Goal: Information Seeking & Learning: Learn about a topic

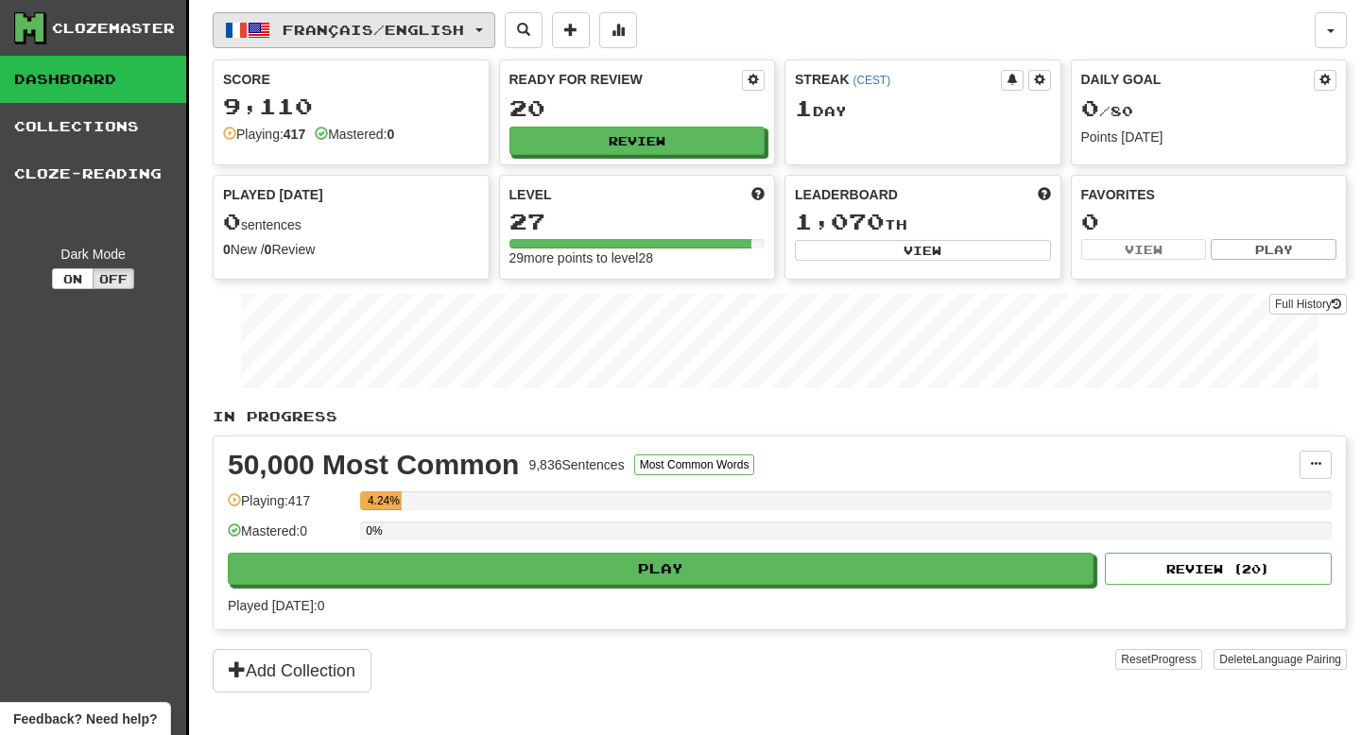
click at [315, 17] on button "Français / English" at bounding box center [354, 30] width 283 height 36
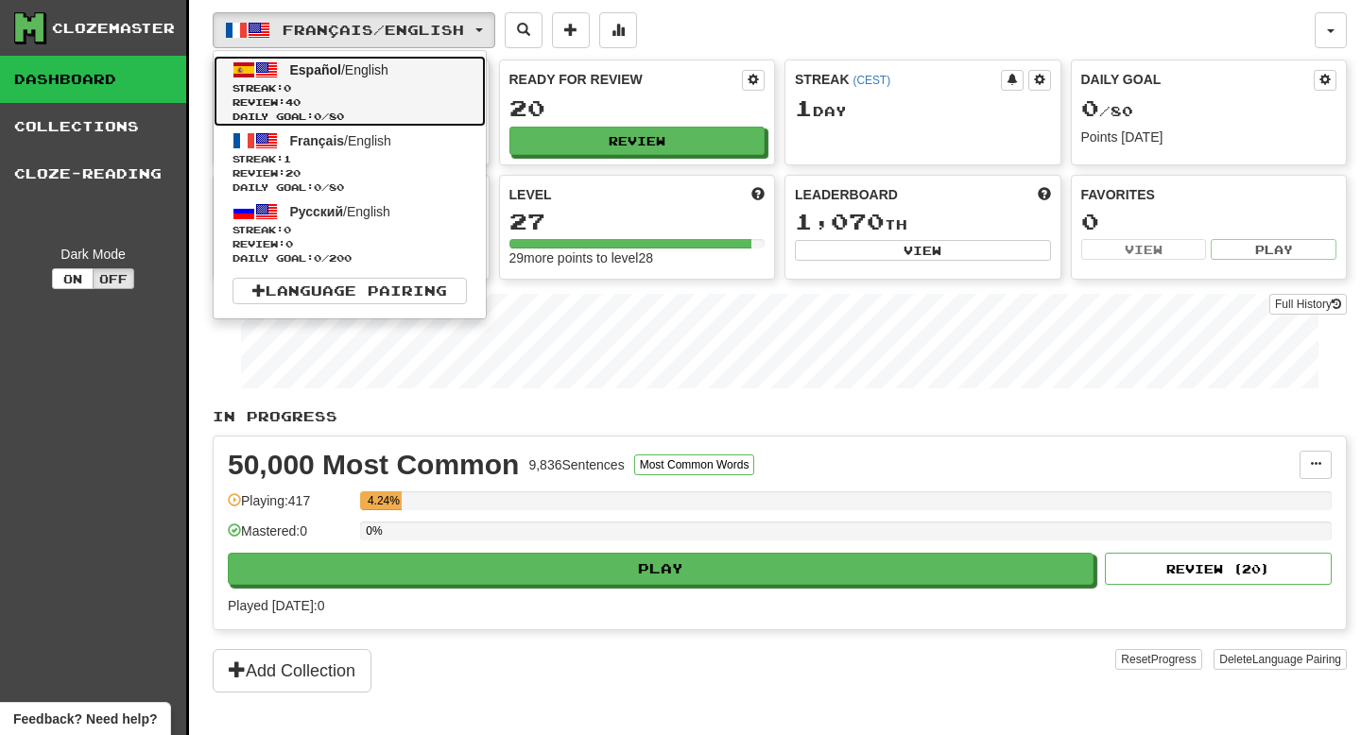
click at [352, 98] on span "Review: 40" at bounding box center [349, 102] width 234 height 14
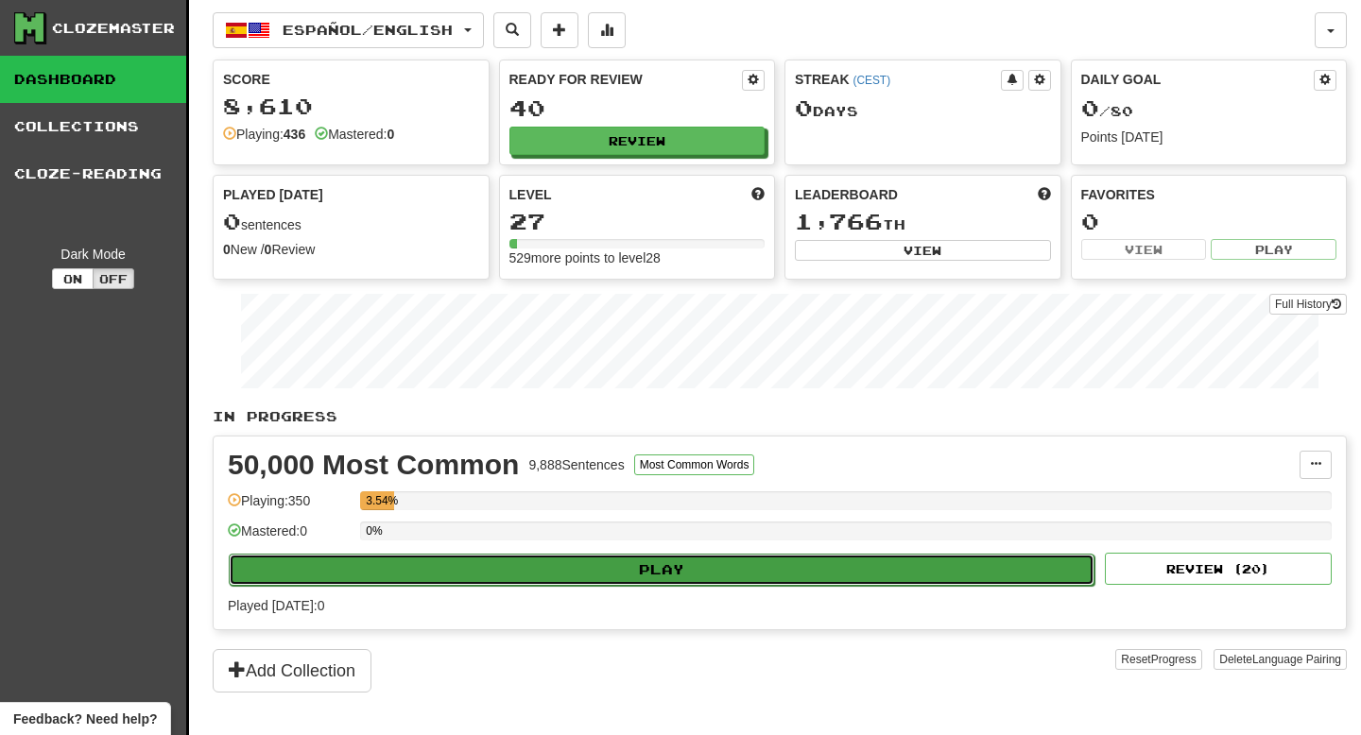
click at [617, 572] on button "Play" at bounding box center [662, 570] width 866 height 32
select select "**"
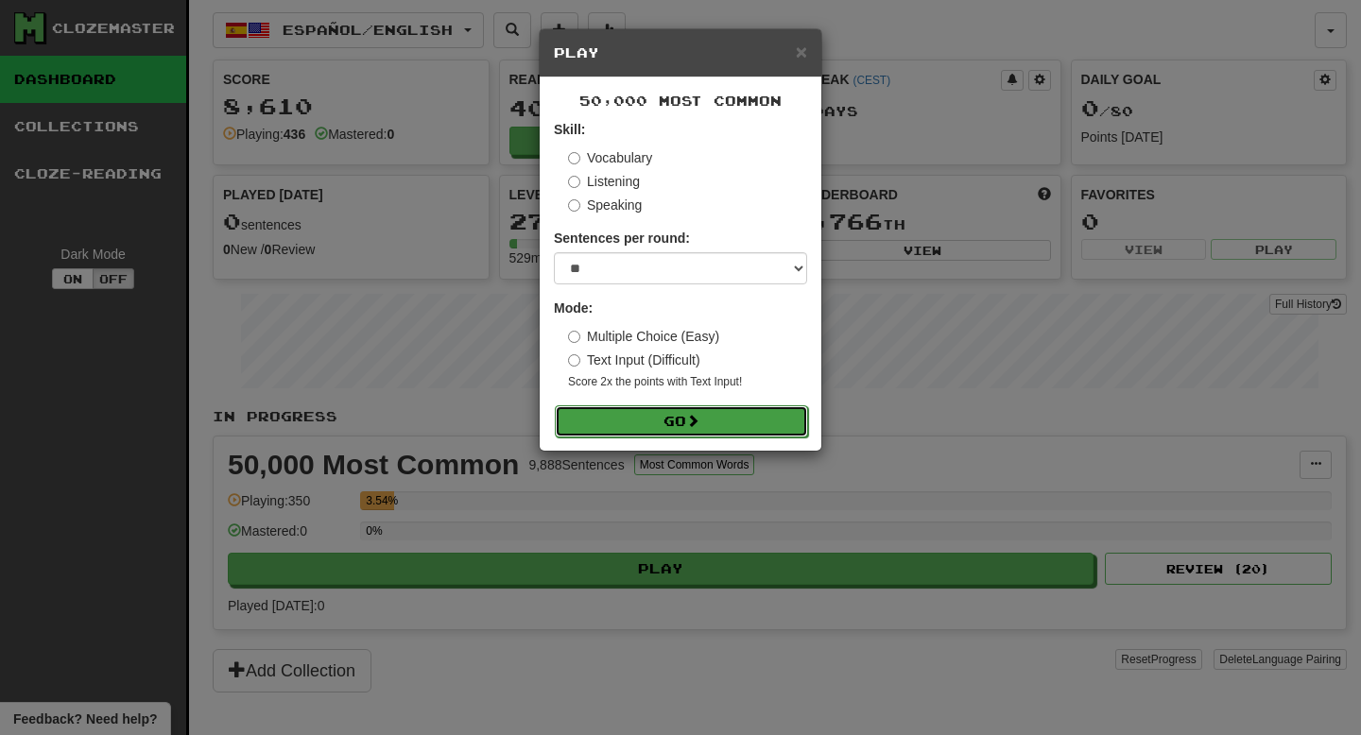
click at [707, 431] on button "Go" at bounding box center [681, 421] width 253 height 32
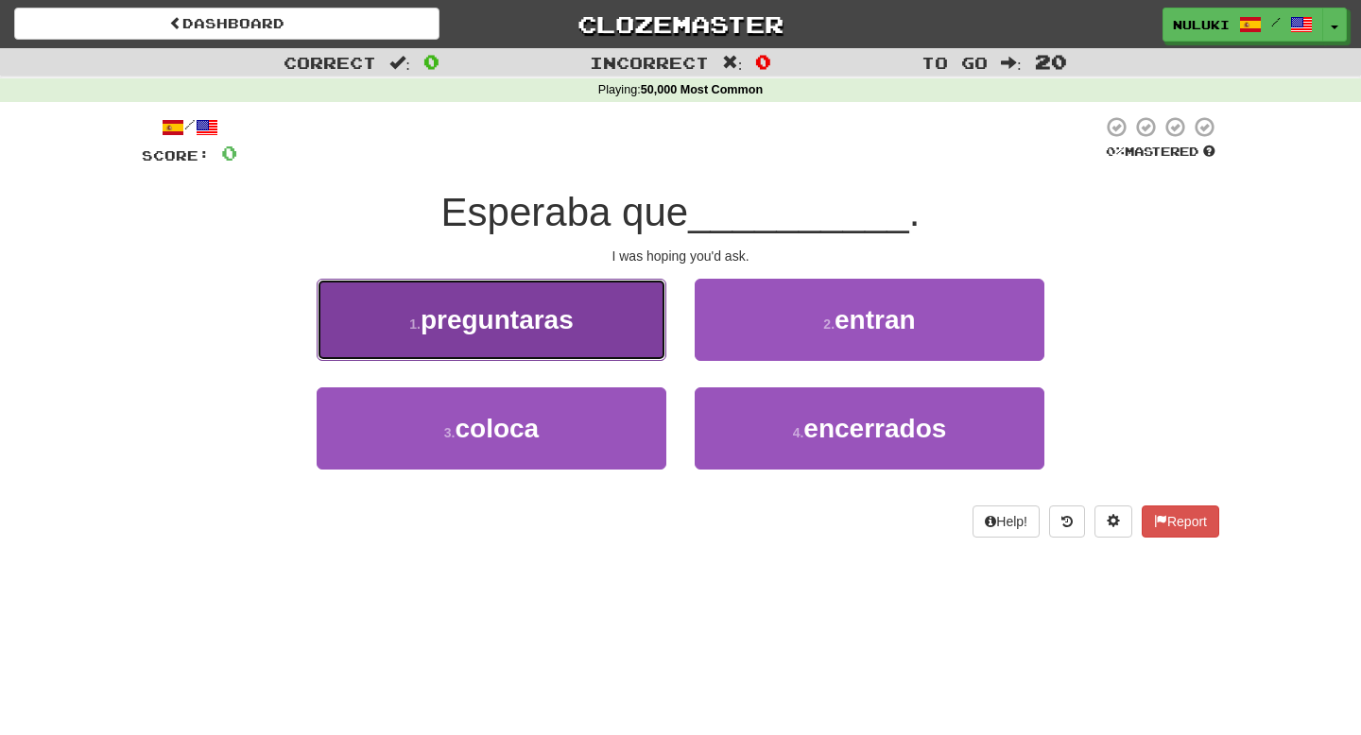
click at [534, 336] on button "1 . preguntaras" at bounding box center [492, 320] width 350 height 82
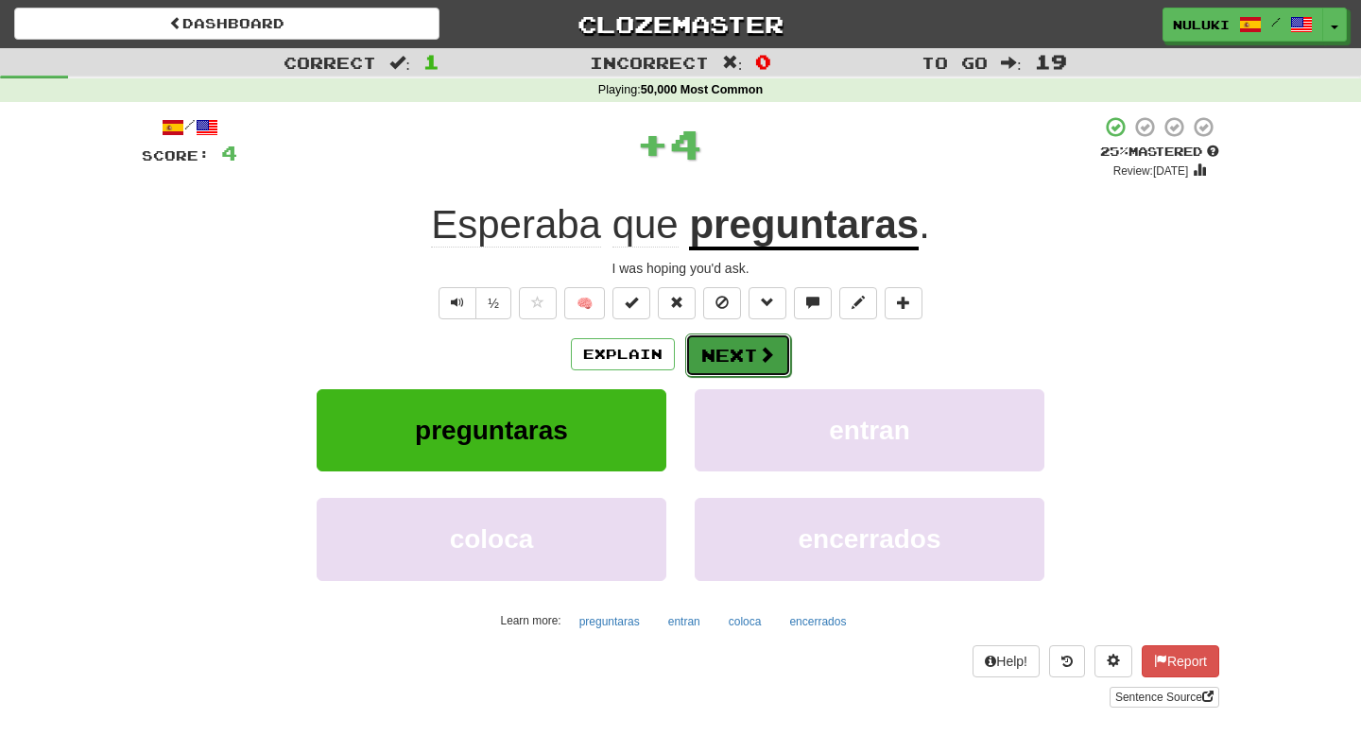
click at [742, 361] on button "Next" at bounding box center [738, 355] width 106 height 43
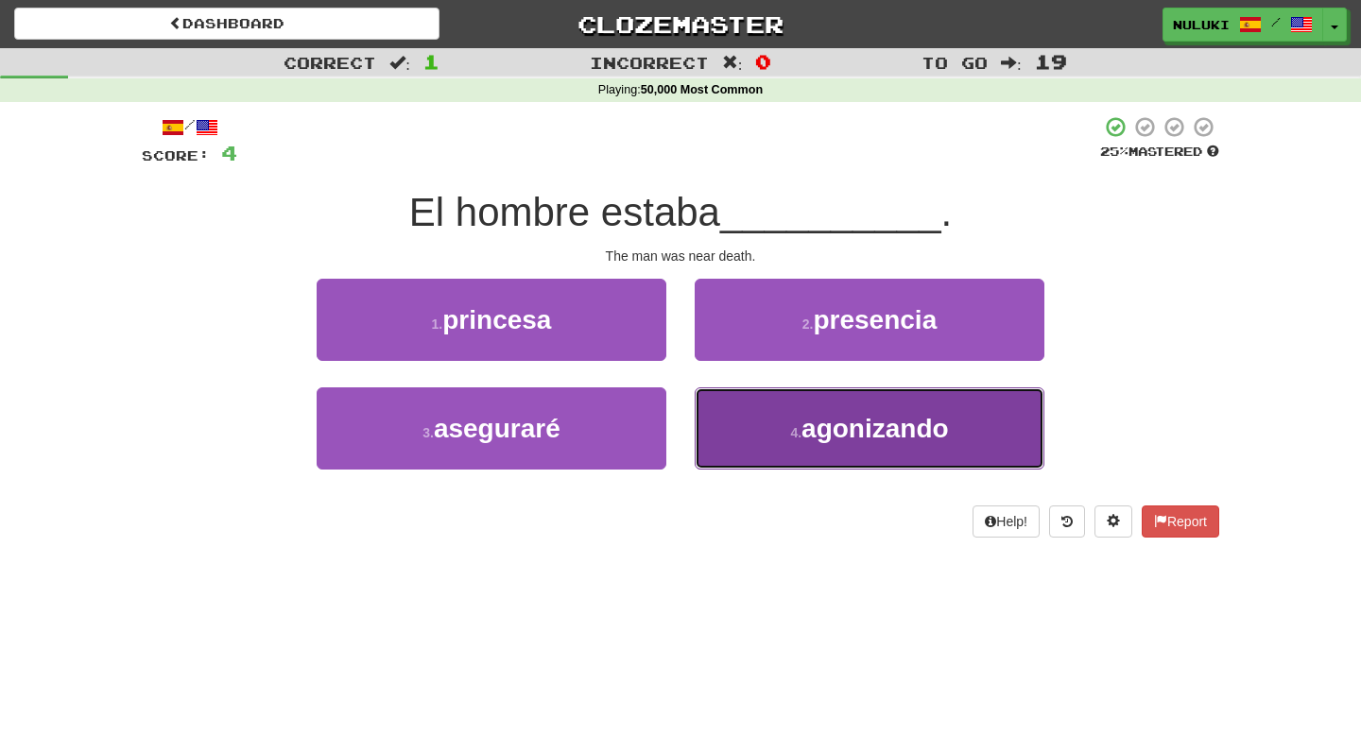
click at [723, 430] on button "4 . agonizando" at bounding box center [870, 428] width 350 height 82
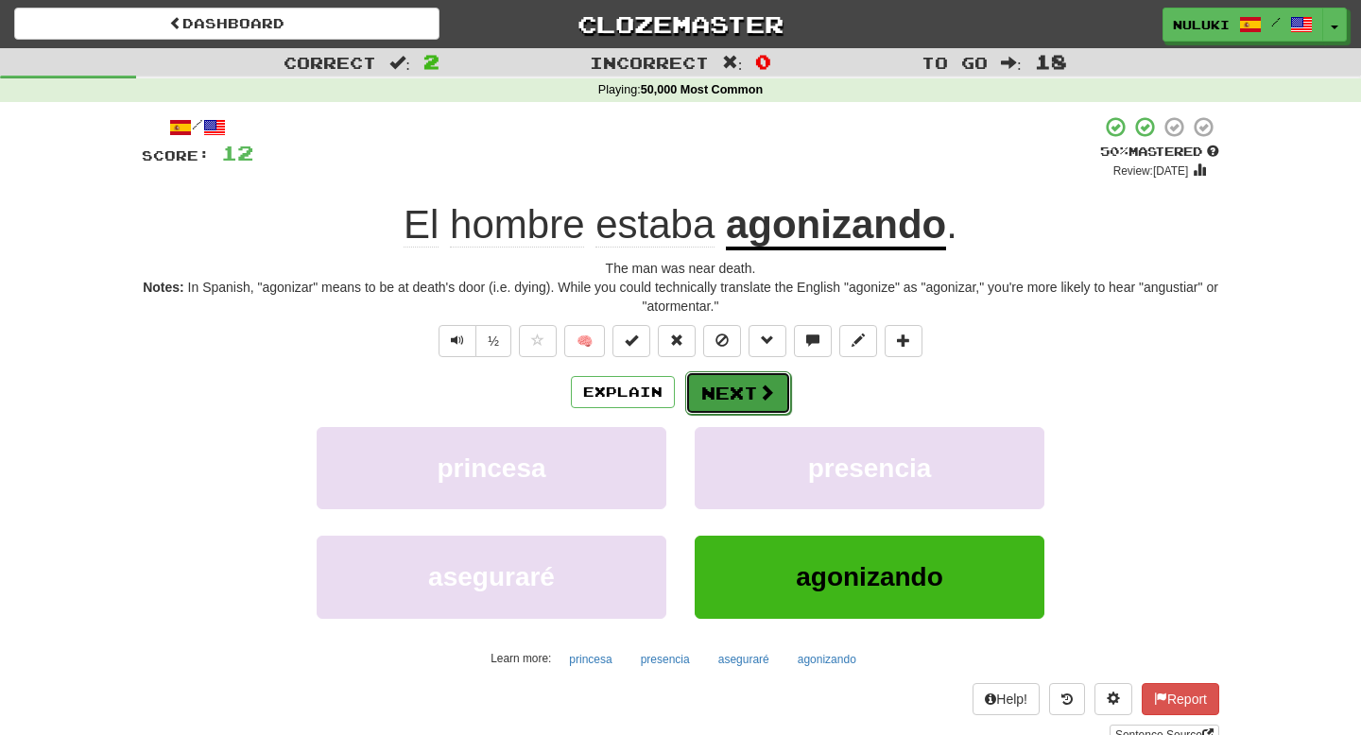
click at [764, 387] on span at bounding box center [766, 392] width 17 height 17
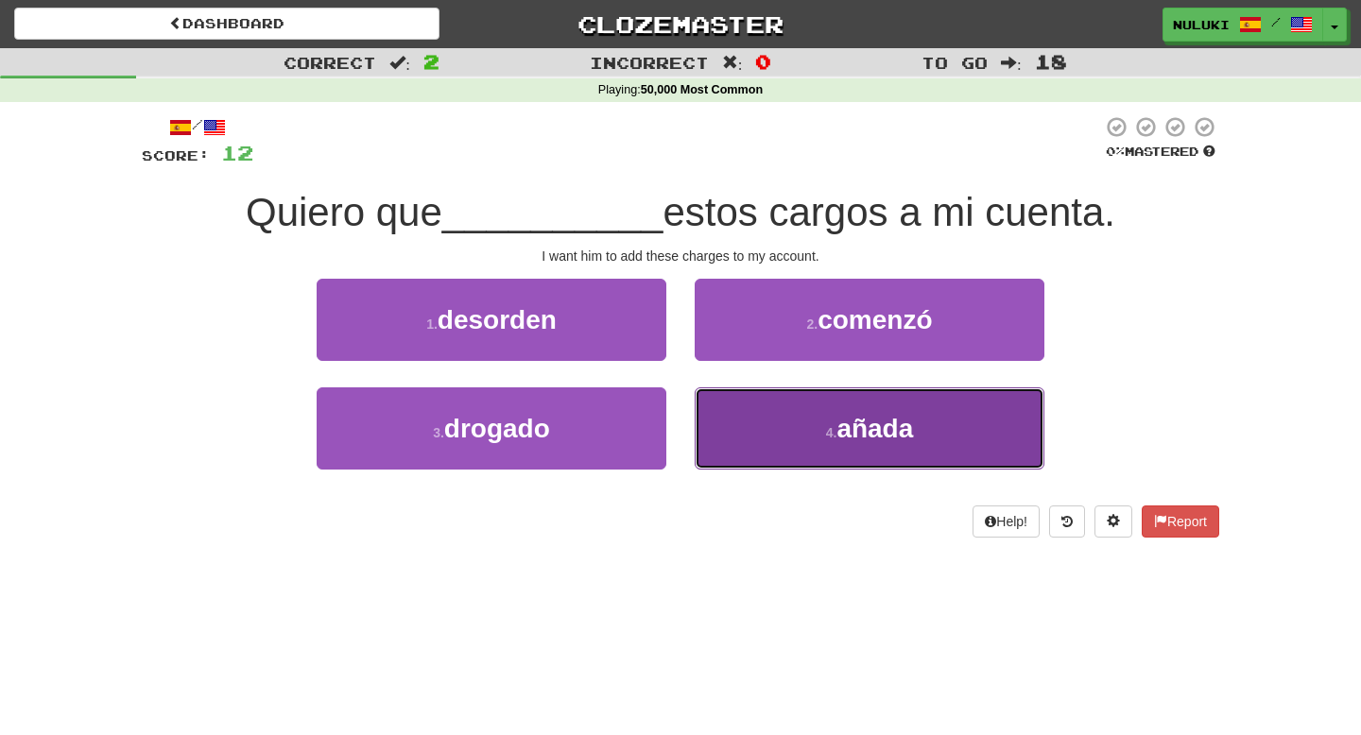
click at [765, 419] on button "4 . añada" at bounding box center [870, 428] width 350 height 82
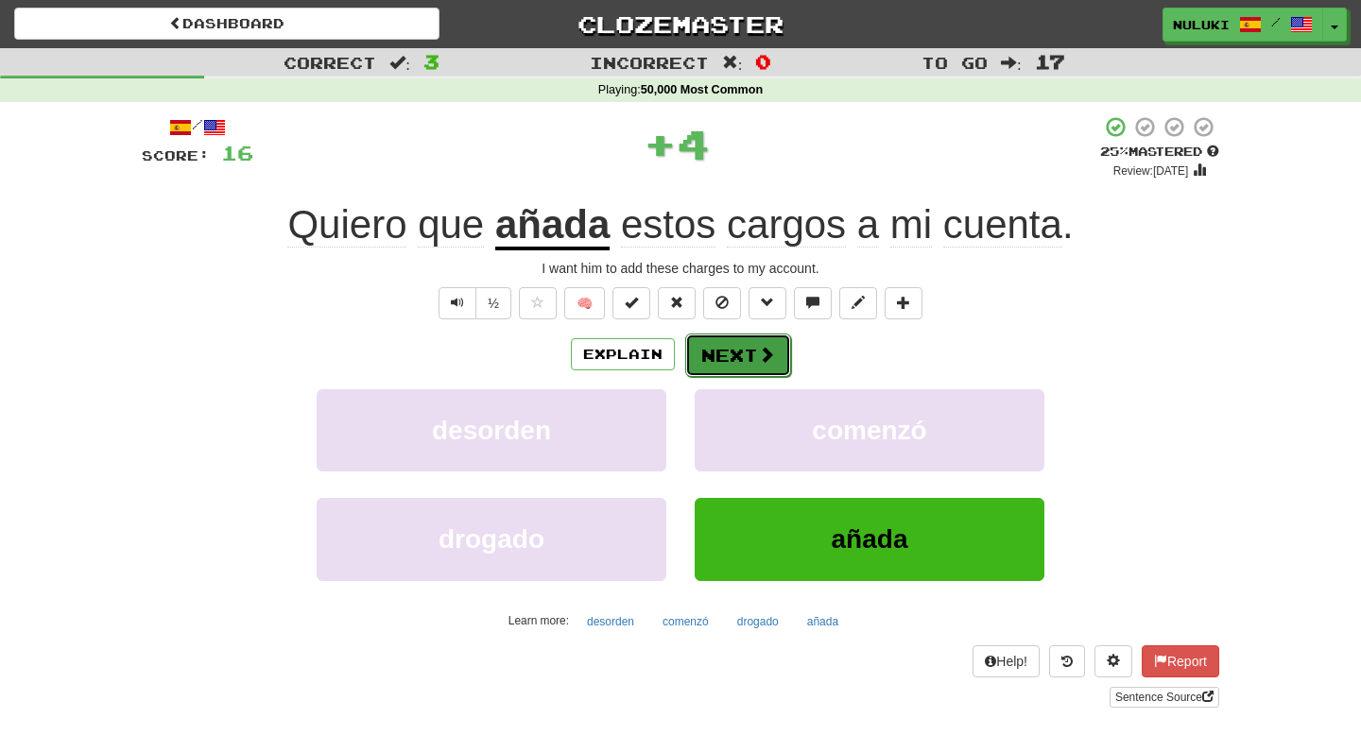
click at [758, 354] on span at bounding box center [766, 354] width 17 height 17
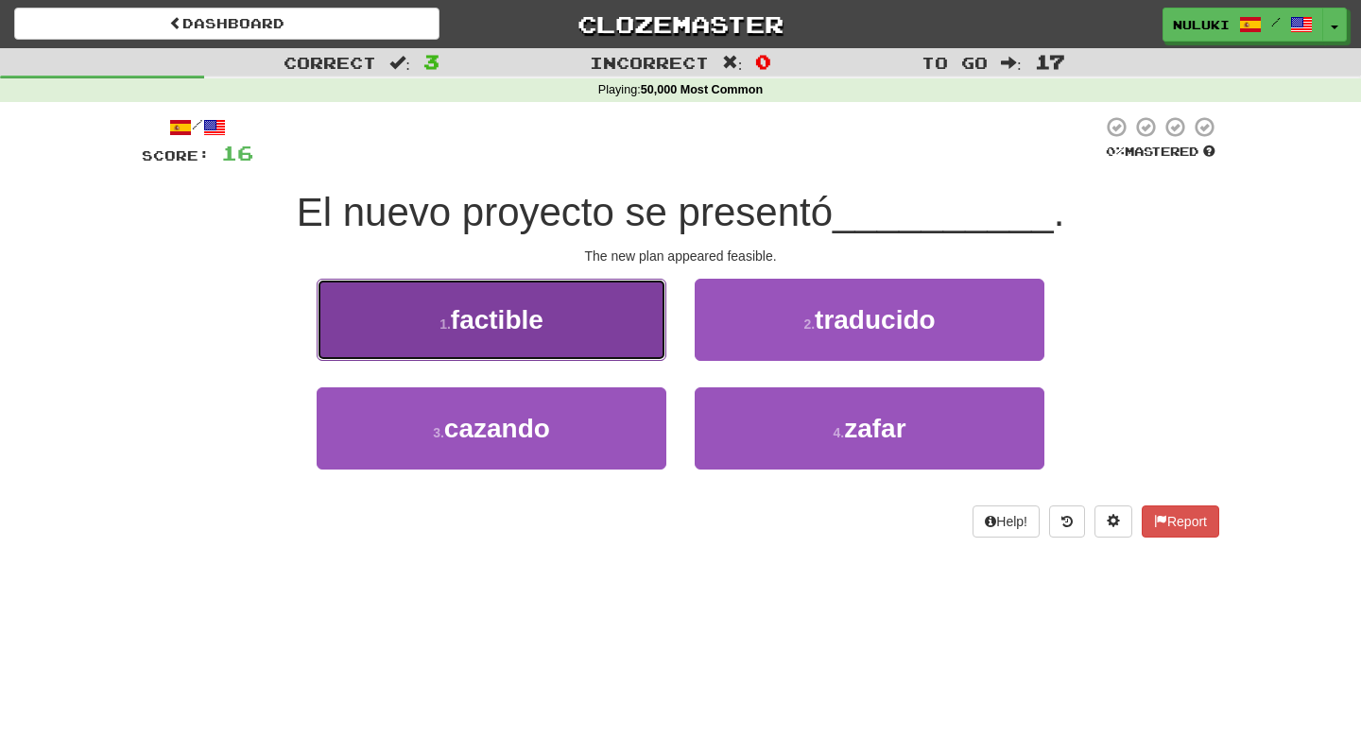
click at [573, 307] on button "1 . factible" at bounding box center [492, 320] width 350 height 82
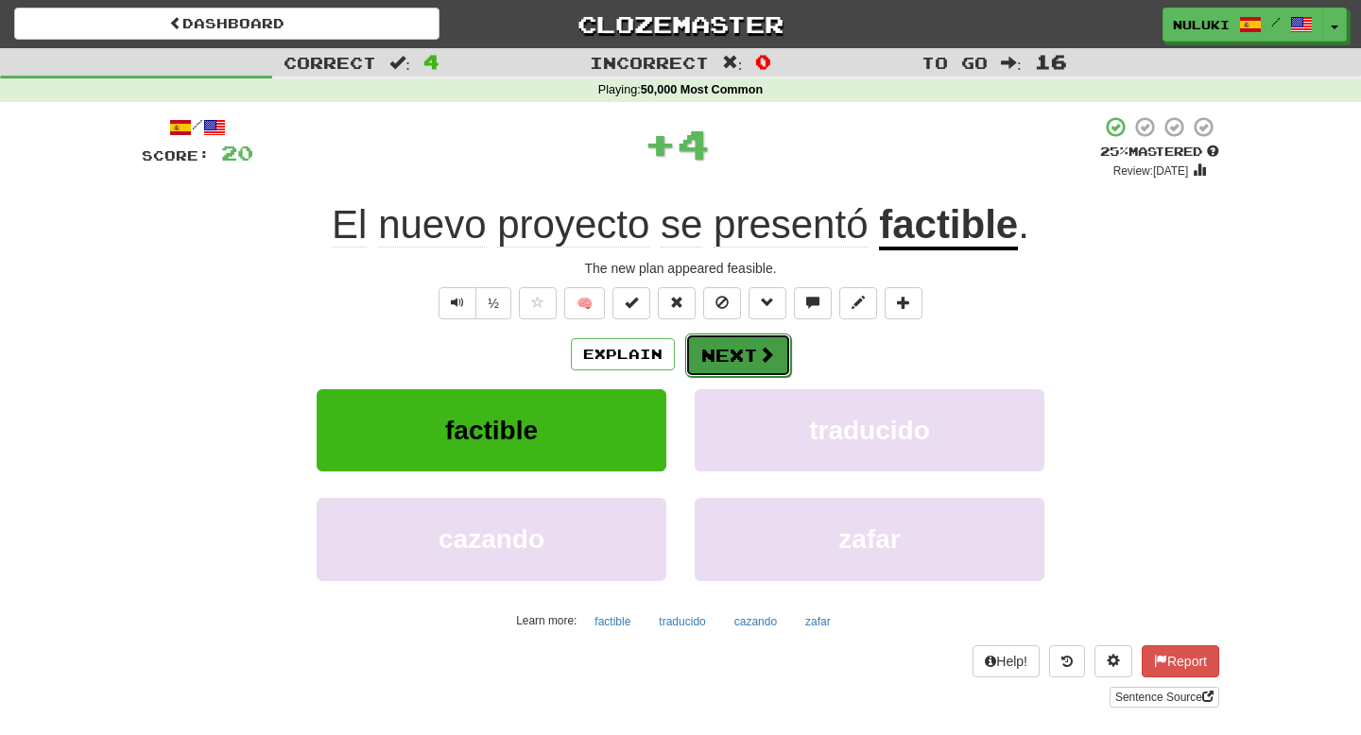
click at [761, 348] on span at bounding box center [766, 354] width 17 height 17
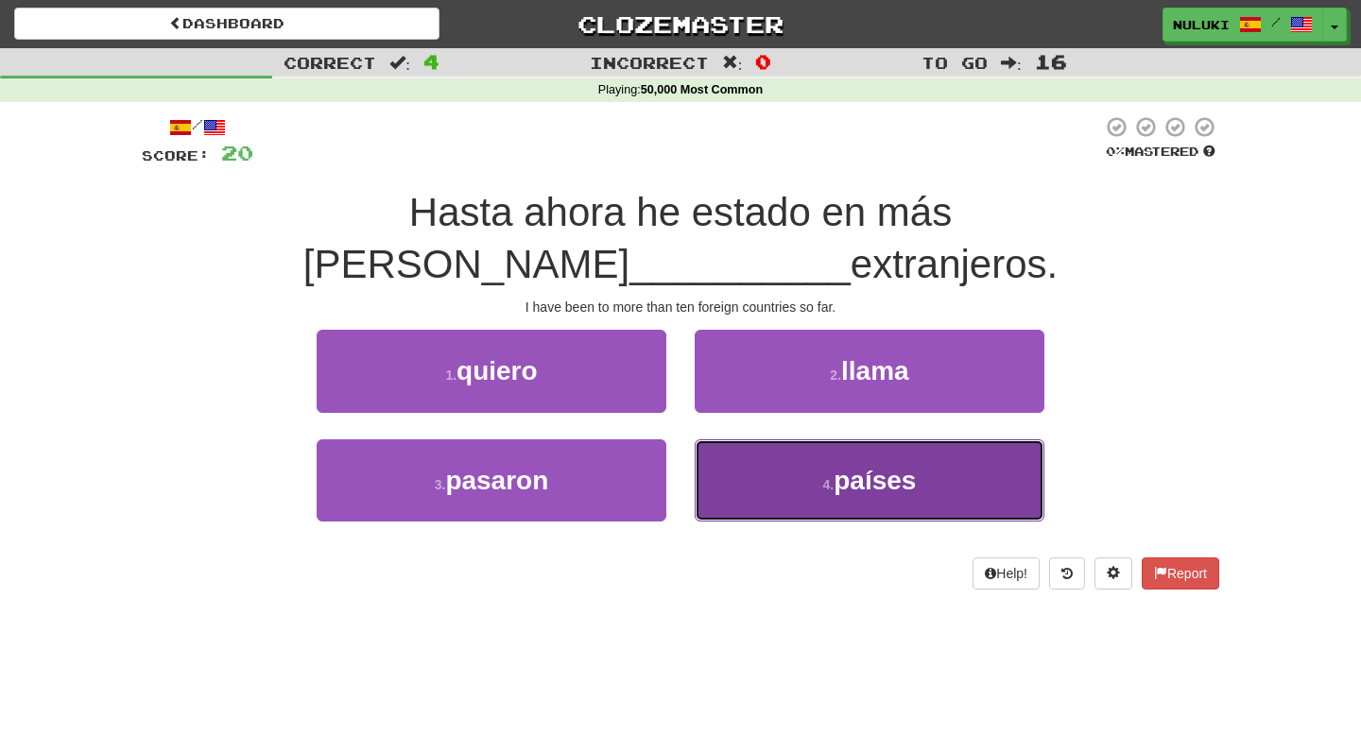
click at [815, 497] on button "4 . países" at bounding box center [870, 480] width 350 height 82
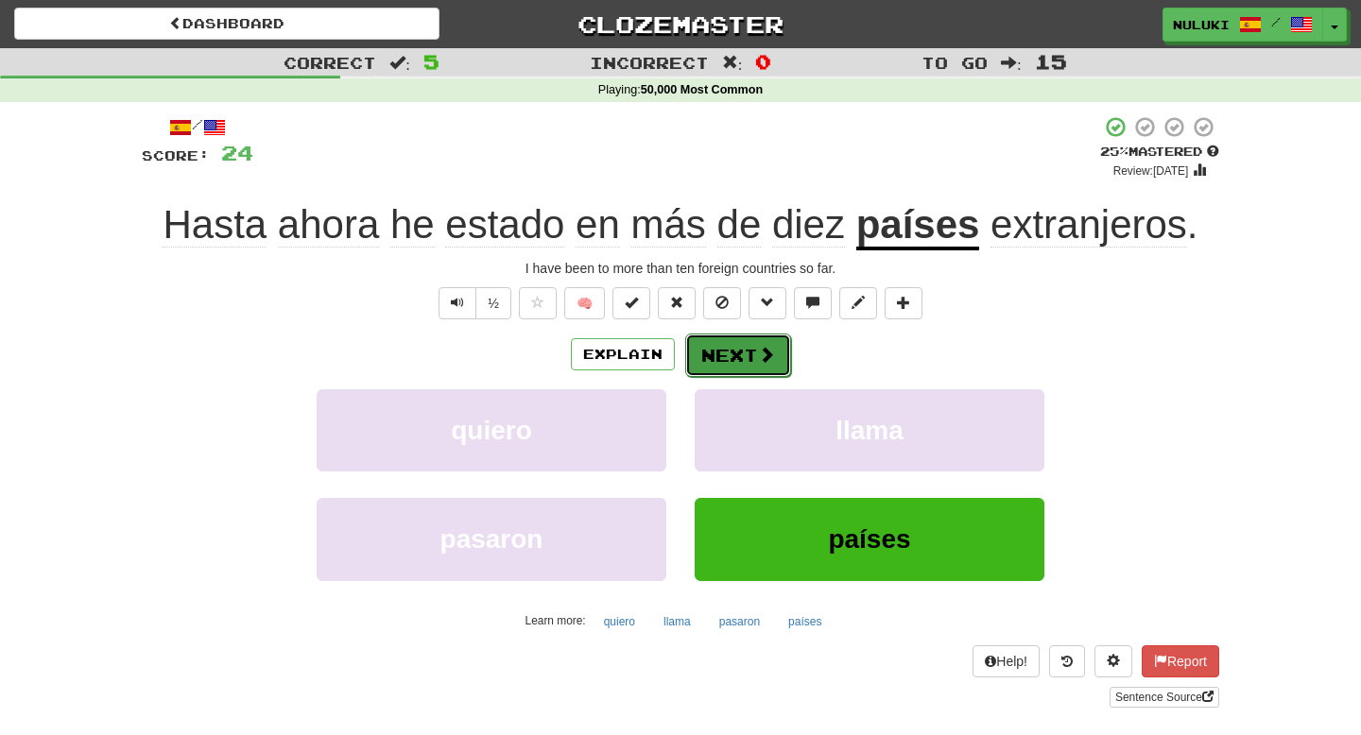
click at [777, 367] on button "Next" at bounding box center [738, 355] width 106 height 43
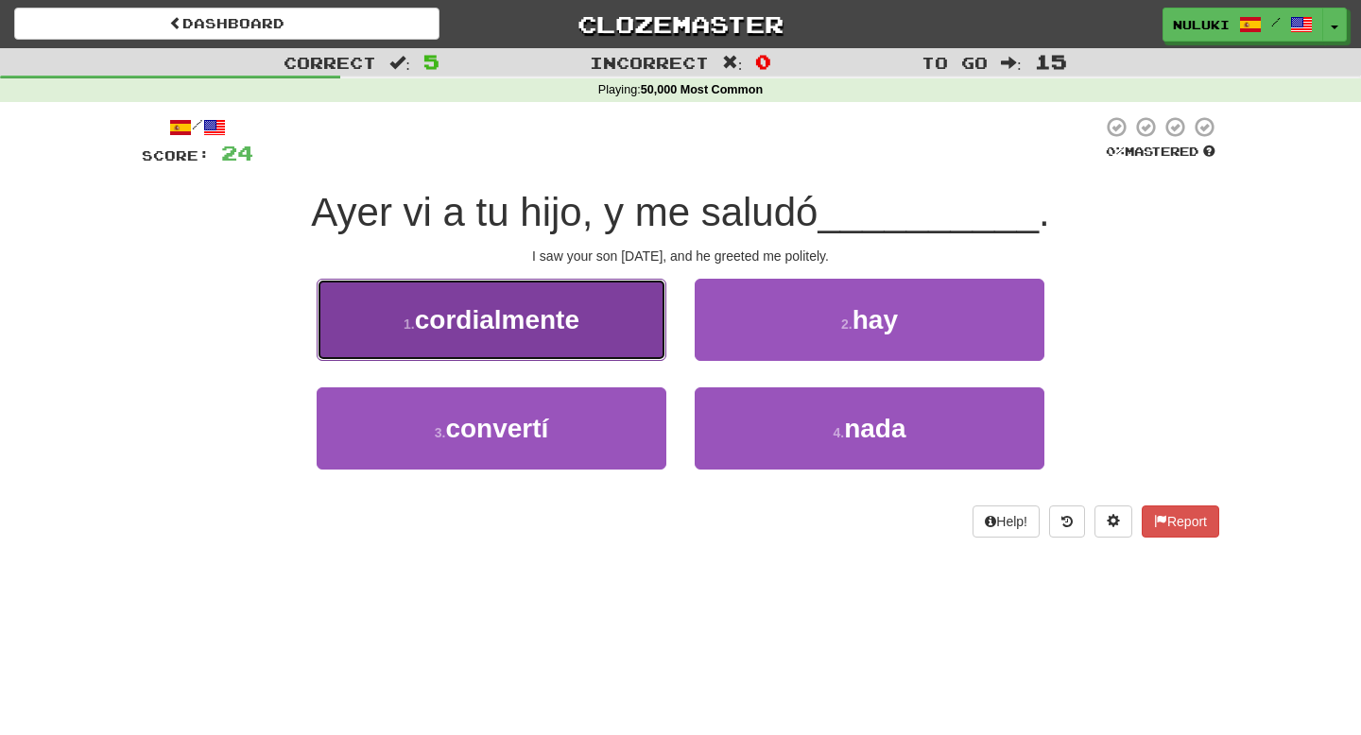
click at [589, 347] on button "1 . cordialmente" at bounding box center [492, 320] width 350 height 82
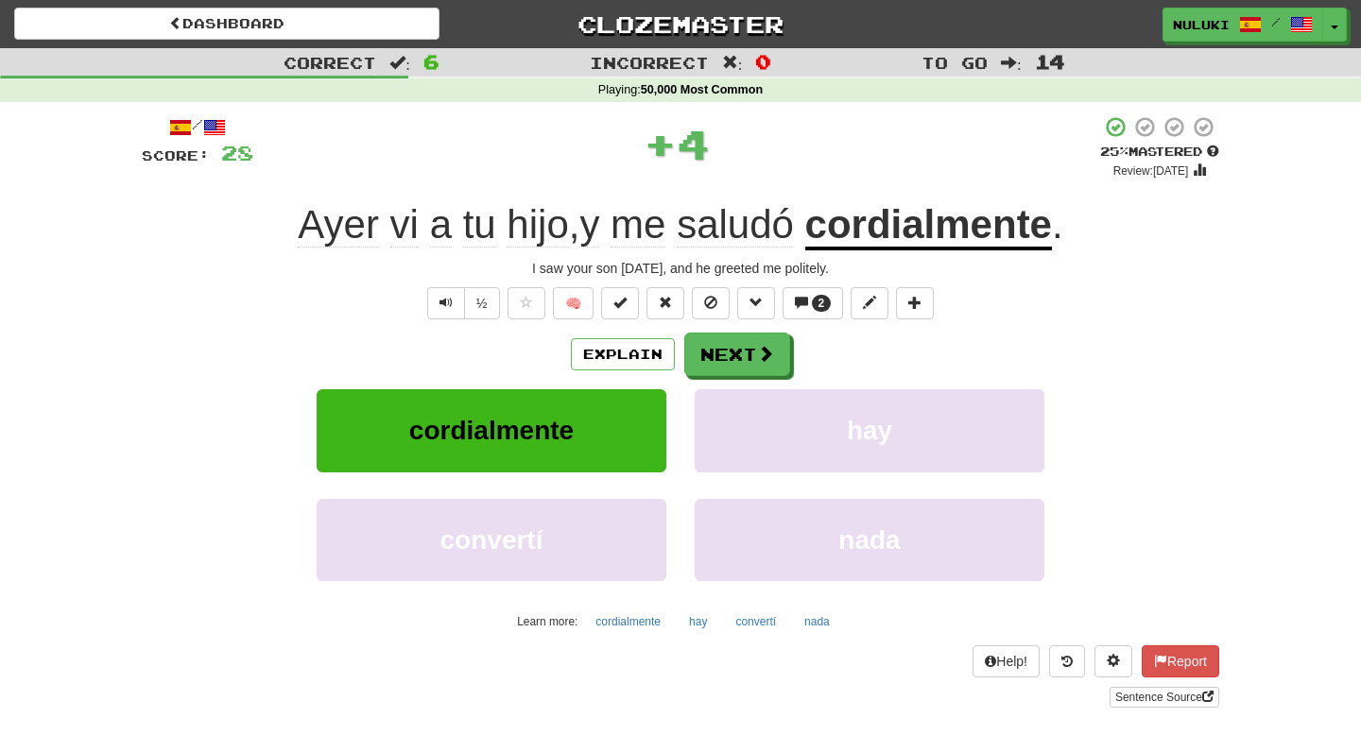
click at [1130, 247] on div "Ayer vi a tu hijo , y me saludó cordialmente ." at bounding box center [680, 225] width 1077 height 52
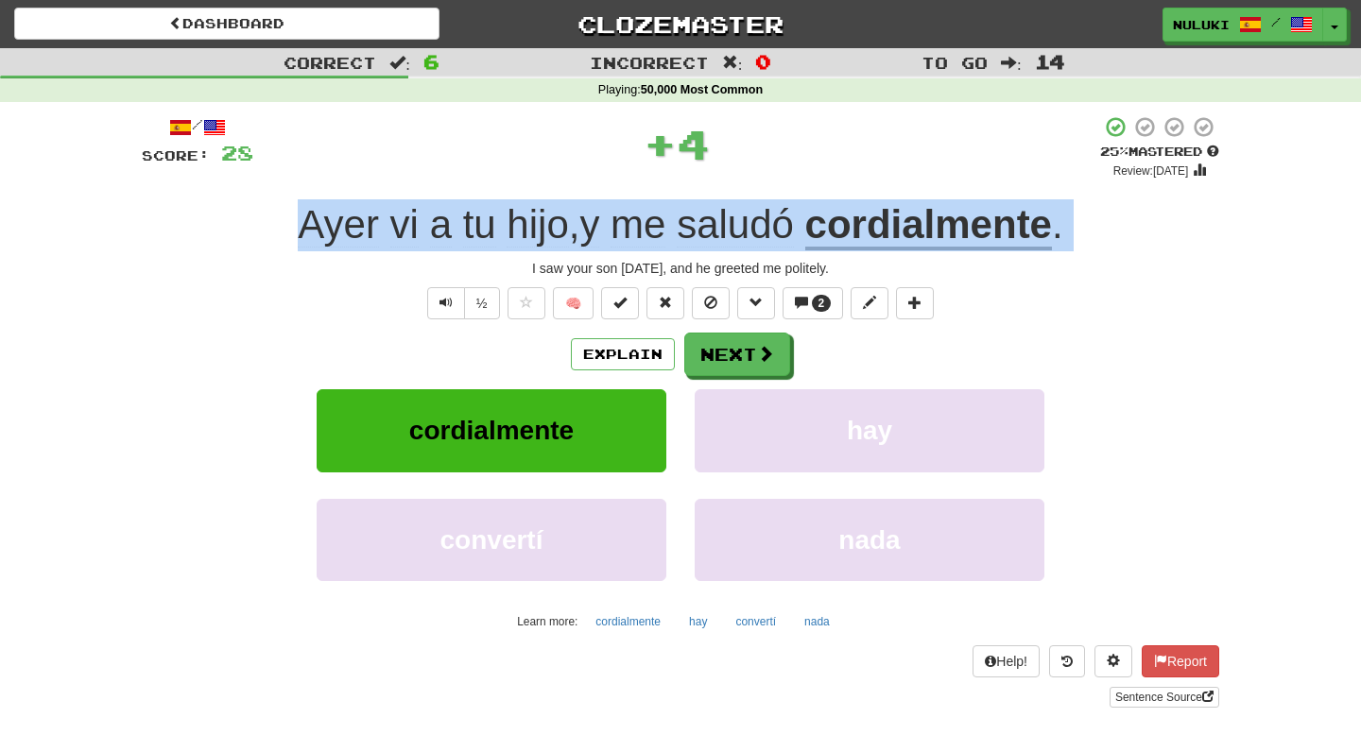
click at [1130, 247] on div "Ayer vi a tu hijo , y me saludó cordialmente ." at bounding box center [680, 225] width 1077 height 52
copy div "Ayer vi a tu hijo , y me saludó cordialmente ."
click at [734, 257] on div "/ Score: 28 + 4 25 % Mastered Review: [DATE] Ayer vi a tu hijo , y me saludó co…" at bounding box center [680, 411] width 1077 height 592
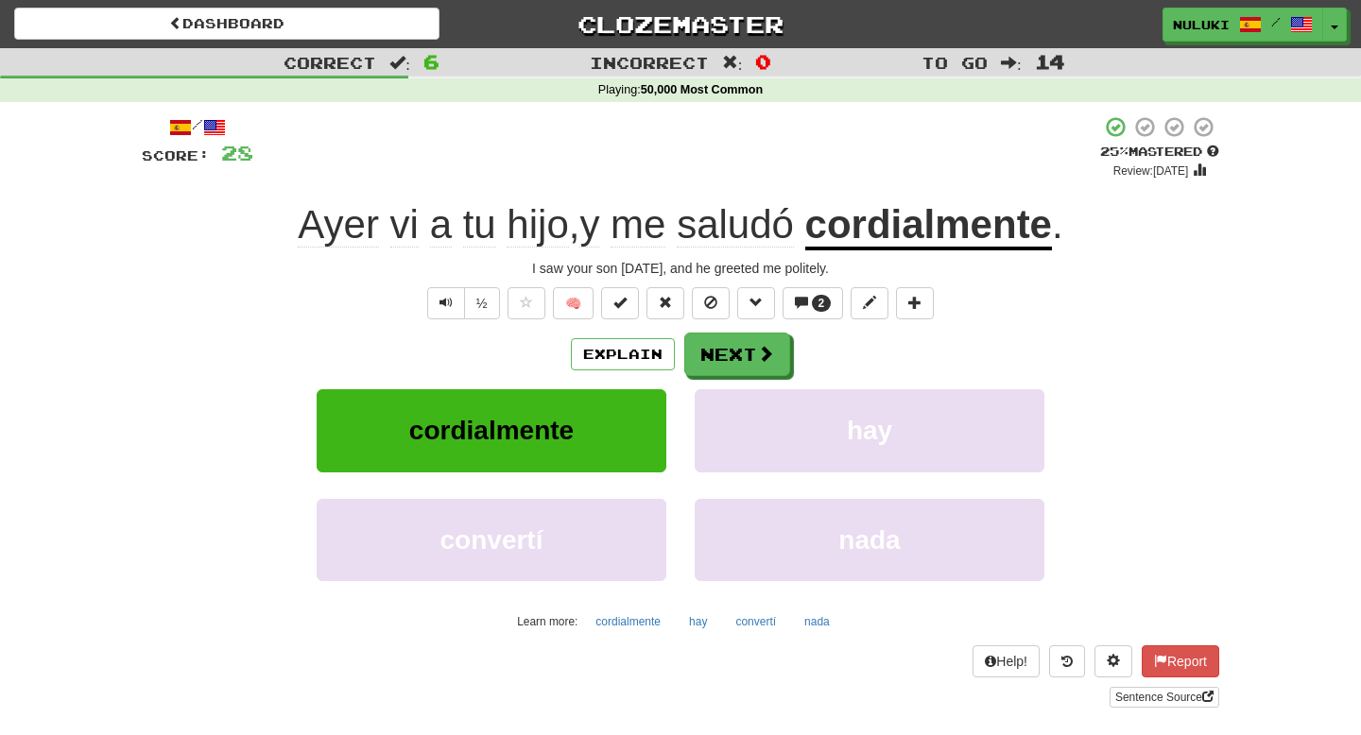
click at [734, 257] on div "/ Score: 28 + 4 25 % Mastered Review: [DATE] Ayer vi a tu hijo , y me saludó co…" at bounding box center [680, 411] width 1077 height 592
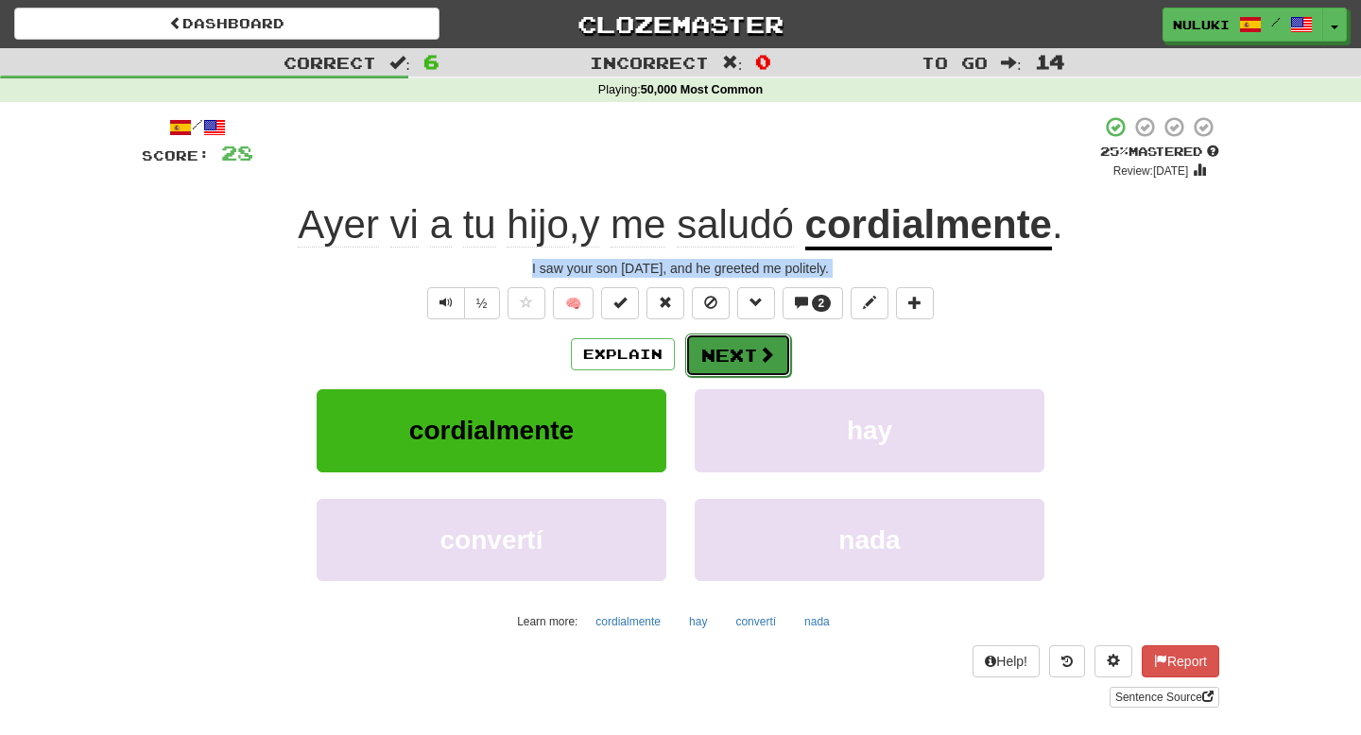
click at [752, 358] on button "Next" at bounding box center [738, 355] width 106 height 43
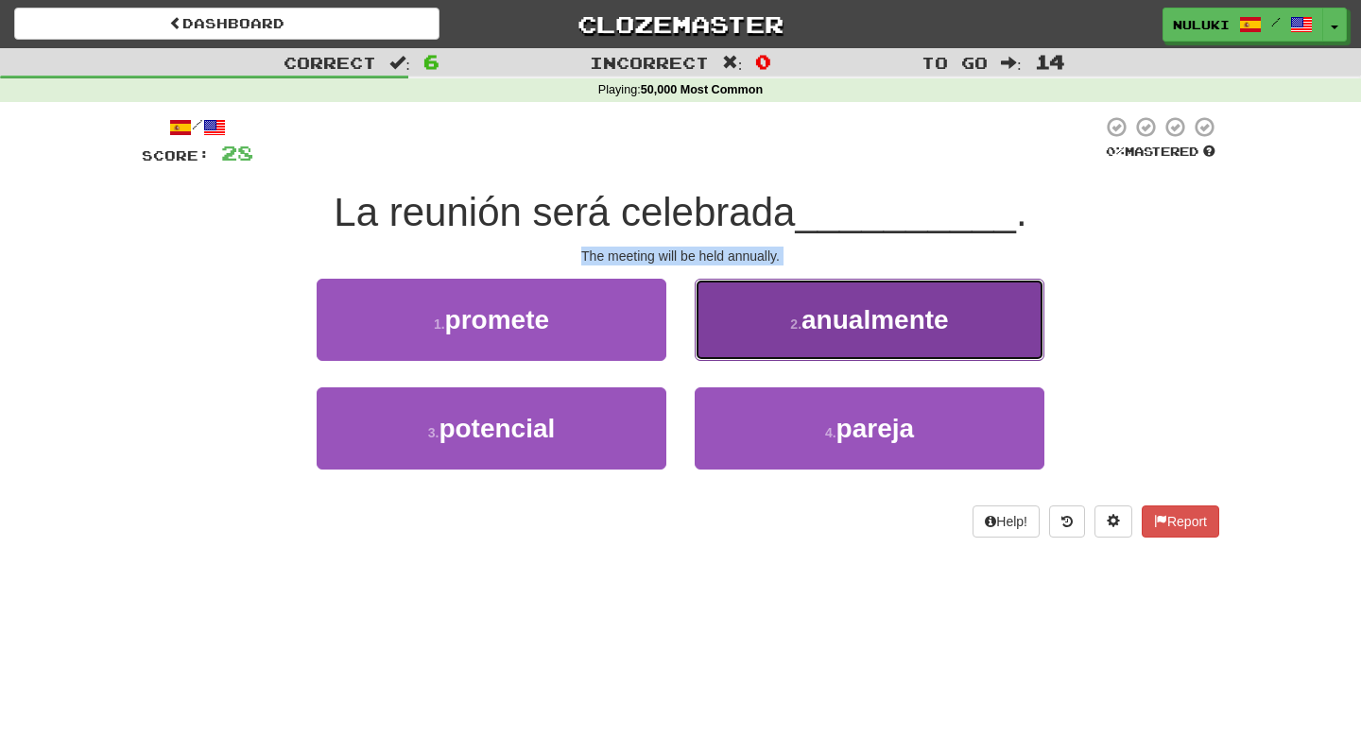
click at [776, 290] on button "2 . anualmente" at bounding box center [870, 320] width 350 height 82
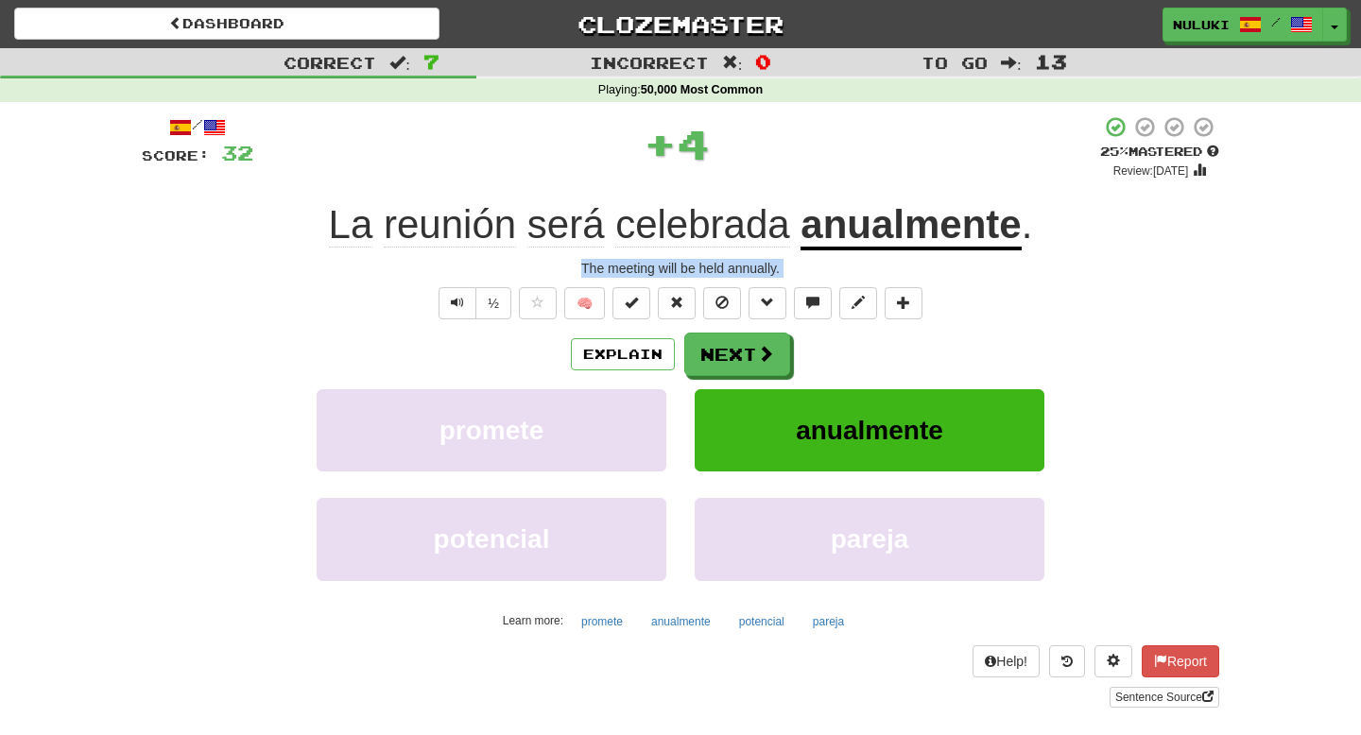
click at [1044, 239] on div "La reunión será celebrada anualmente ." at bounding box center [680, 225] width 1077 height 52
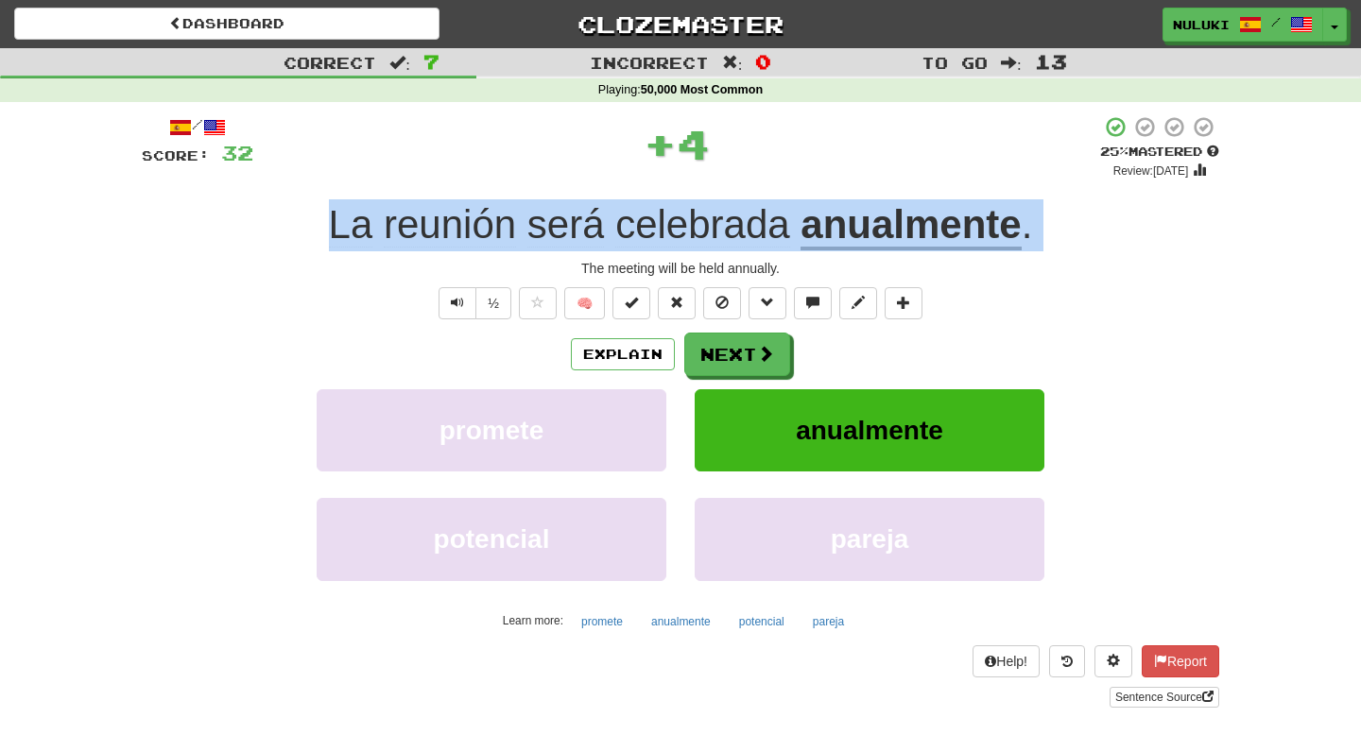
copy div "La reunión será celebrada anualmente ."
click at [756, 266] on div "The meeting will be held annually." at bounding box center [680, 268] width 1077 height 19
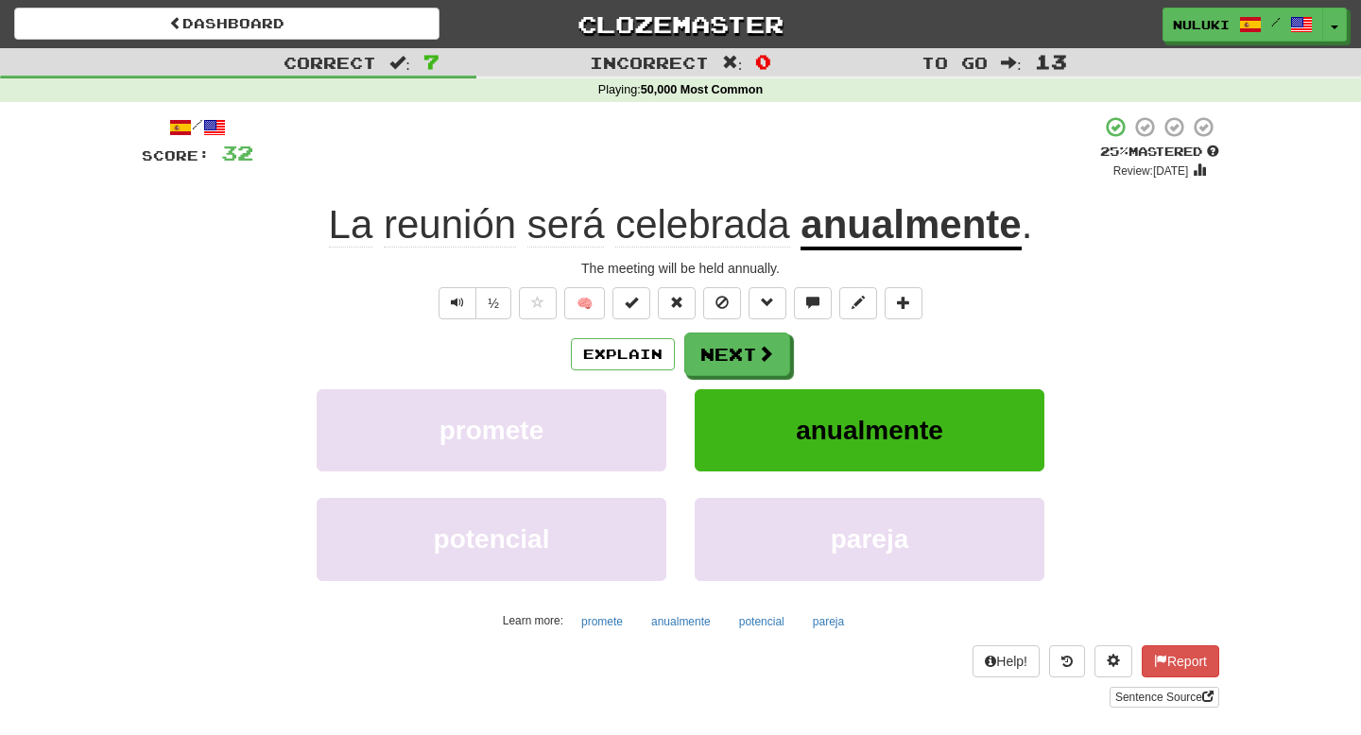
click at [756, 266] on div "The meeting will be held annually." at bounding box center [680, 268] width 1077 height 19
copy div "The meeting will be held annually. ½ 🧠 Explain Next promete anualmente potencia…"
click at [724, 360] on button "Next" at bounding box center [738, 355] width 106 height 43
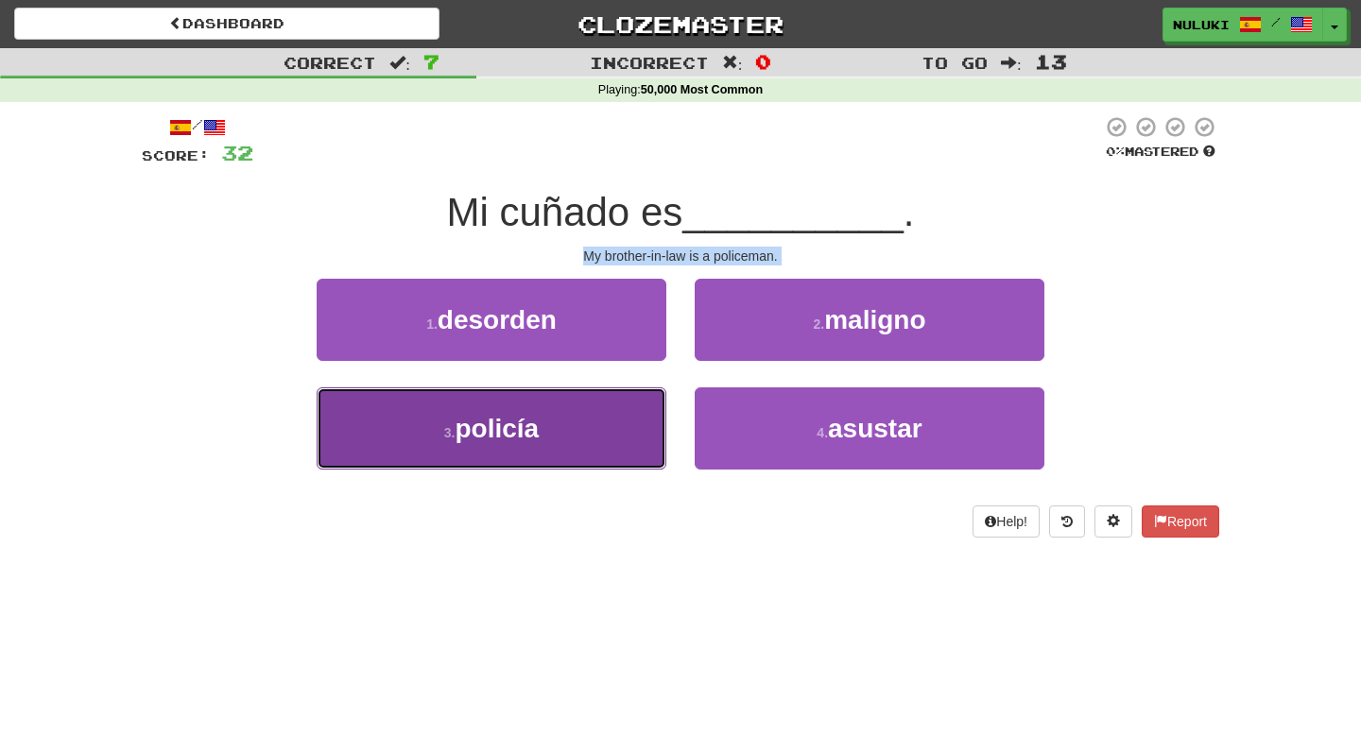
click at [572, 421] on button "3 . policía" at bounding box center [492, 428] width 350 height 82
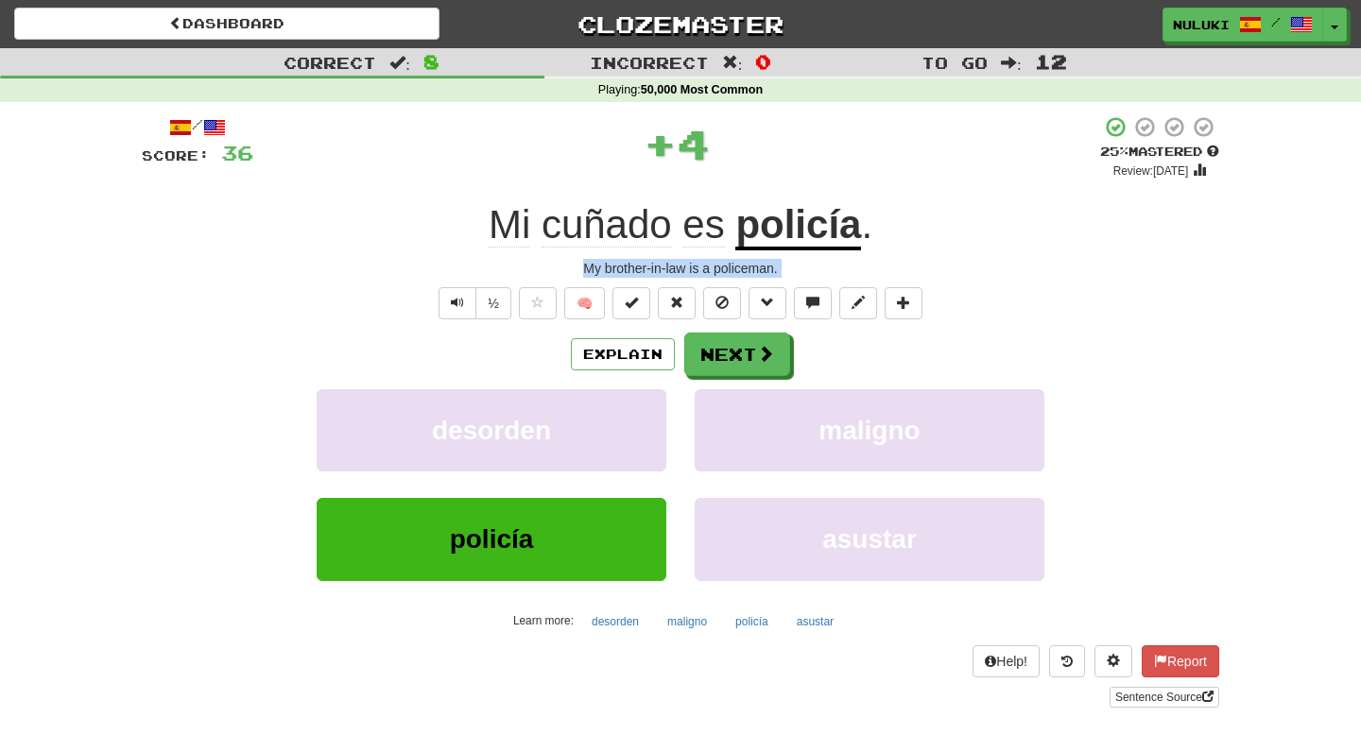
click at [947, 228] on div "Mi cuñado es policía ." at bounding box center [680, 225] width 1077 height 52
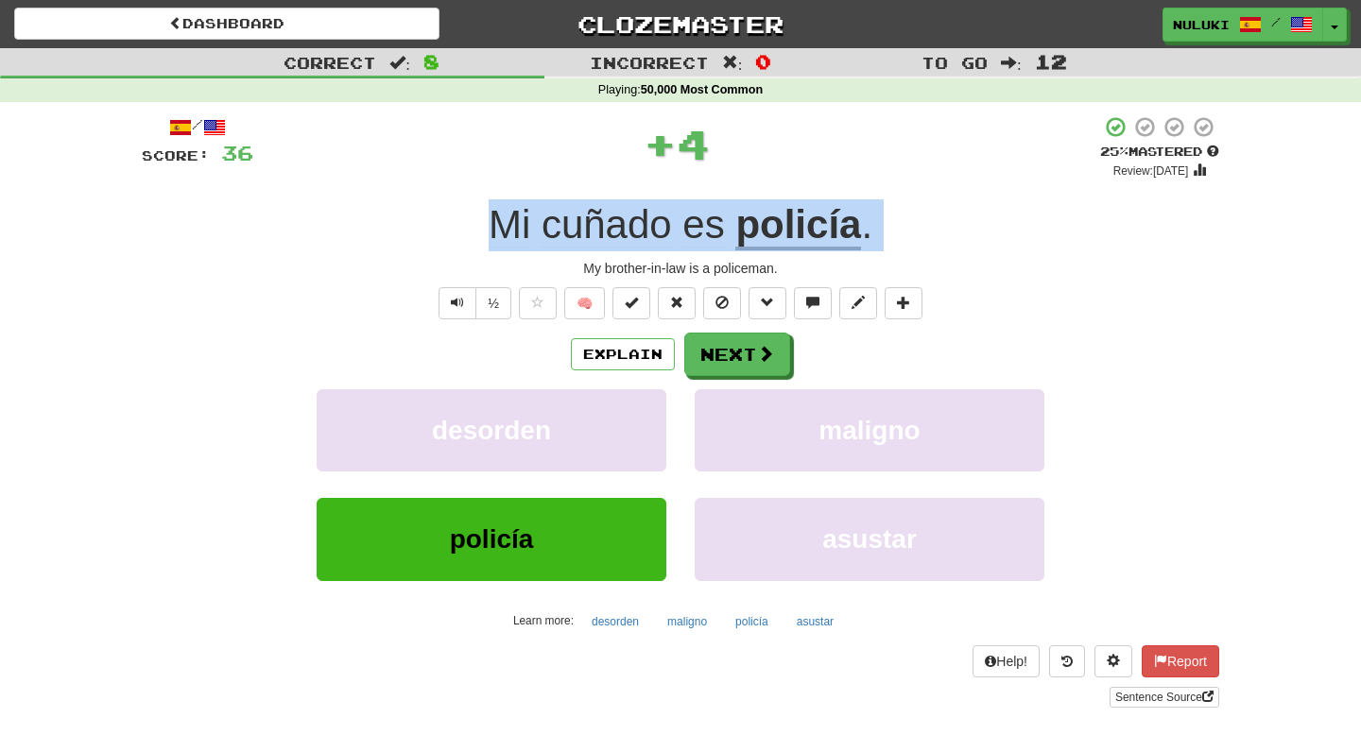
copy div "Mi cuñado es policía ."
click at [697, 263] on div "My brother-in-law is a policeman." at bounding box center [680, 268] width 1077 height 19
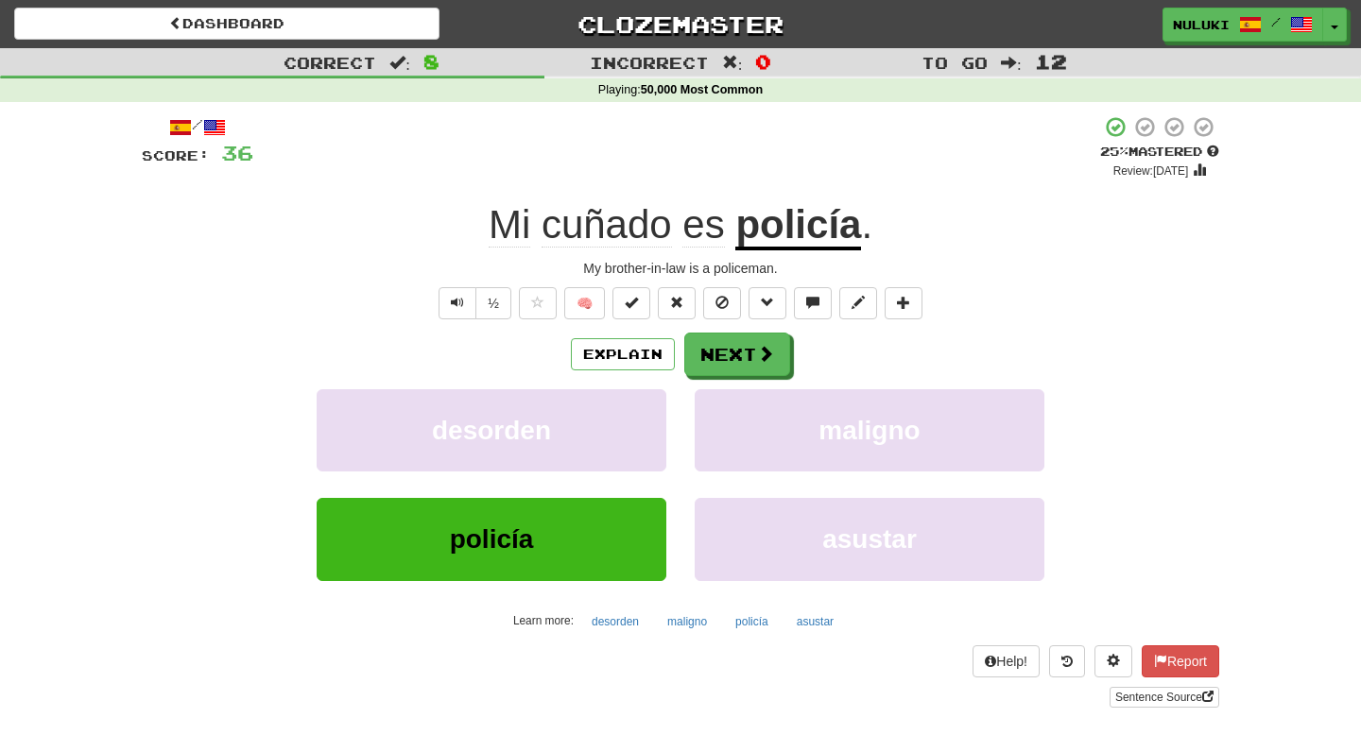
click at [697, 263] on div "My brother-in-law is a policeman." at bounding box center [680, 268] width 1077 height 19
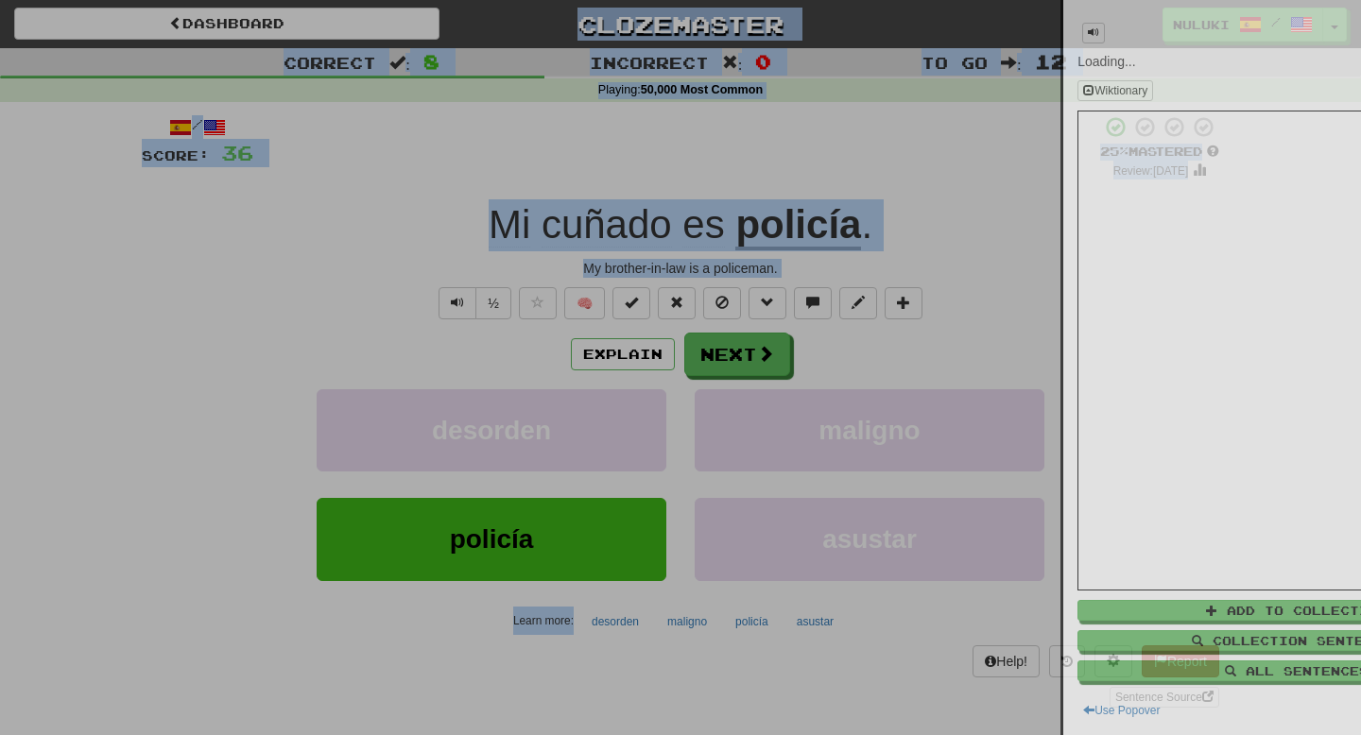
copy body "Loremipsu Dolorsitame consec / Adipis Elitsedd Eiusmodte Incididuntu Laboreet D…"
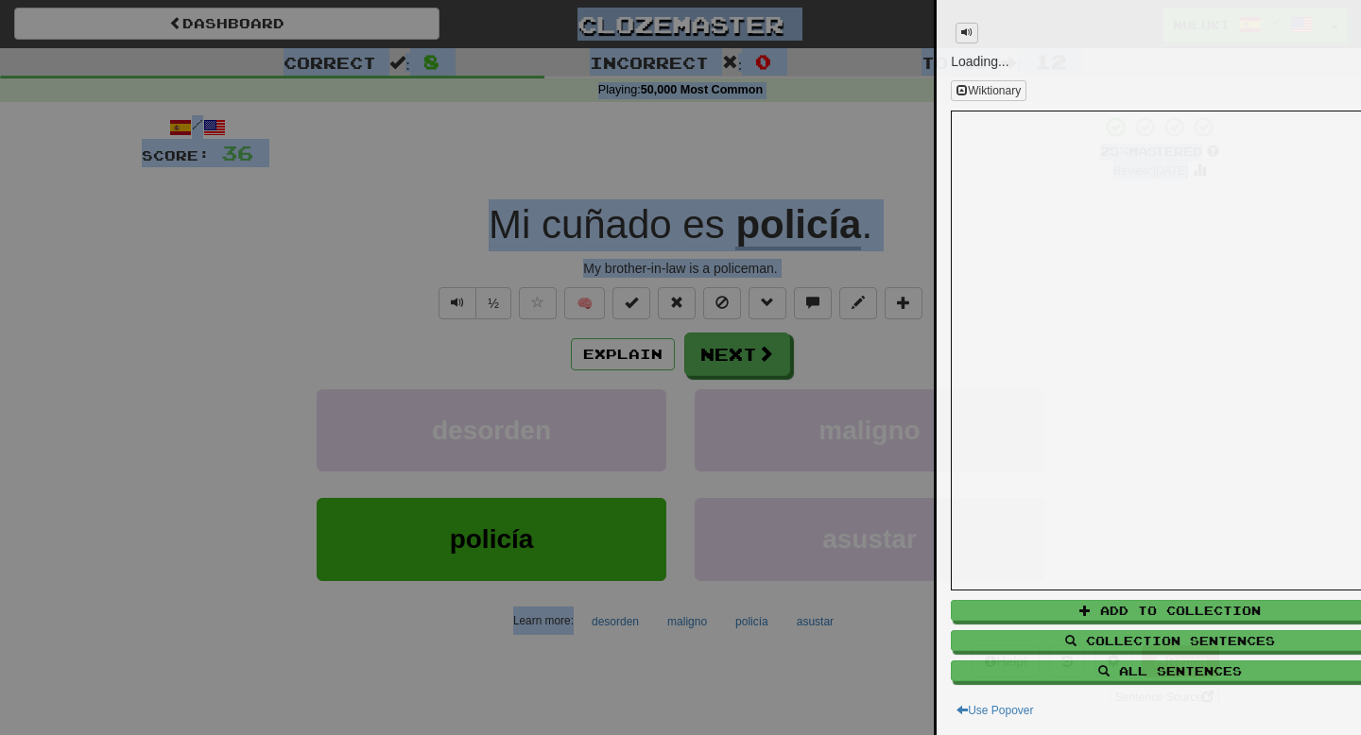
click at [697, 263] on div at bounding box center [680, 367] width 1361 height 735
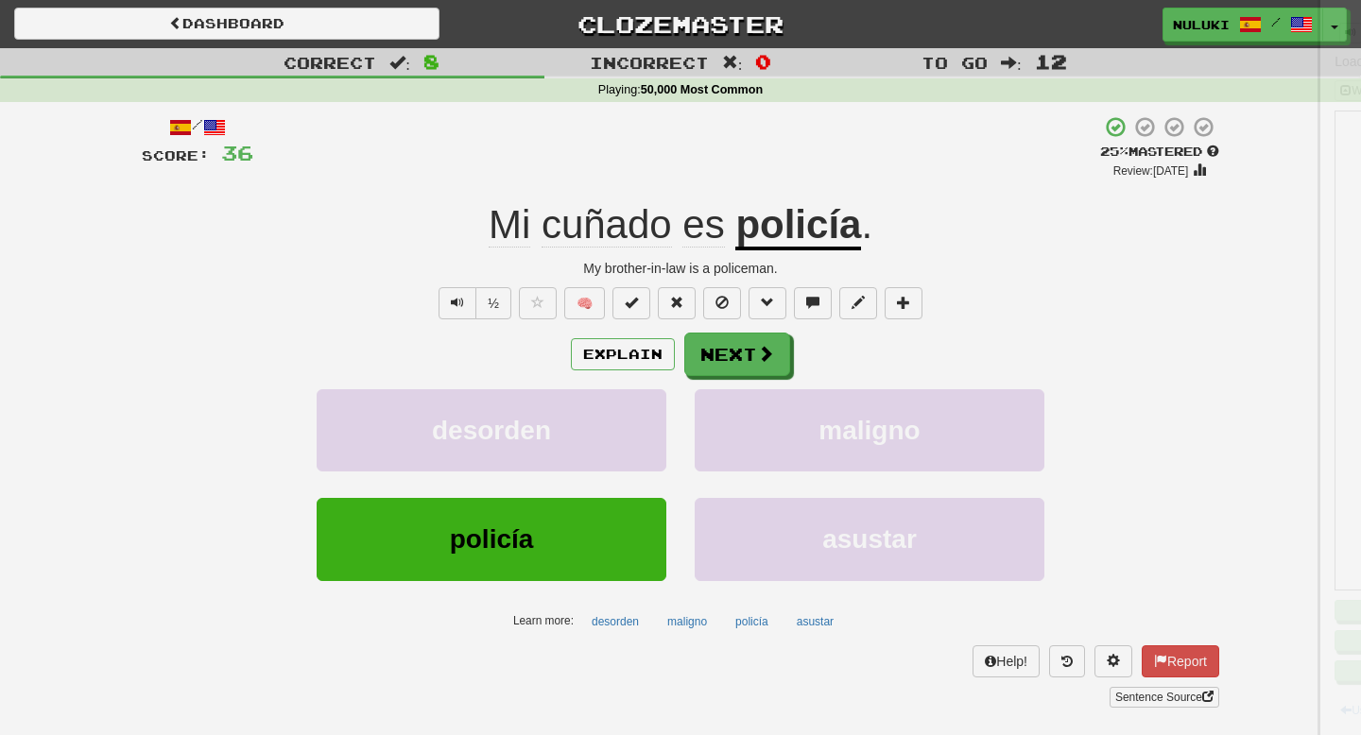
click at [697, 263] on div at bounding box center [680, 367] width 1361 height 735
click at [697, 263] on div "My brother-in-law is a policeman." at bounding box center [680, 268] width 1077 height 19
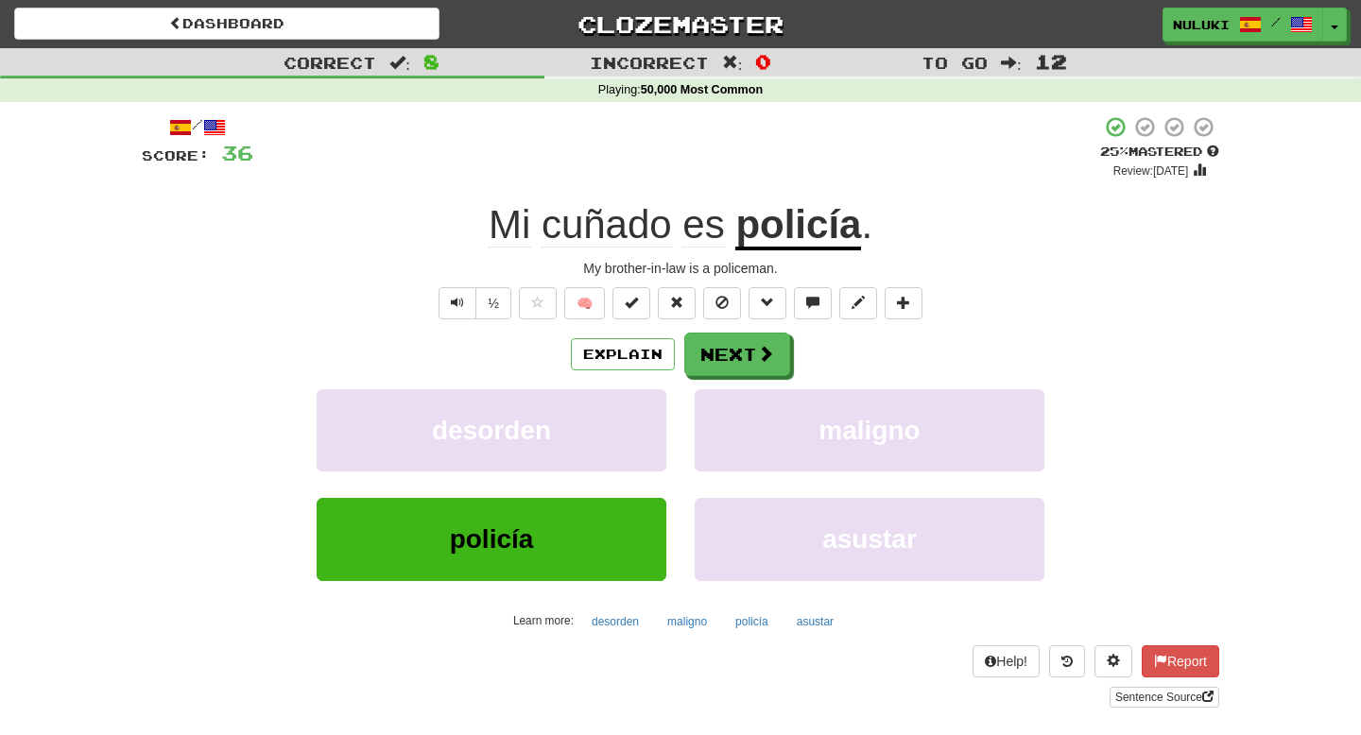
click at [704, 270] on div "My brother-in-law is a policeman." at bounding box center [680, 268] width 1077 height 19
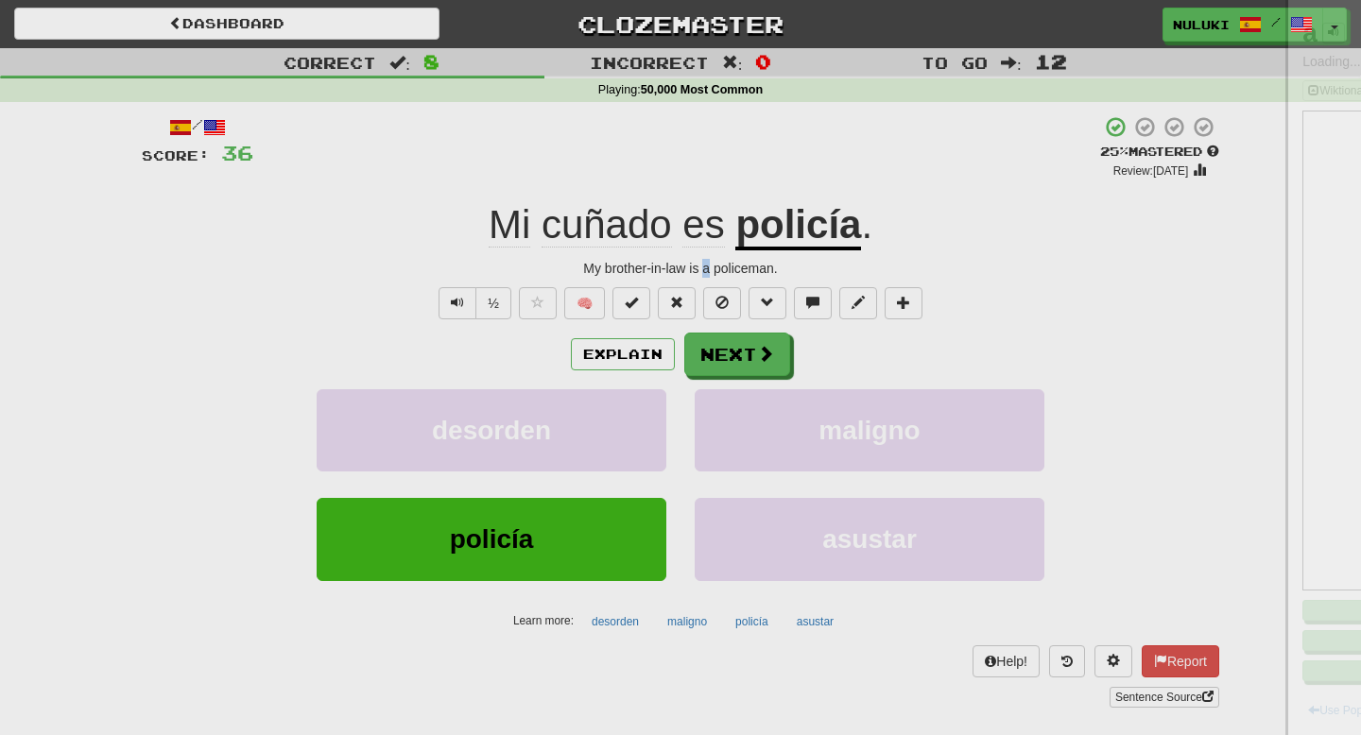
copy div "a"
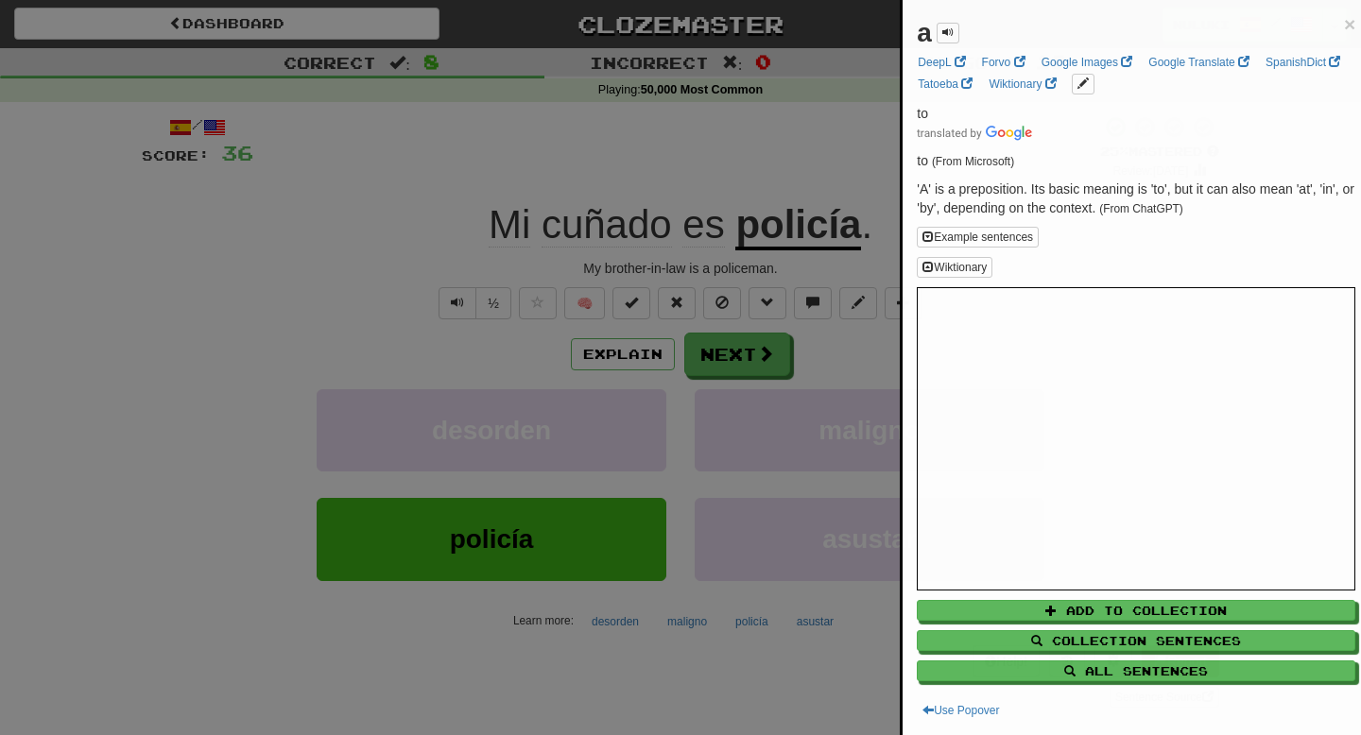
click at [704, 270] on div at bounding box center [680, 367] width 1361 height 735
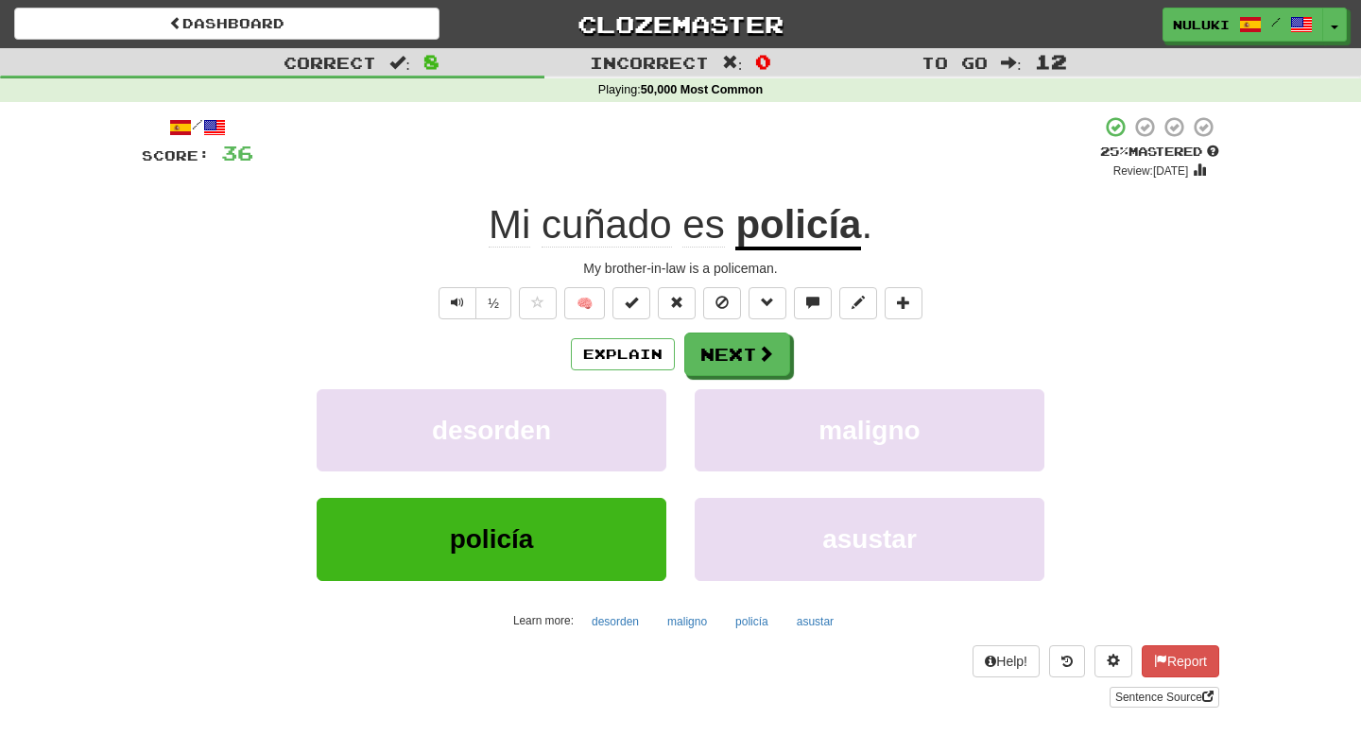
drag, startPoint x: 774, startPoint y: 275, endPoint x: 574, endPoint y: 256, distance: 201.2
click at [574, 256] on div "/ Score: 36 + 4 25 % Mastered Review: [DATE] Mi cuñado es policía . My brother-…" at bounding box center [680, 411] width 1077 height 592
drag, startPoint x: 574, startPoint y: 256, endPoint x: 776, endPoint y: 260, distance: 202.3
click at [776, 260] on div "/ Score: 36 + 4 25 % Mastered Review: [DATE] Mi cuñado es policía . My brother-…" at bounding box center [680, 411] width 1077 height 592
copy div "My brother-in-law is a policeman"
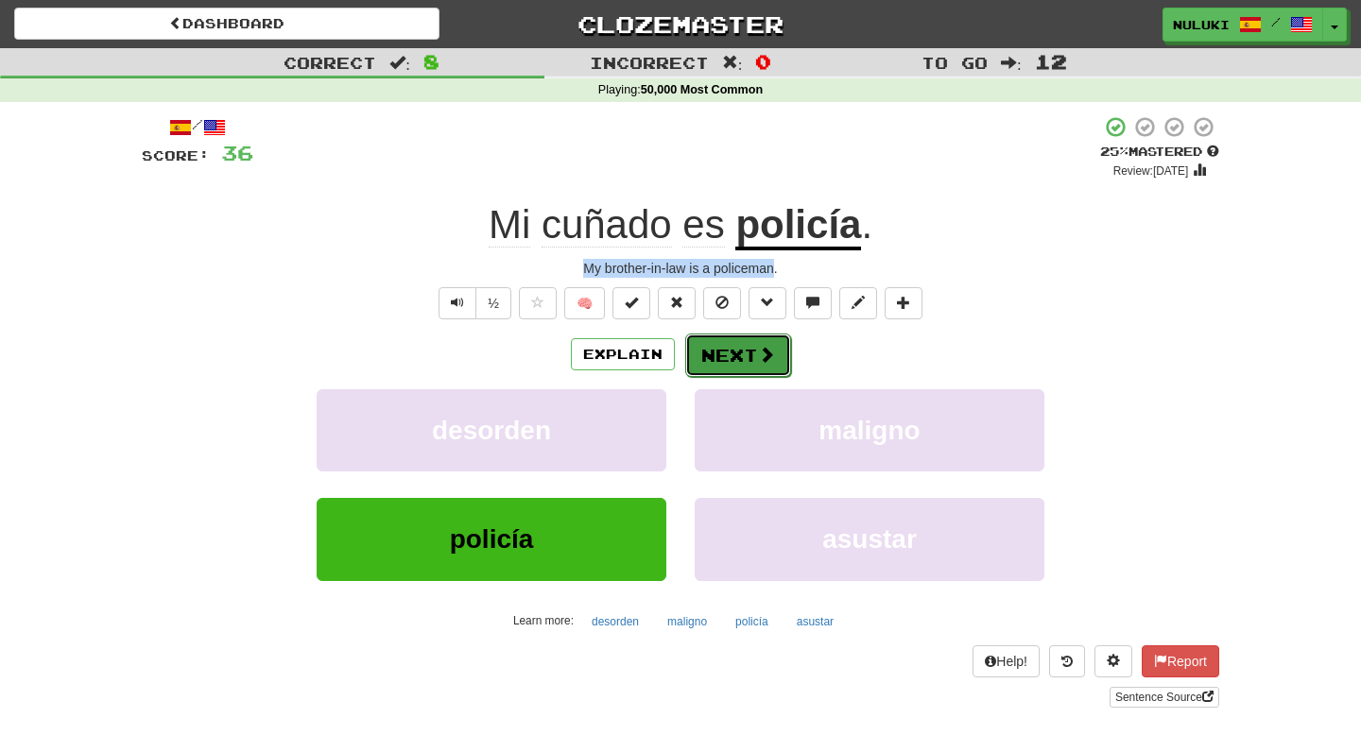
click at [711, 351] on button "Next" at bounding box center [738, 355] width 106 height 43
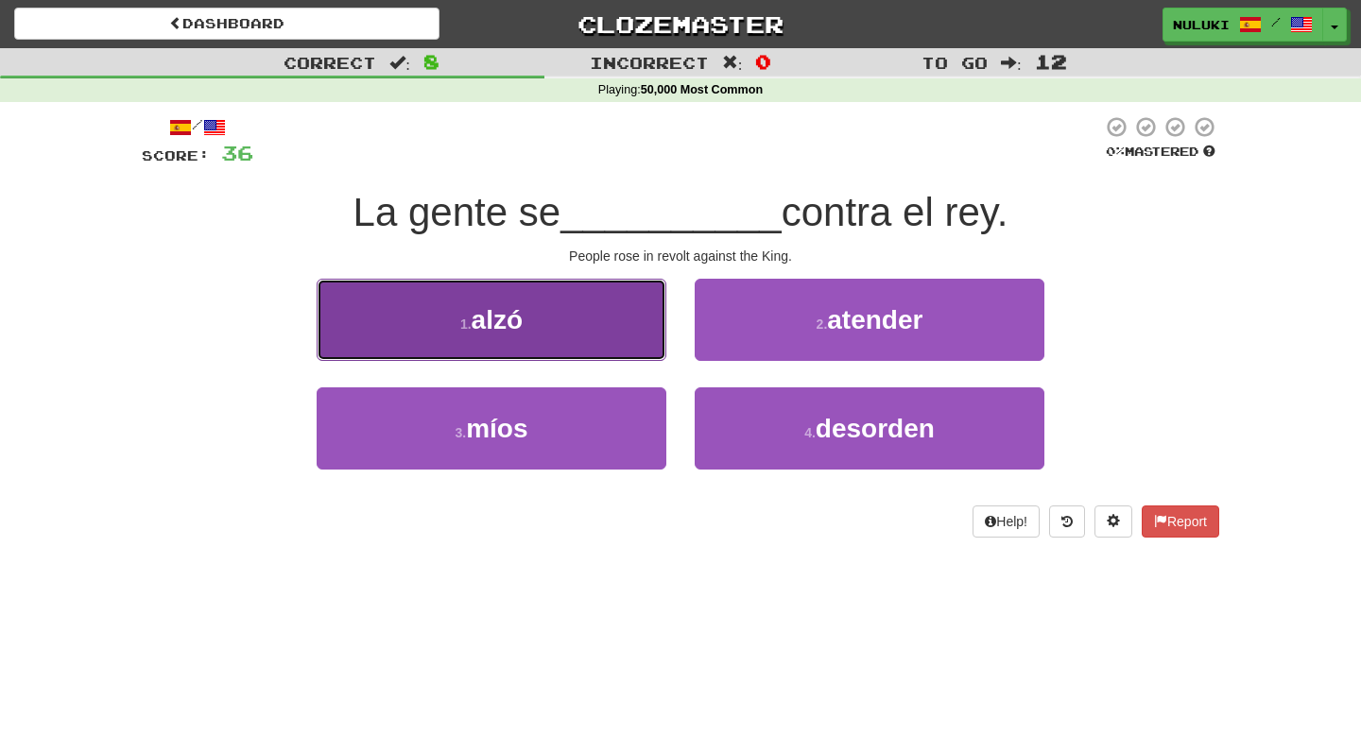
click at [598, 326] on button "1 . alzó" at bounding box center [492, 320] width 350 height 82
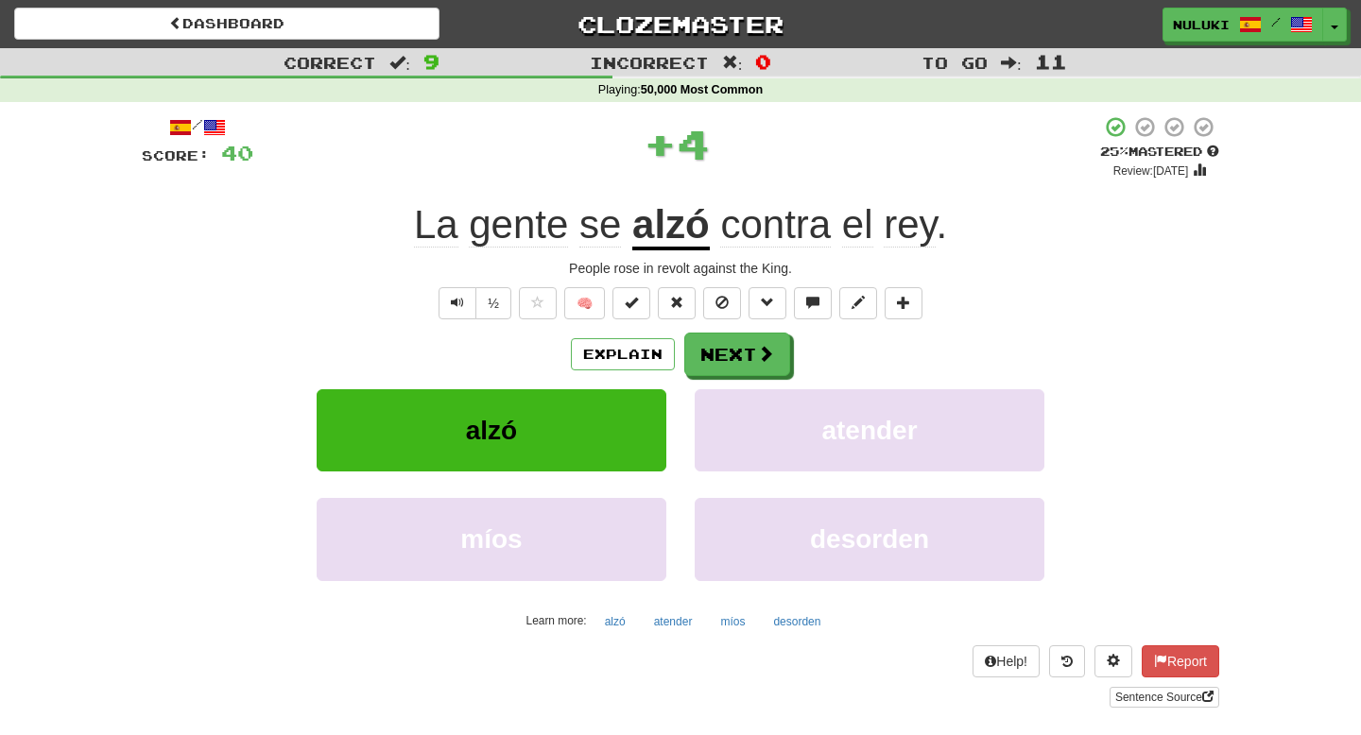
click at [1013, 215] on div "La gente se alzó contra el rey ." at bounding box center [680, 225] width 1077 height 52
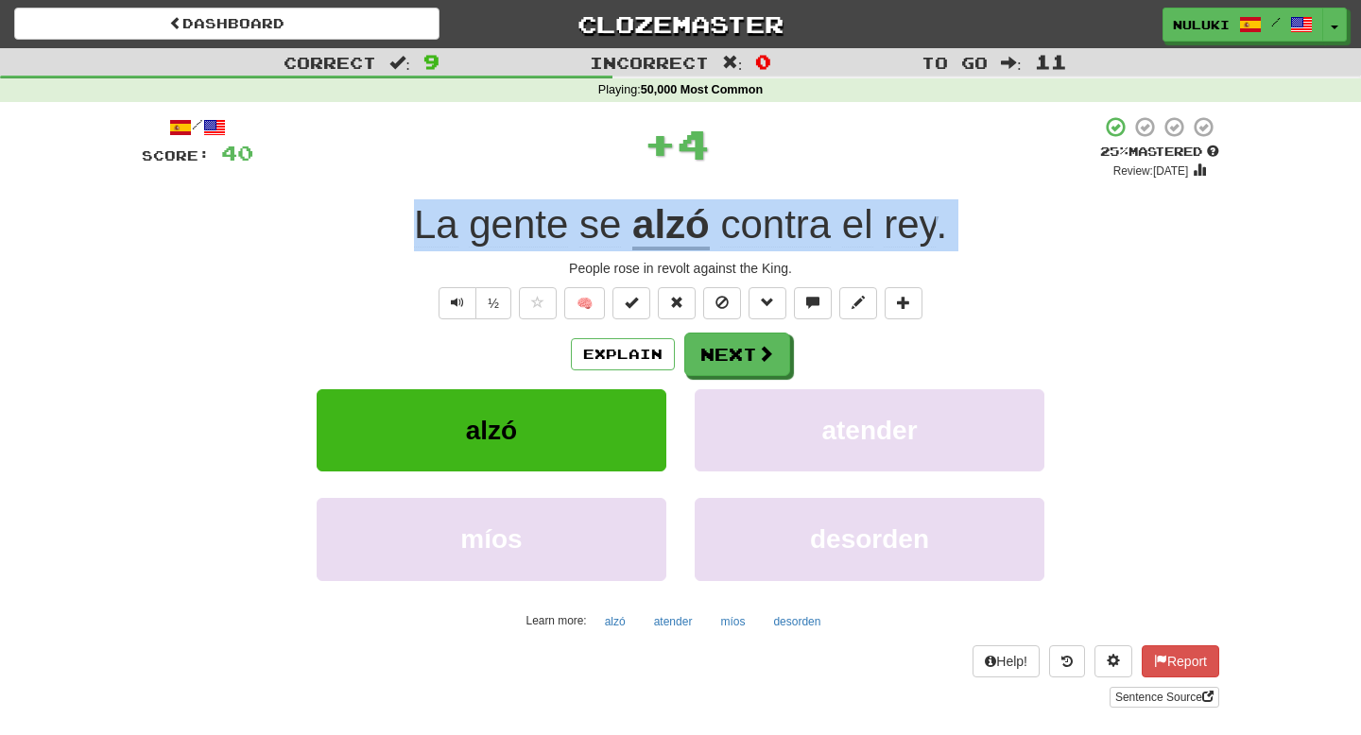
copy div "La gente se alzó contra el rey ."
click at [710, 265] on div "People rose in revolt against the King." at bounding box center [680, 268] width 1077 height 19
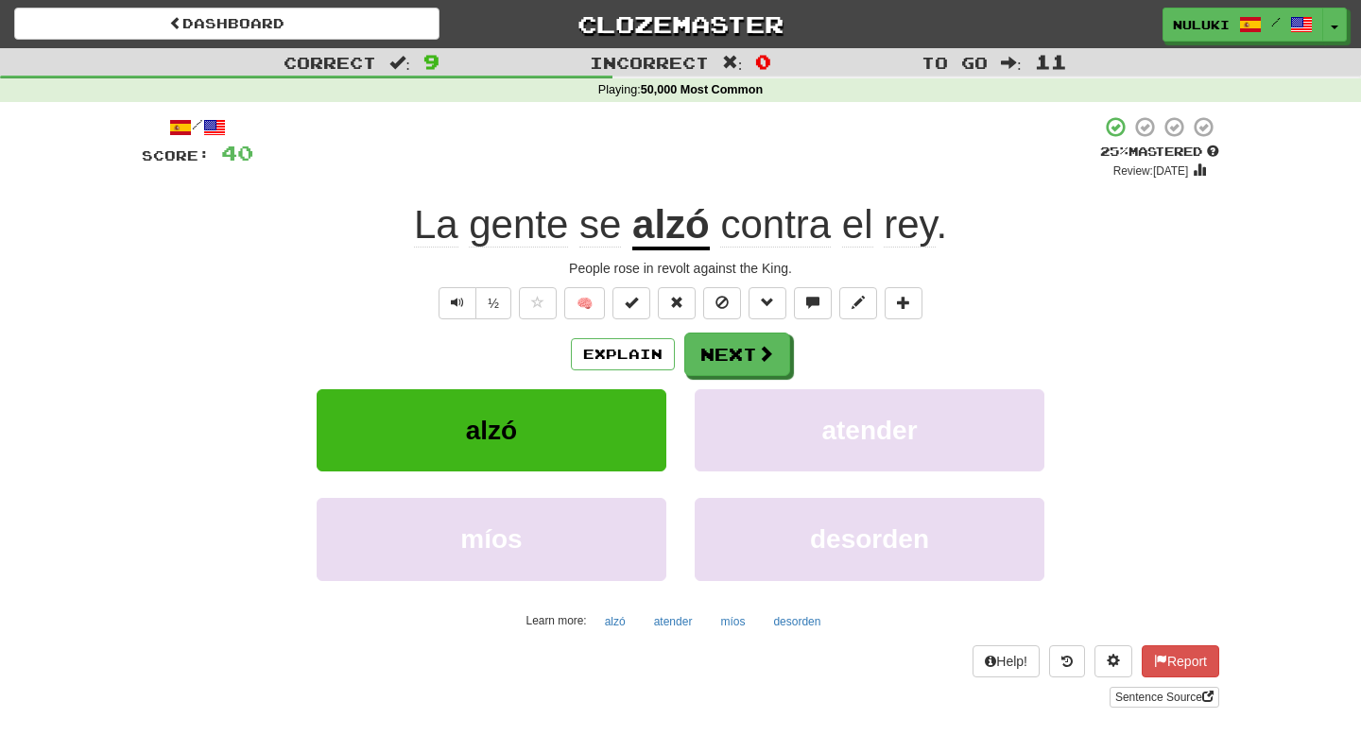
click at [710, 265] on div "People rose in revolt against the King." at bounding box center [680, 268] width 1077 height 19
copy div "People rose in revolt against the King. ½ 🧠 Explain Next alzó atender míos deso…"
click at [734, 373] on button "Next" at bounding box center [738, 355] width 106 height 43
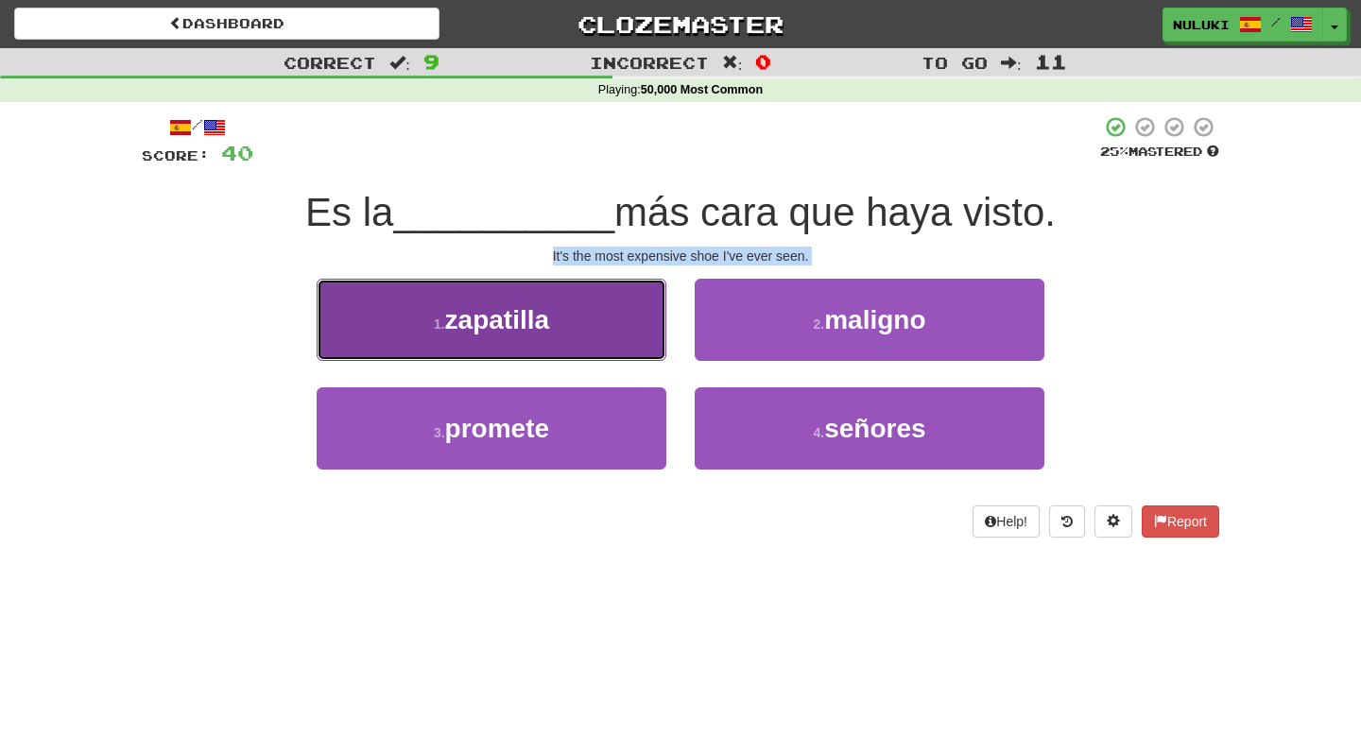
click at [614, 346] on button "1 . zapatilla" at bounding box center [492, 320] width 350 height 82
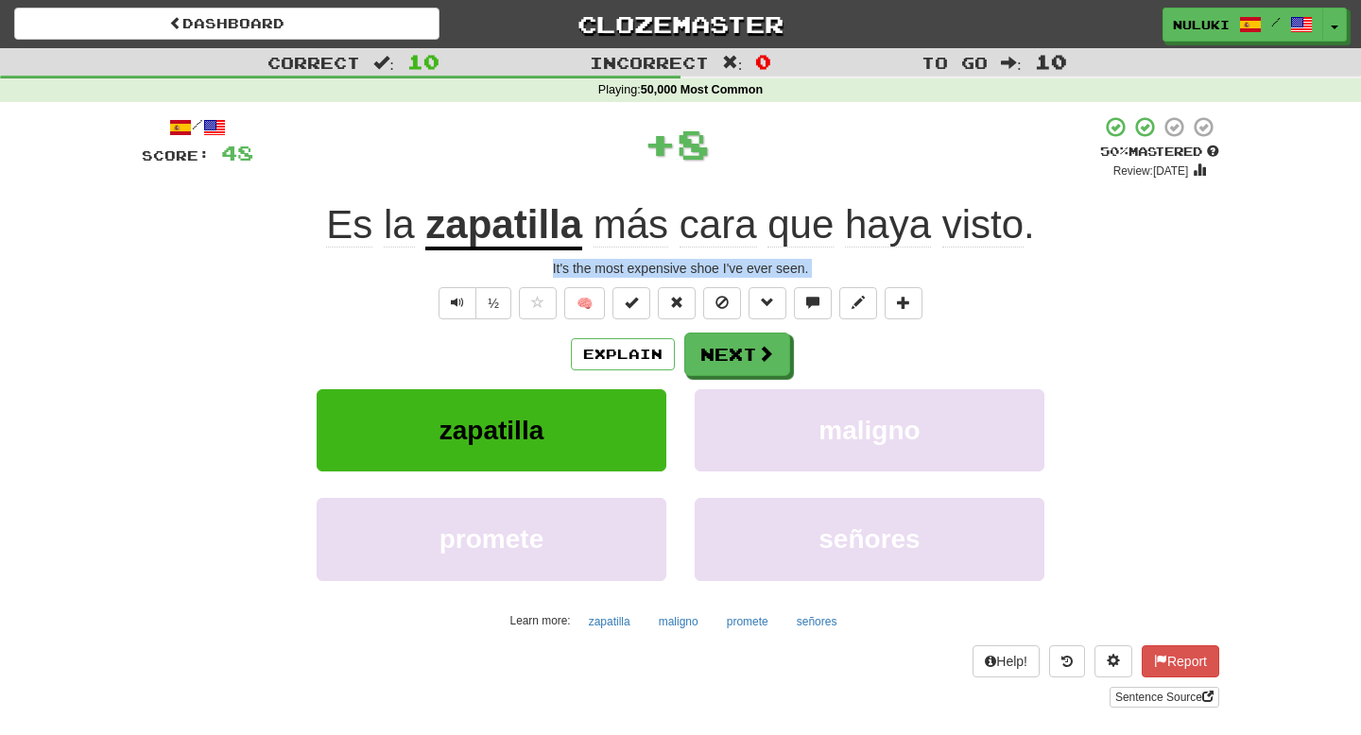
click at [1080, 245] on div "Es la zapatilla más cara que haya visto ." at bounding box center [680, 225] width 1077 height 52
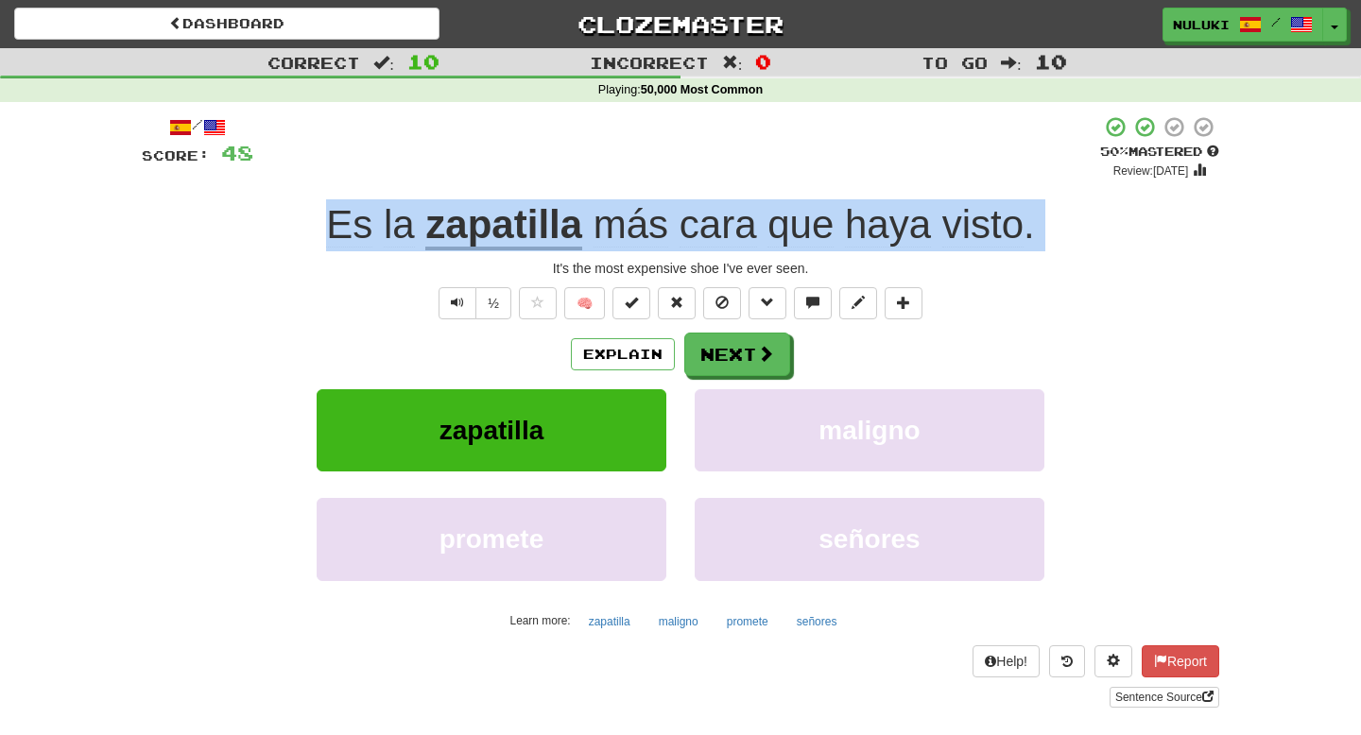
copy div "Es la zapatilla más cara que haya visto ."
click at [678, 269] on div "It's the most expensive shoe I've ever seen." at bounding box center [680, 268] width 1077 height 19
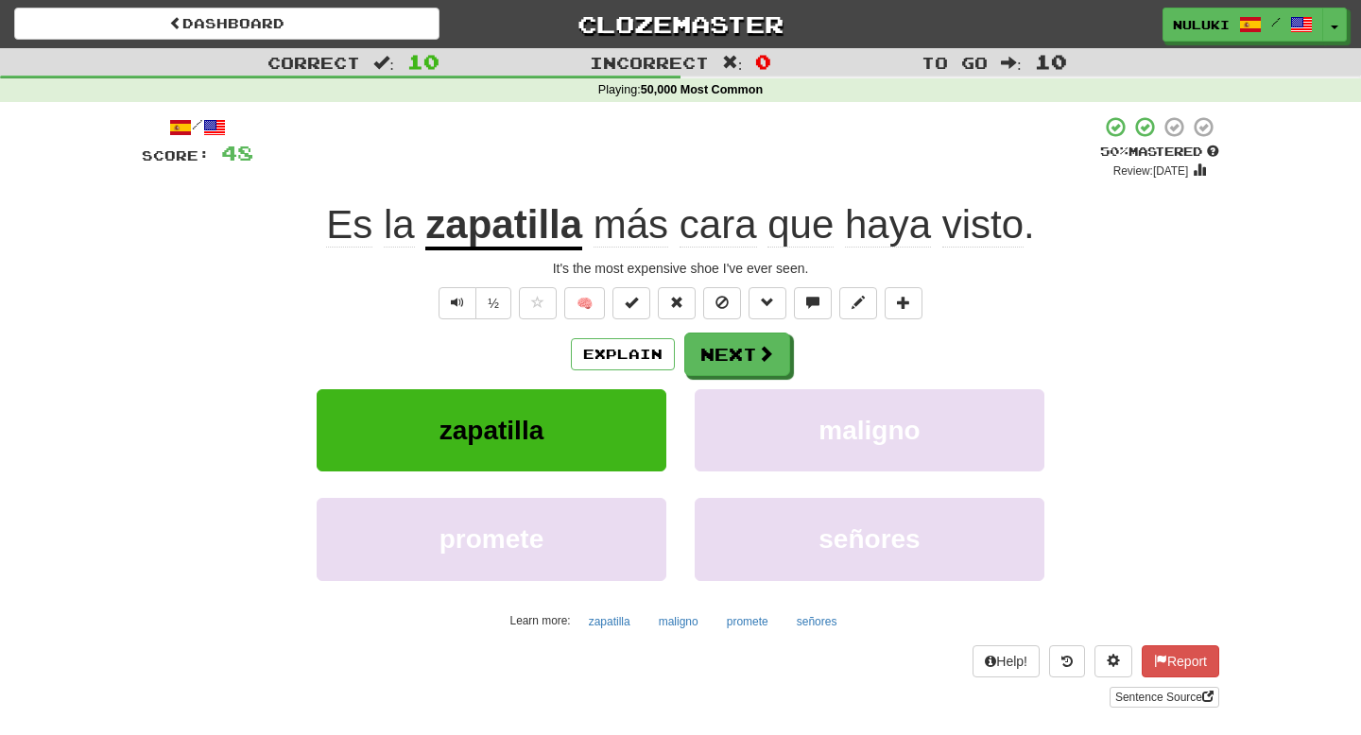
click at [678, 269] on div "It's the most expensive shoe I've ever seen." at bounding box center [680, 268] width 1077 height 19
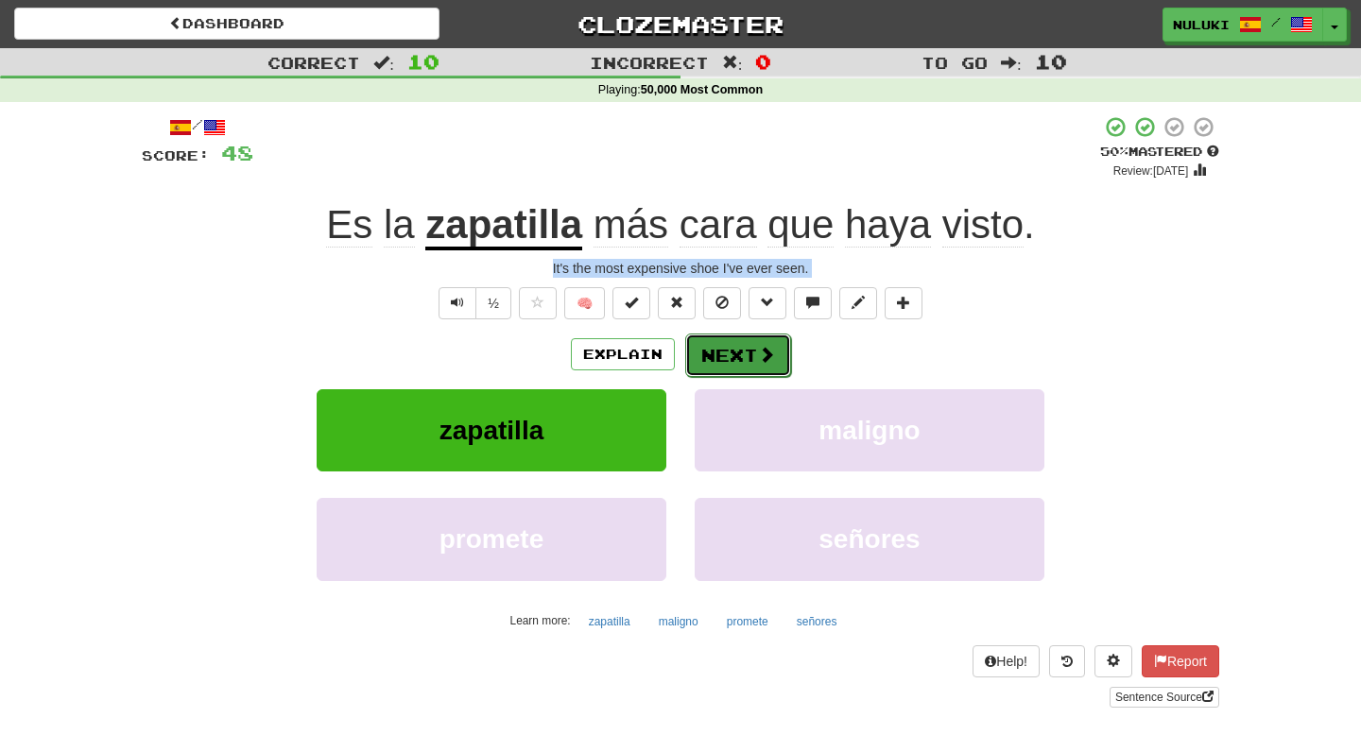
click at [730, 370] on button "Next" at bounding box center [738, 355] width 106 height 43
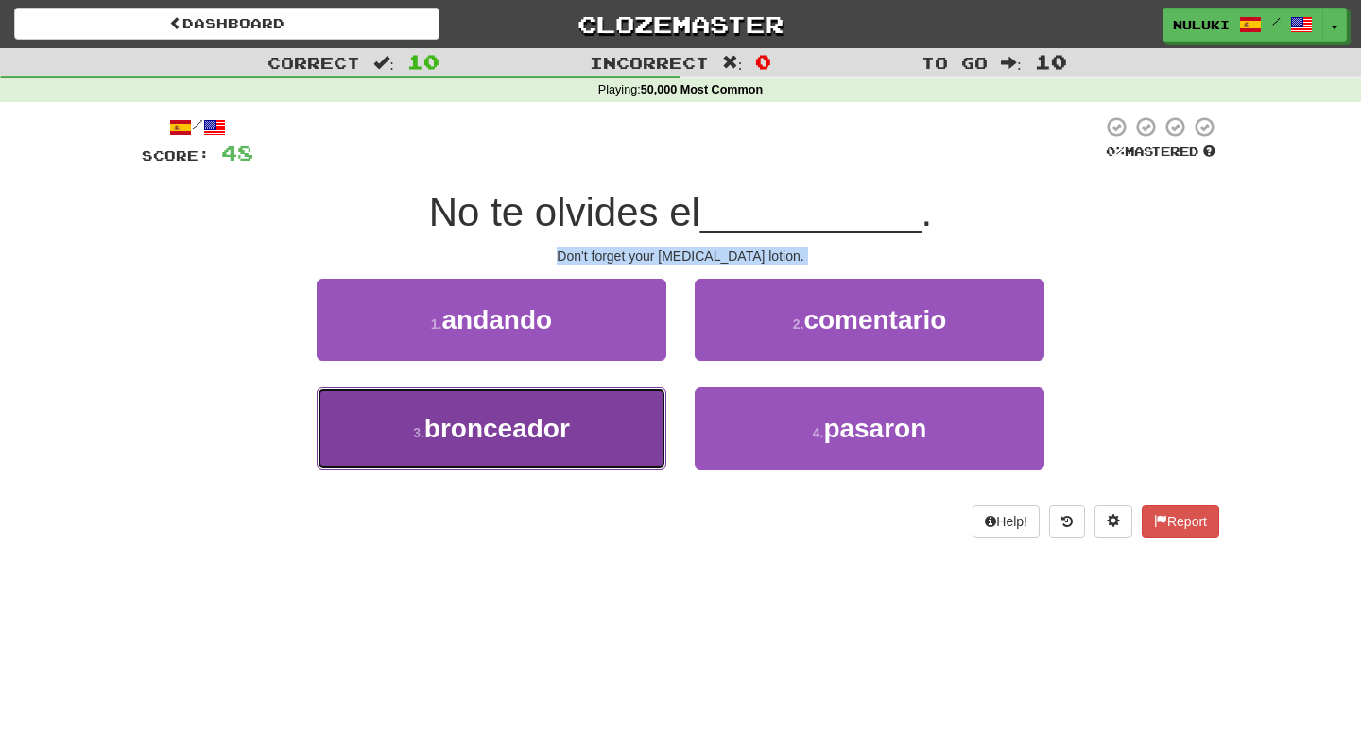
click at [606, 433] on button "3 . bronceador" at bounding box center [492, 428] width 350 height 82
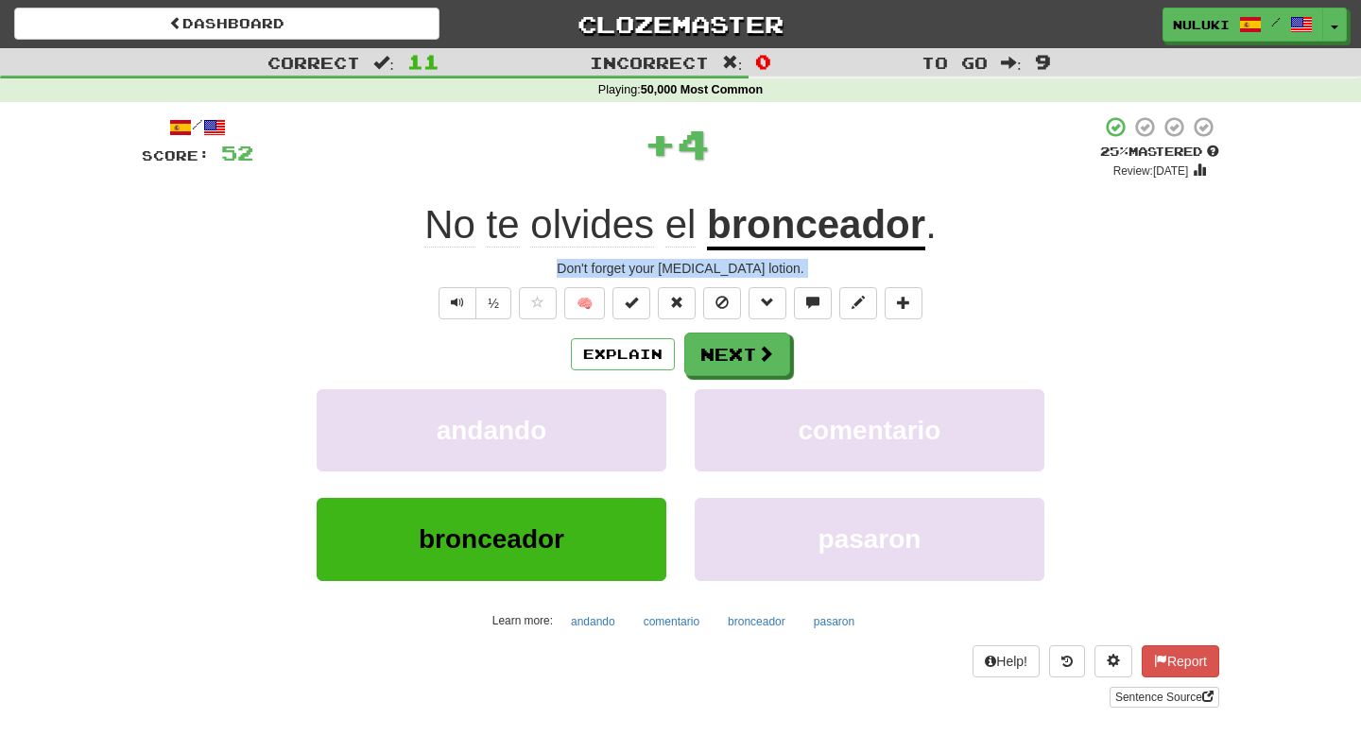
click at [979, 237] on div "No te olvides el bronceador ." at bounding box center [680, 225] width 1077 height 52
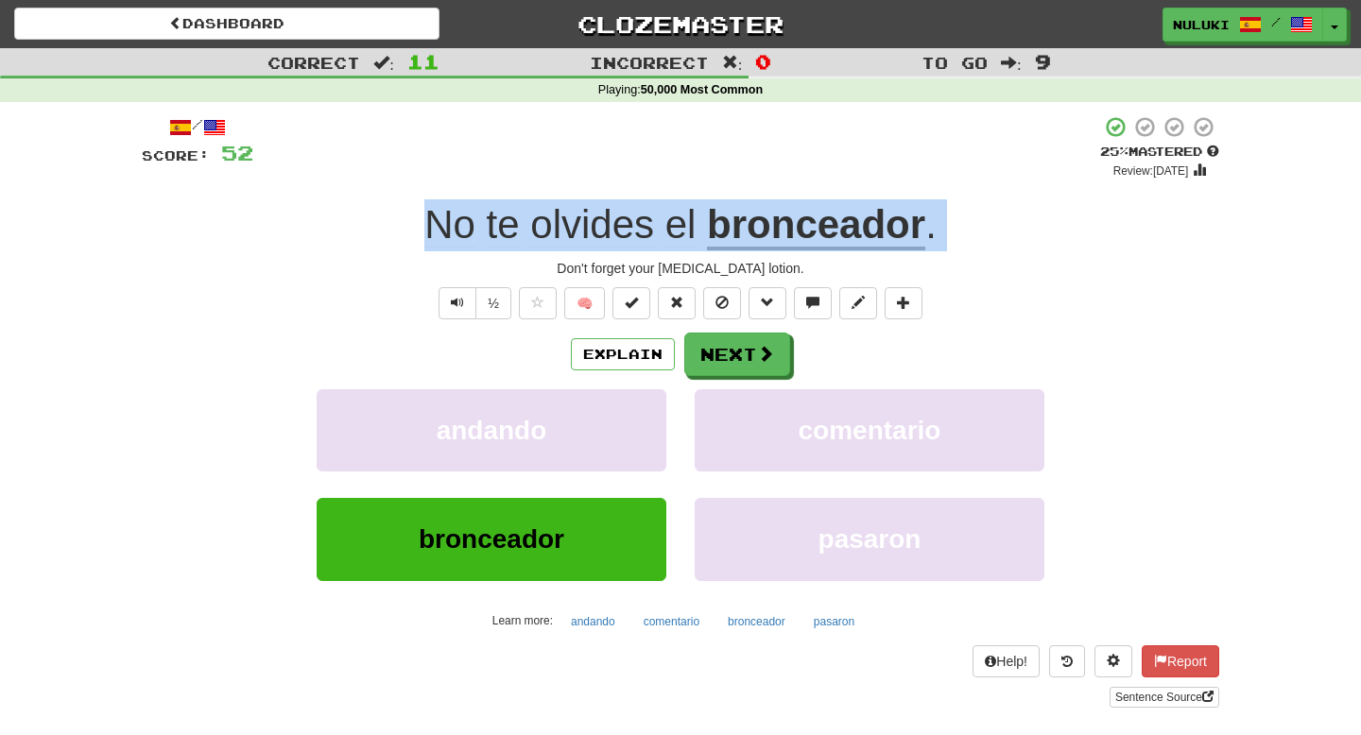
click at [798, 270] on div "Don't forget your [MEDICAL_DATA] lotion." at bounding box center [680, 268] width 1077 height 19
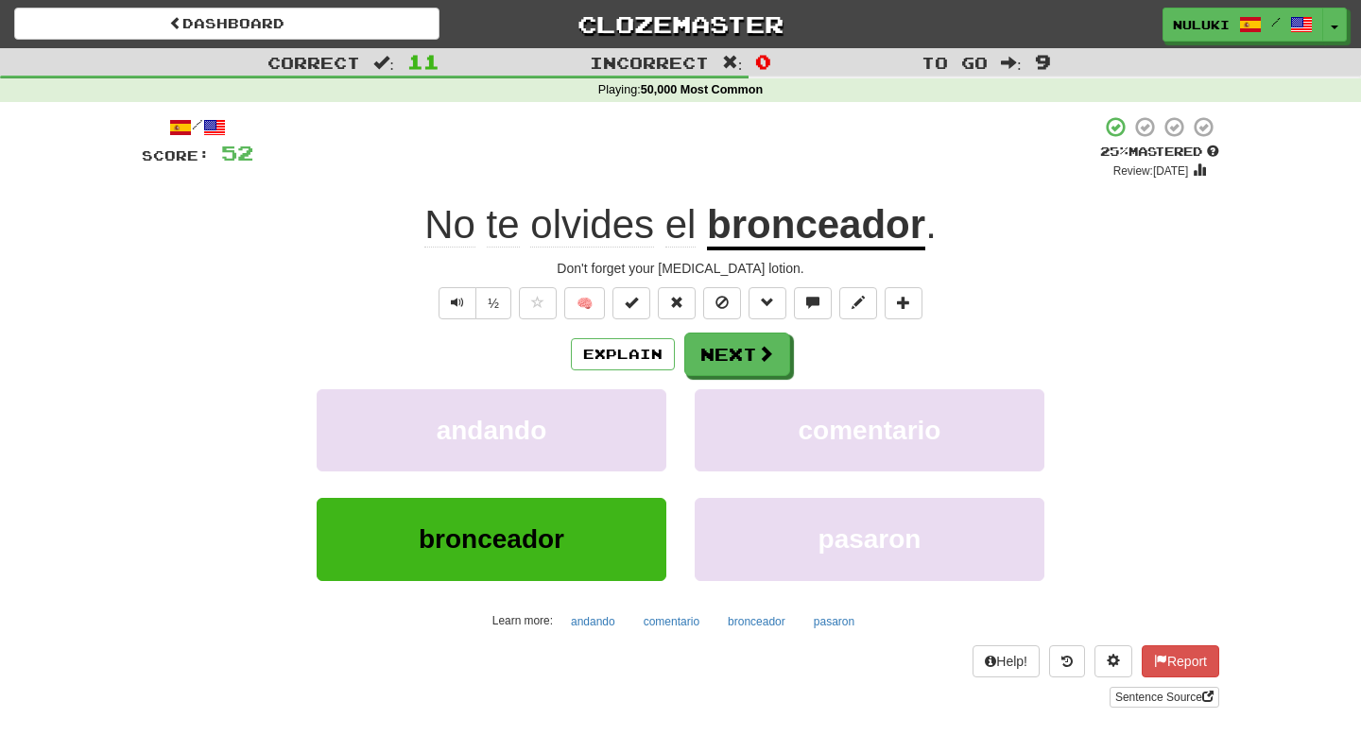
click at [798, 270] on div "Don't forget your [MEDICAL_DATA] lotion." at bounding box center [680, 268] width 1077 height 19
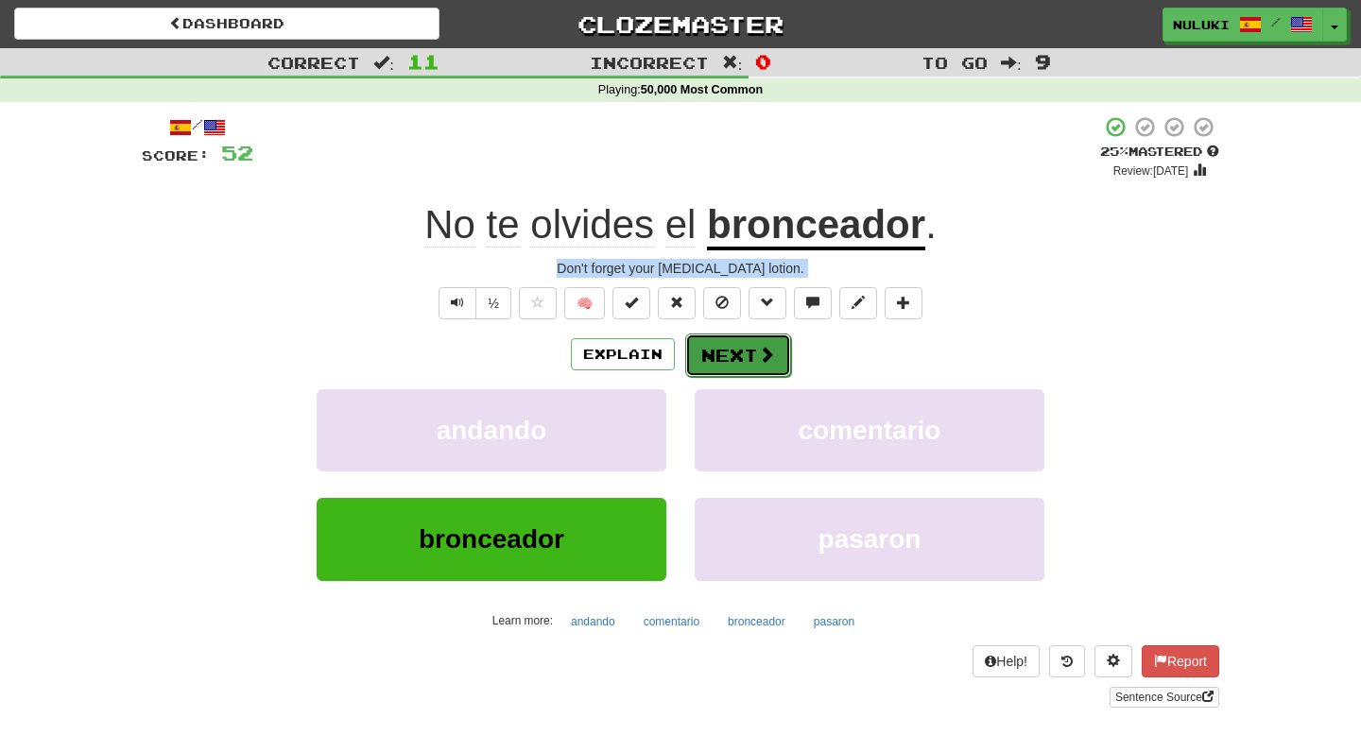
click at [718, 369] on button "Next" at bounding box center [738, 355] width 106 height 43
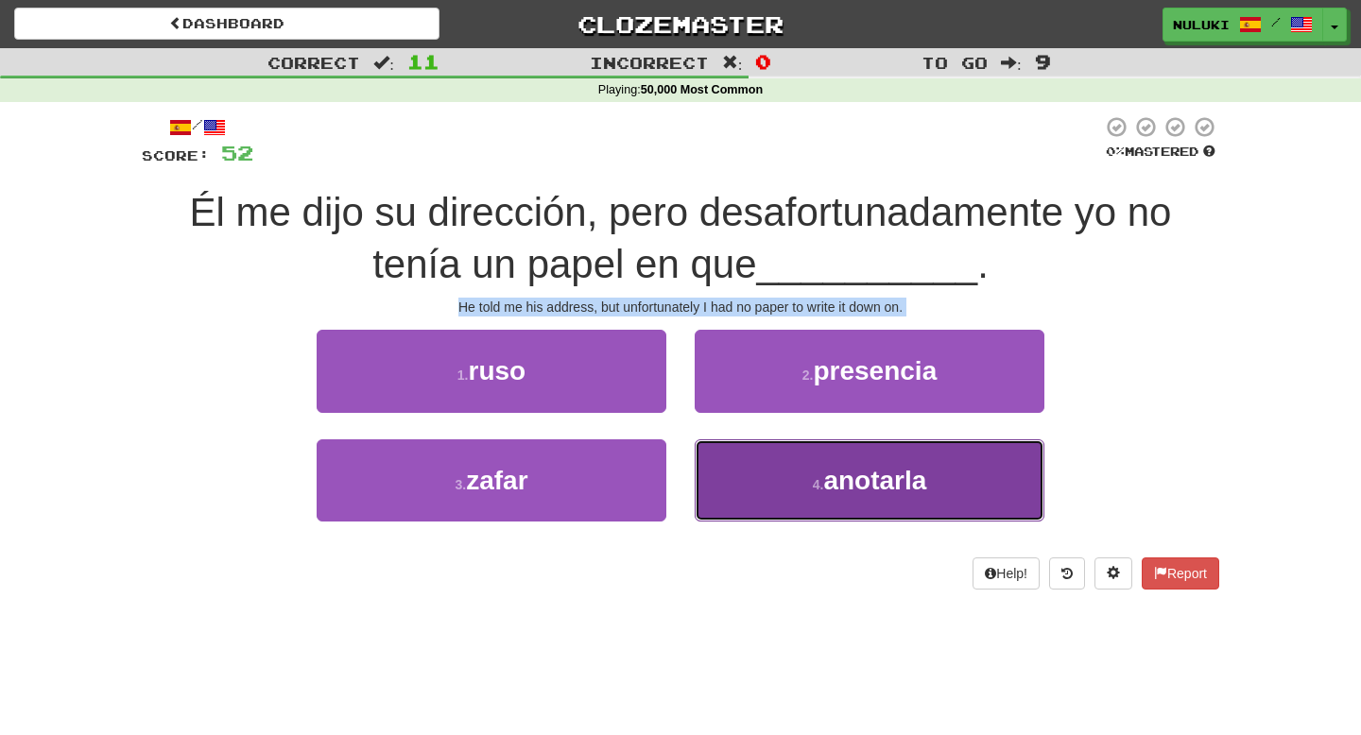
click at [752, 518] on button "4 . anotarla" at bounding box center [870, 480] width 350 height 82
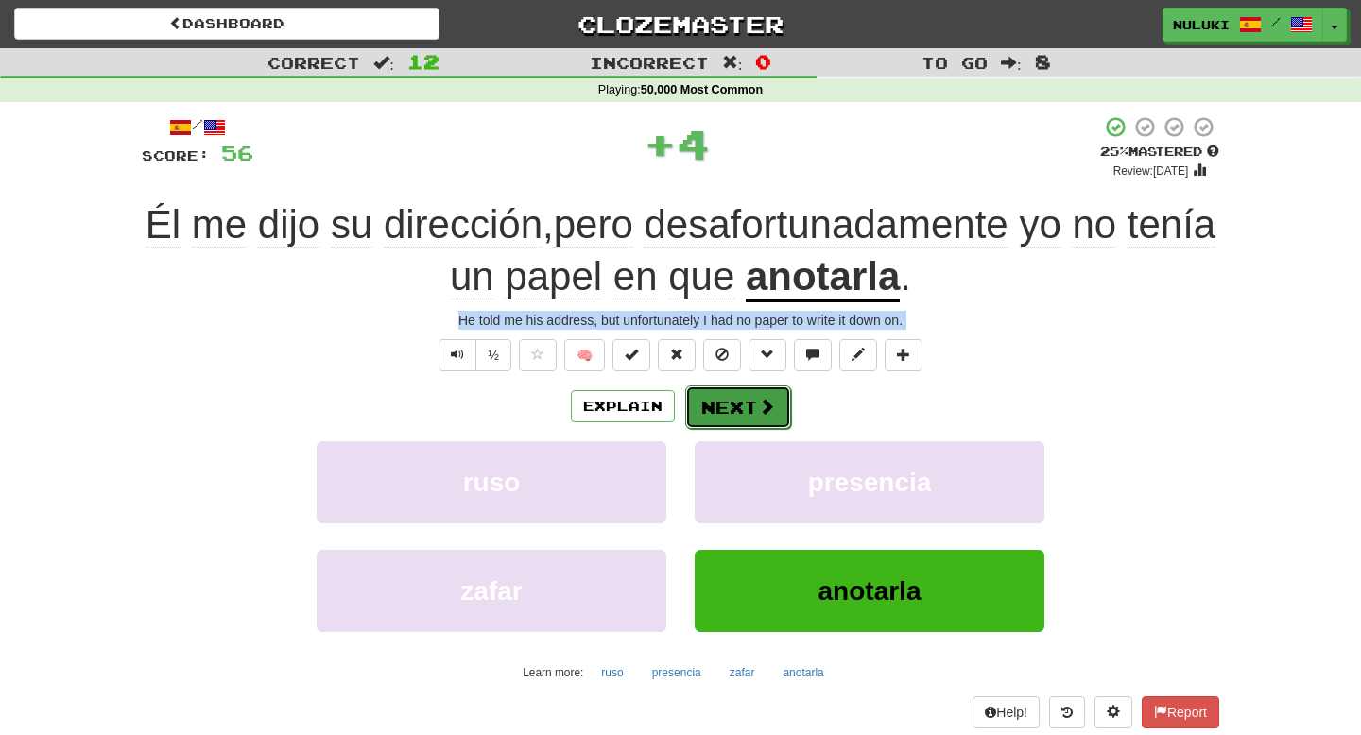
click at [741, 420] on button "Next" at bounding box center [738, 407] width 106 height 43
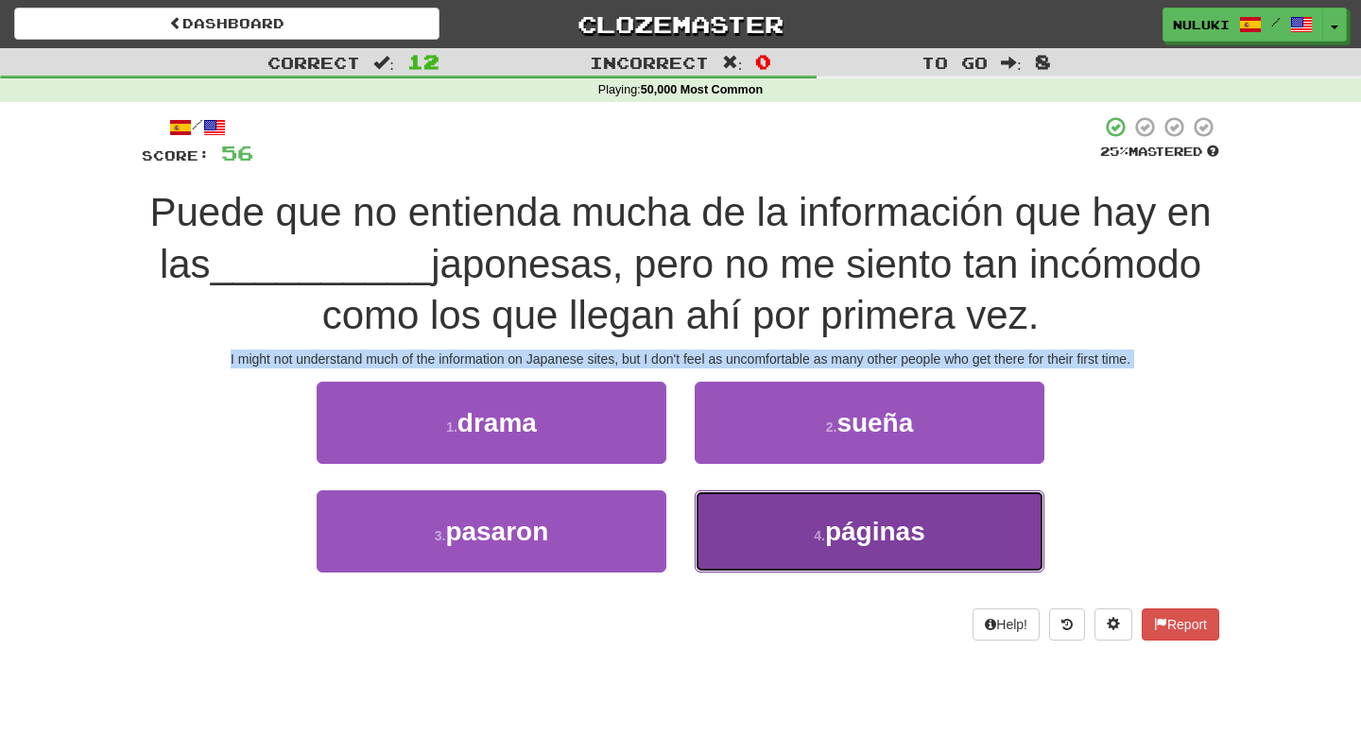
click at [772, 555] on button "4 . páginas" at bounding box center [870, 531] width 350 height 82
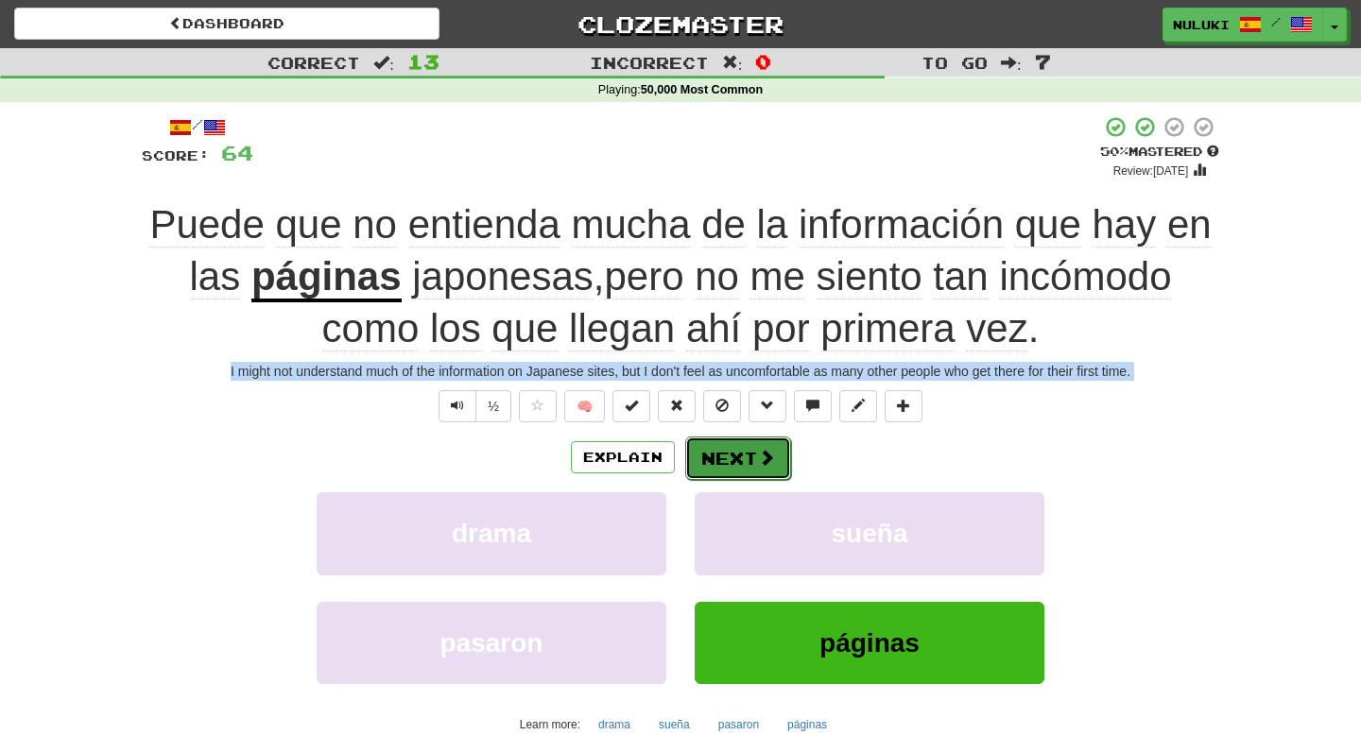
click at [762, 476] on button "Next" at bounding box center [738, 458] width 106 height 43
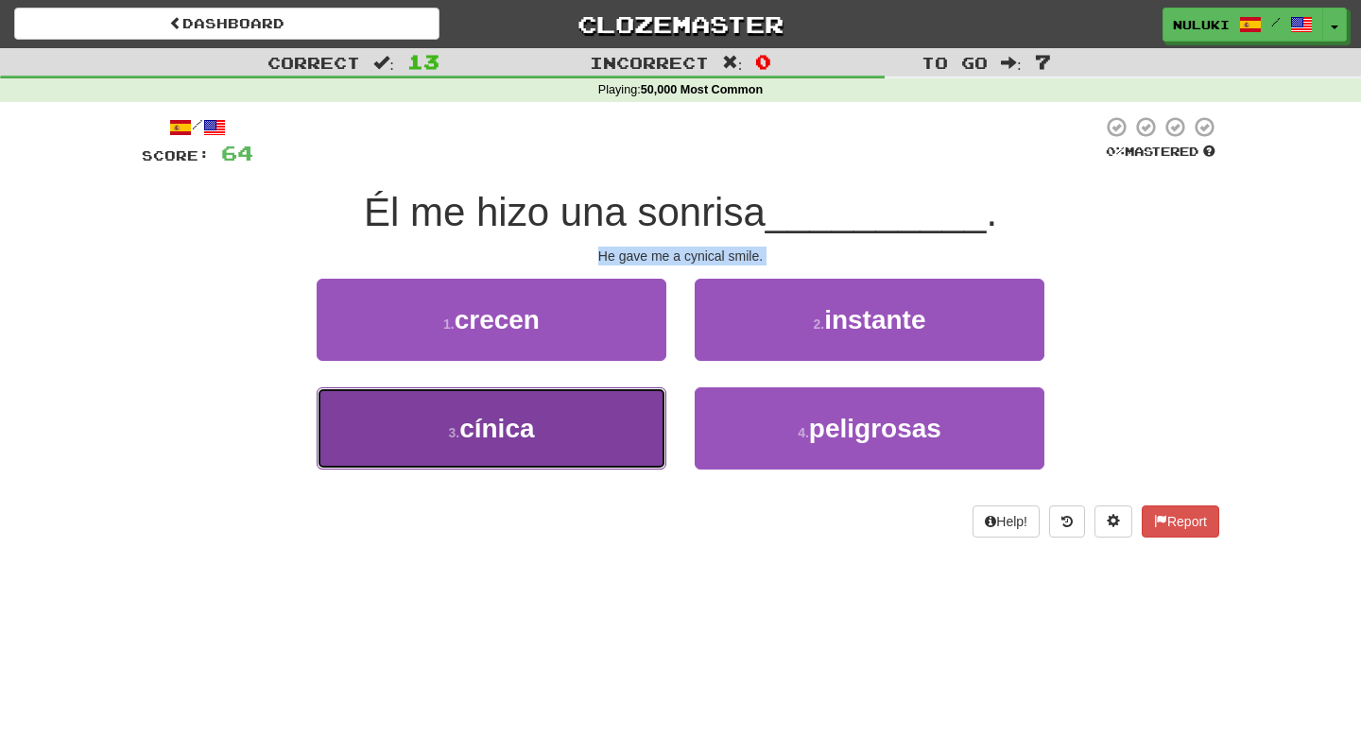
click at [558, 418] on button "3 . cínica" at bounding box center [492, 428] width 350 height 82
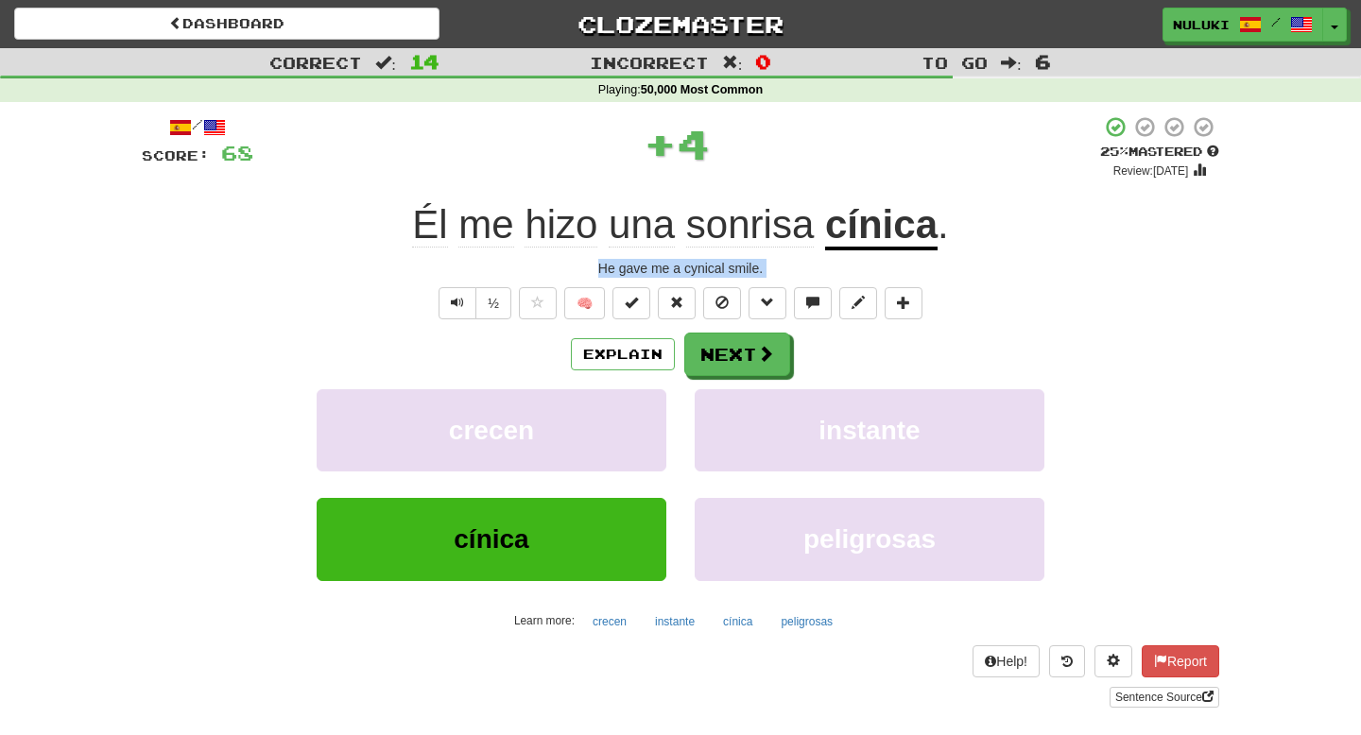
click at [942, 232] on span "." at bounding box center [942, 224] width 11 height 44
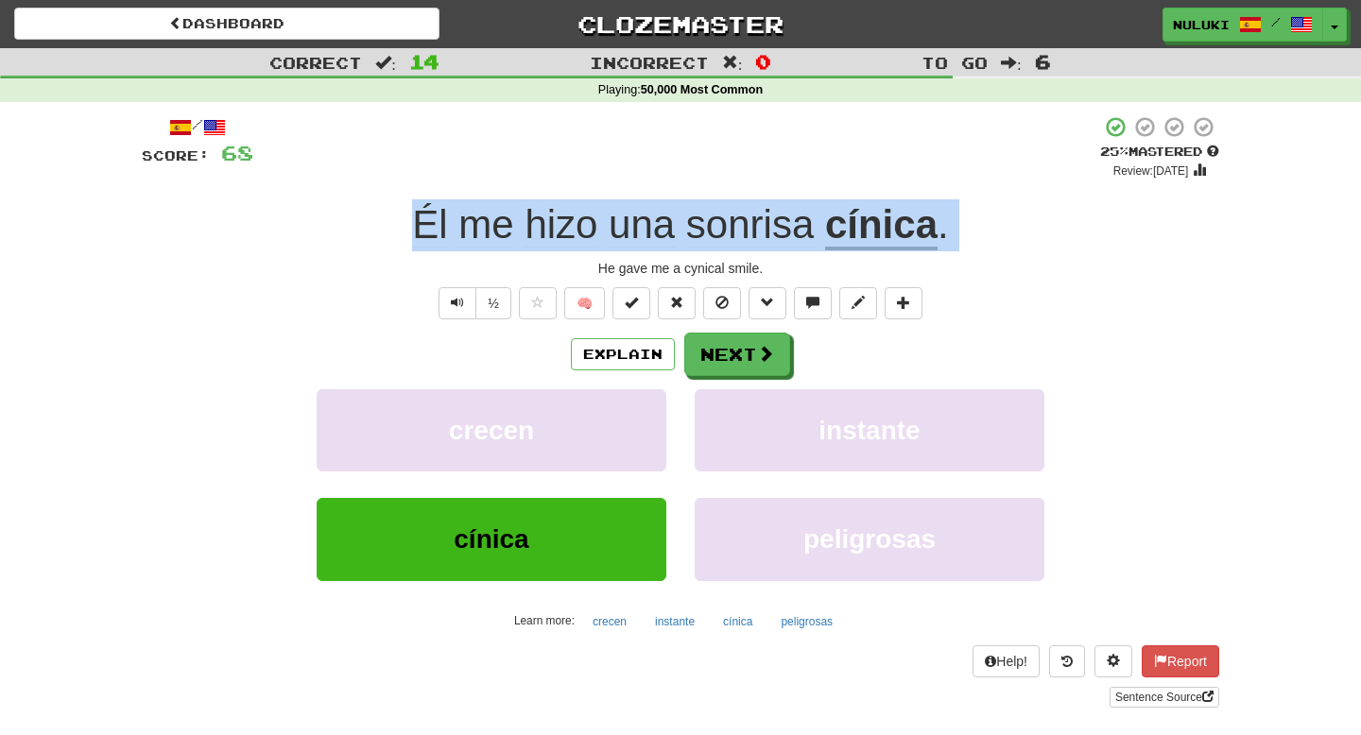
click at [759, 266] on div "He gave me a cynical smile." at bounding box center [680, 268] width 1077 height 19
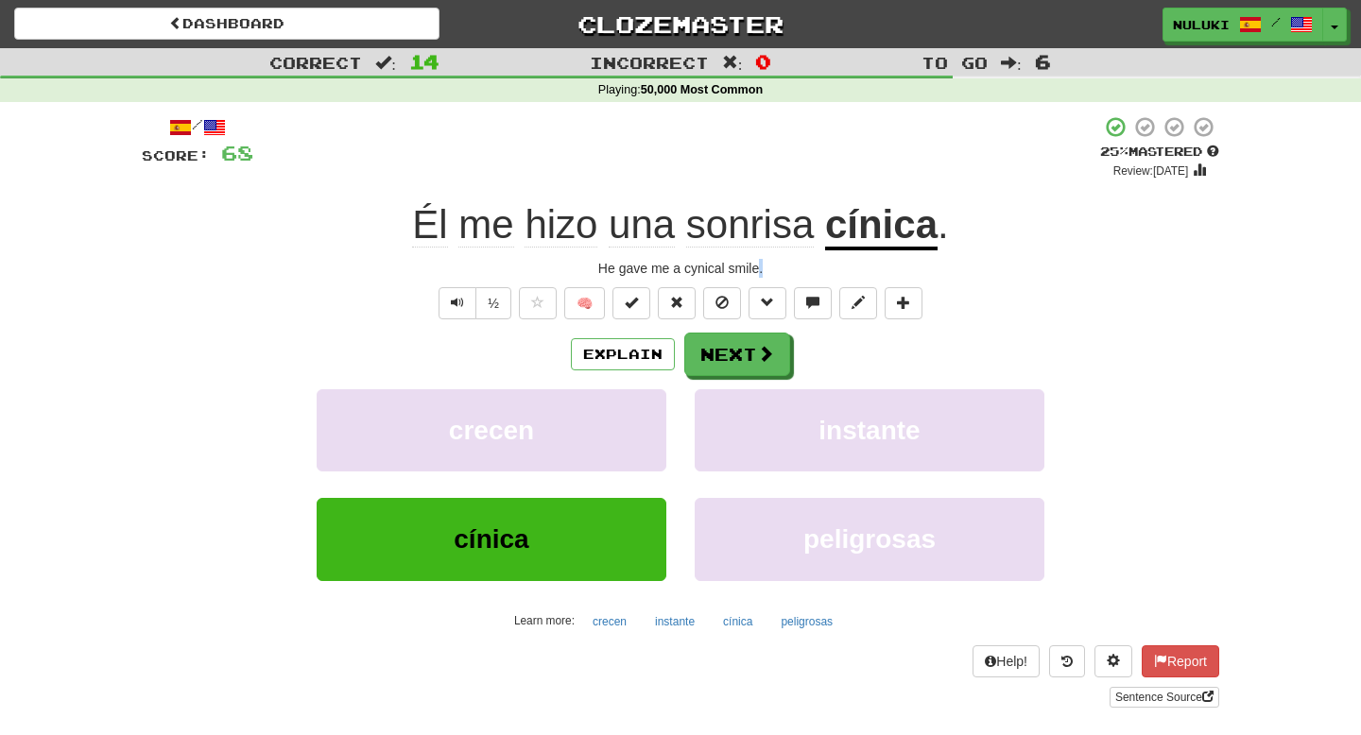
click at [759, 266] on div "He gave me a cynical smile." at bounding box center [680, 268] width 1077 height 19
drag, startPoint x: 582, startPoint y: 266, endPoint x: 776, endPoint y: 267, distance: 193.7
click at [776, 267] on div "He gave me a cynical smile." at bounding box center [680, 268] width 1077 height 19
click at [719, 341] on button "Next" at bounding box center [738, 355] width 106 height 43
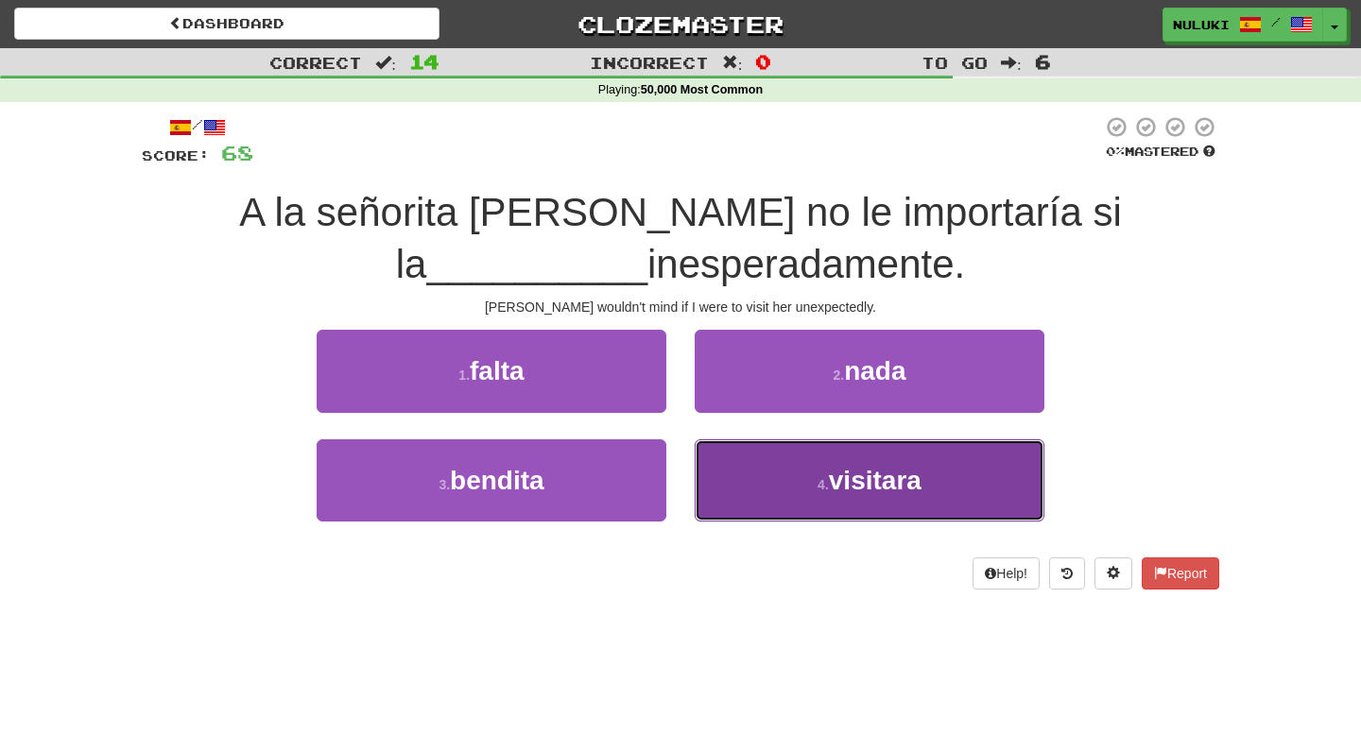
click at [746, 446] on button "4 . visitara" at bounding box center [870, 480] width 350 height 82
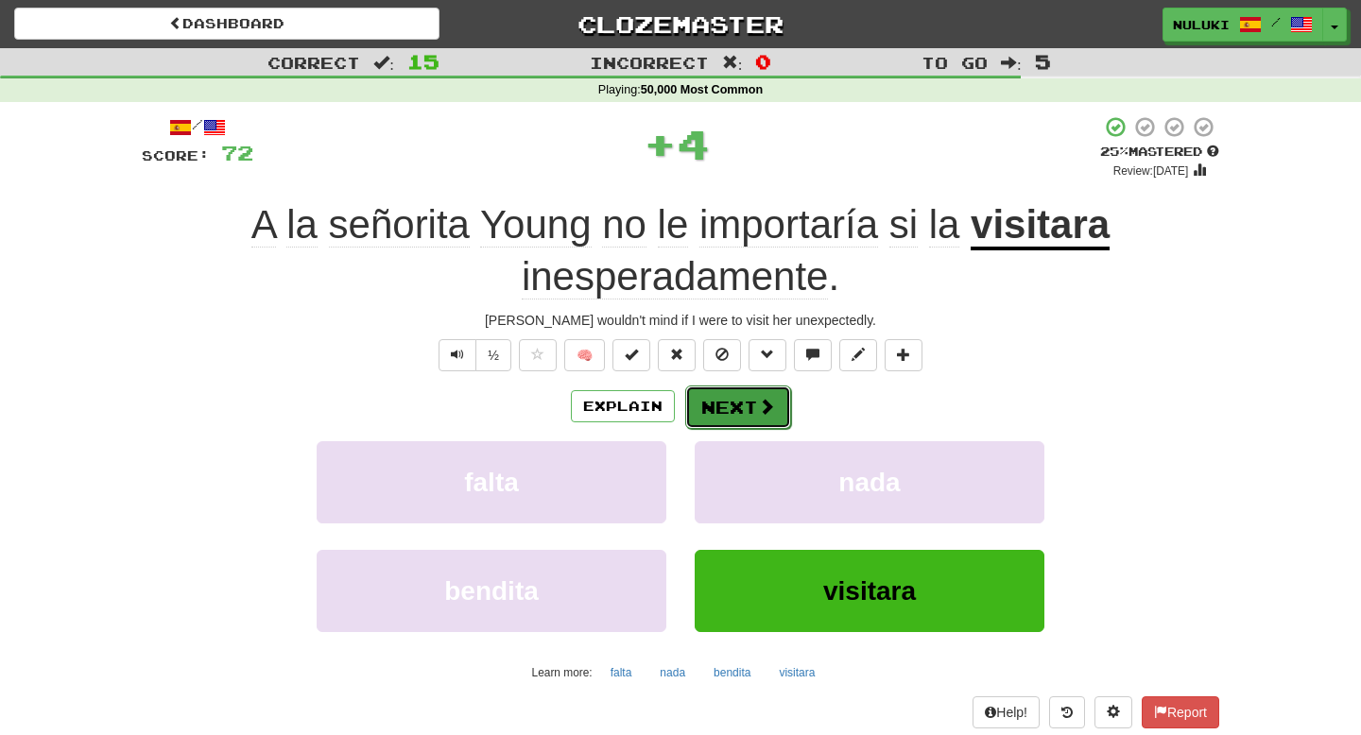
click at [738, 396] on button "Next" at bounding box center [738, 407] width 106 height 43
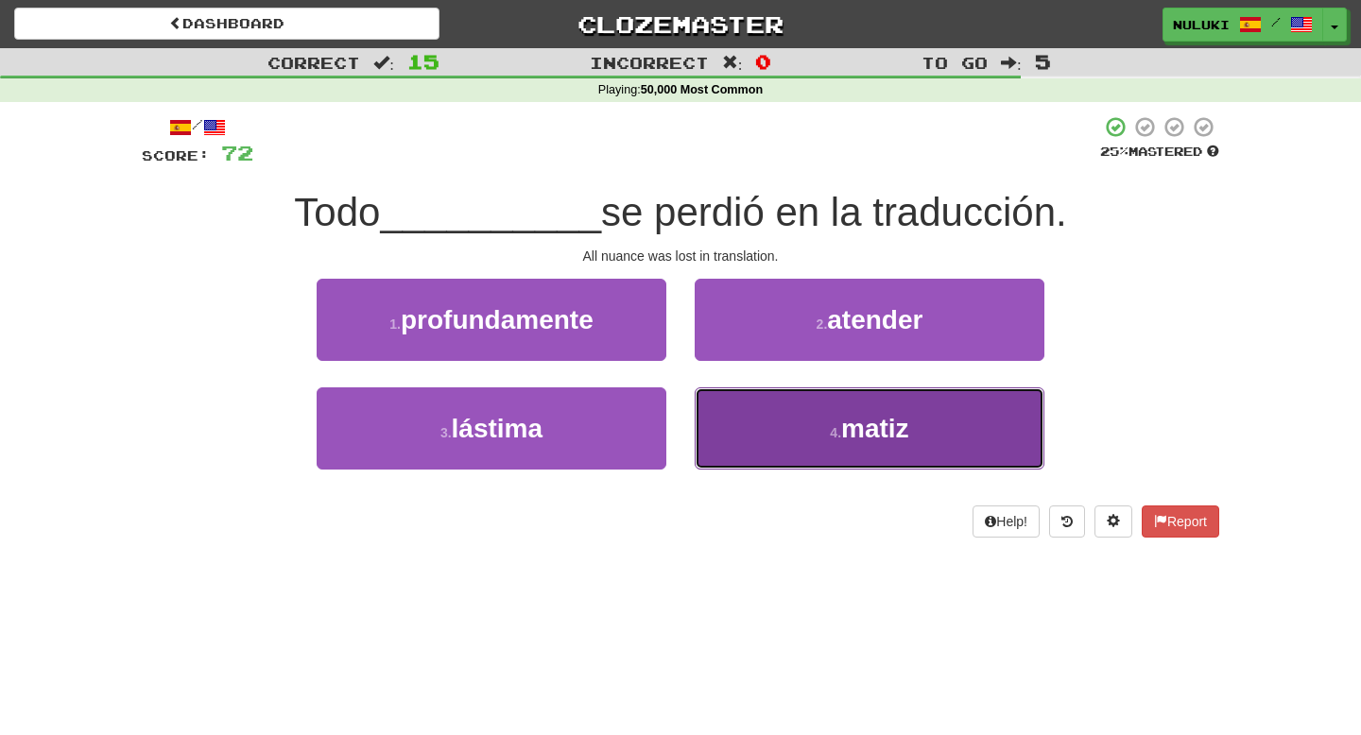
click at [719, 435] on button "4 . matiz" at bounding box center [870, 428] width 350 height 82
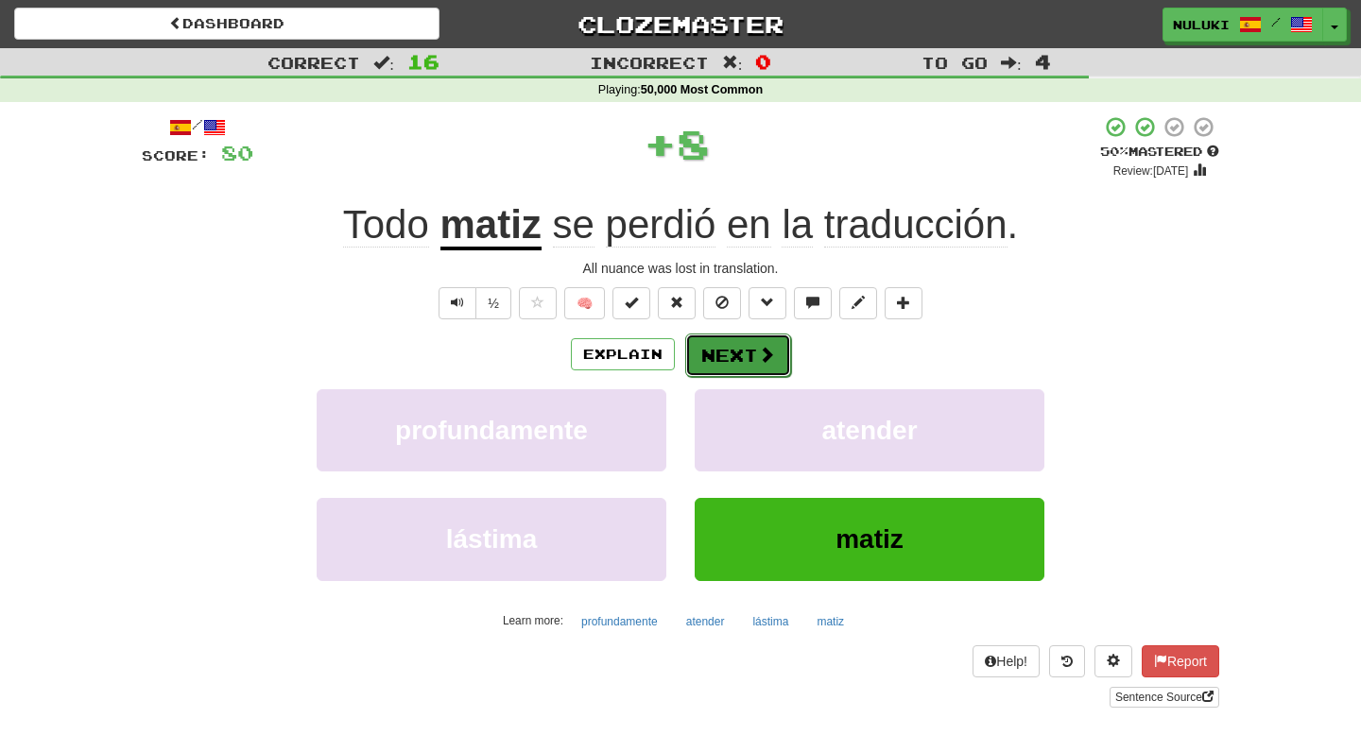
click at [734, 360] on button "Next" at bounding box center [738, 355] width 106 height 43
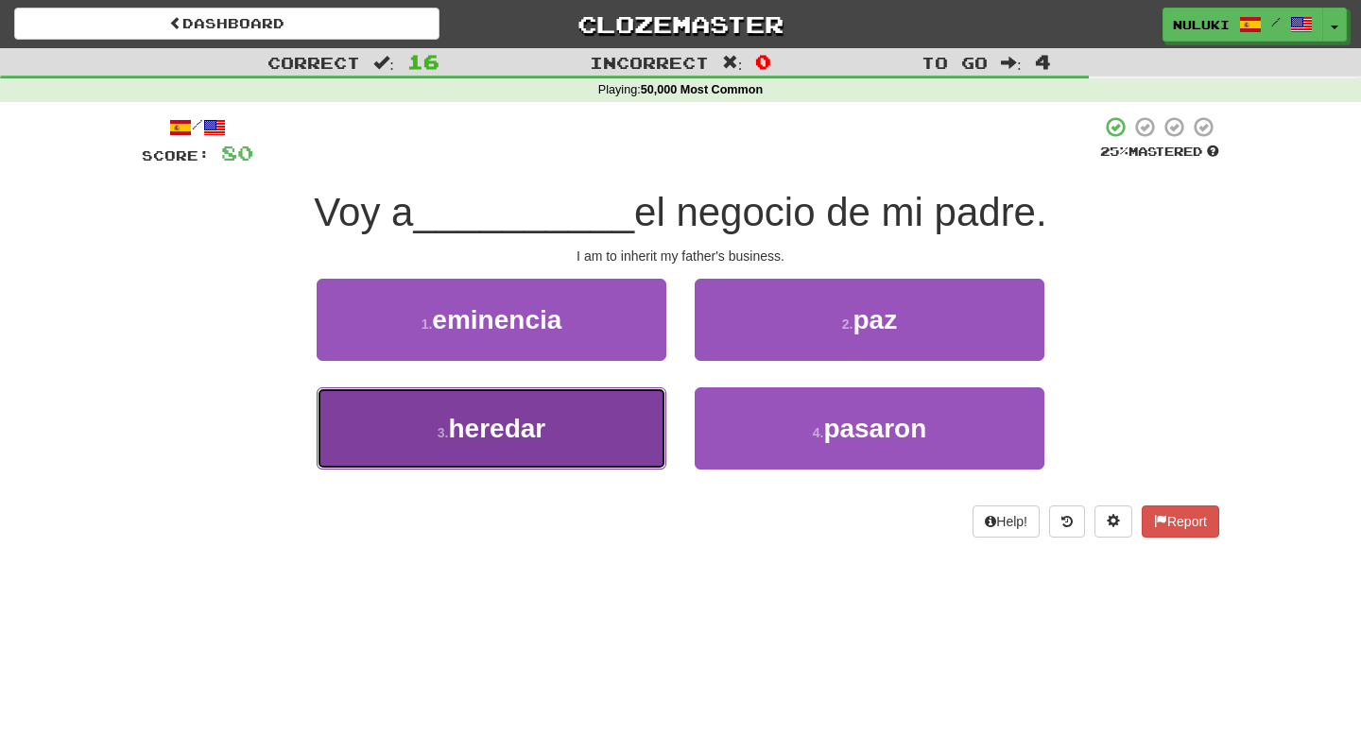
click at [581, 396] on button "3 . heredar" at bounding box center [492, 428] width 350 height 82
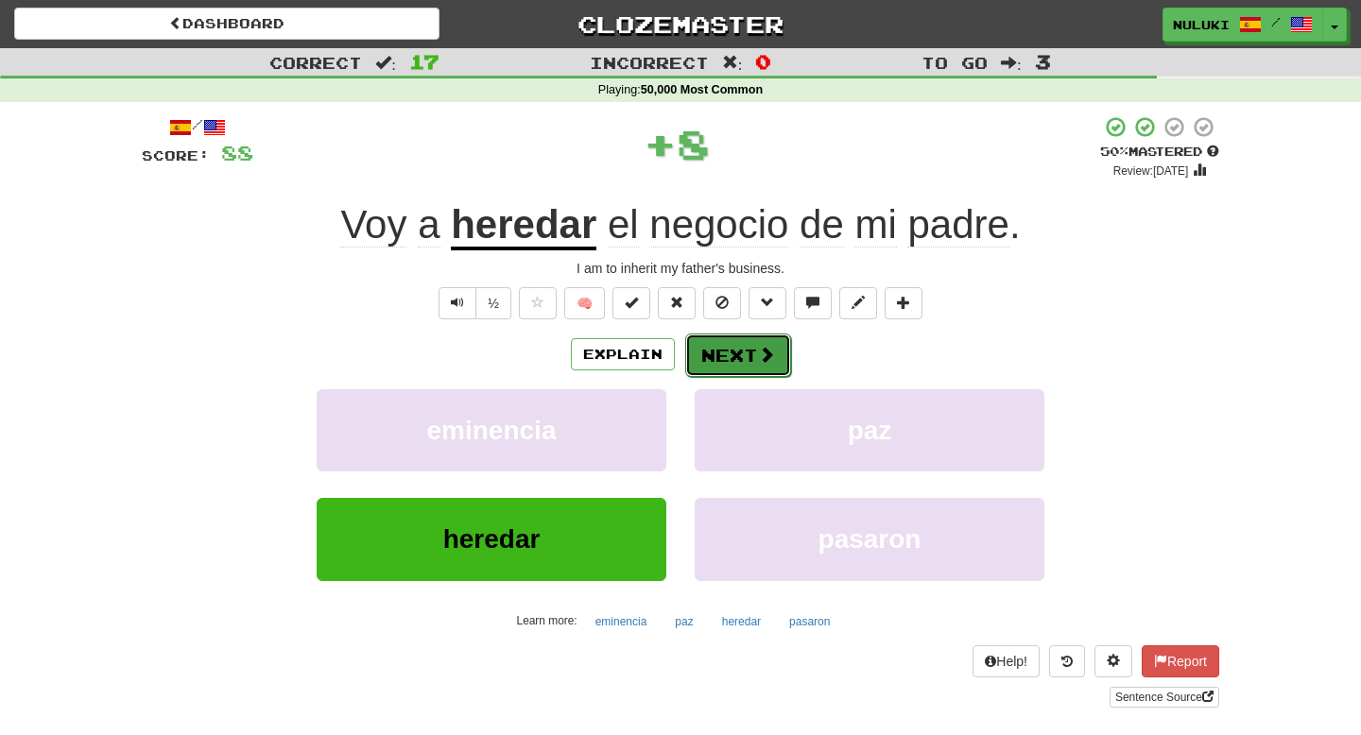
click at [771, 350] on span at bounding box center [766, 354] width 17 height 17
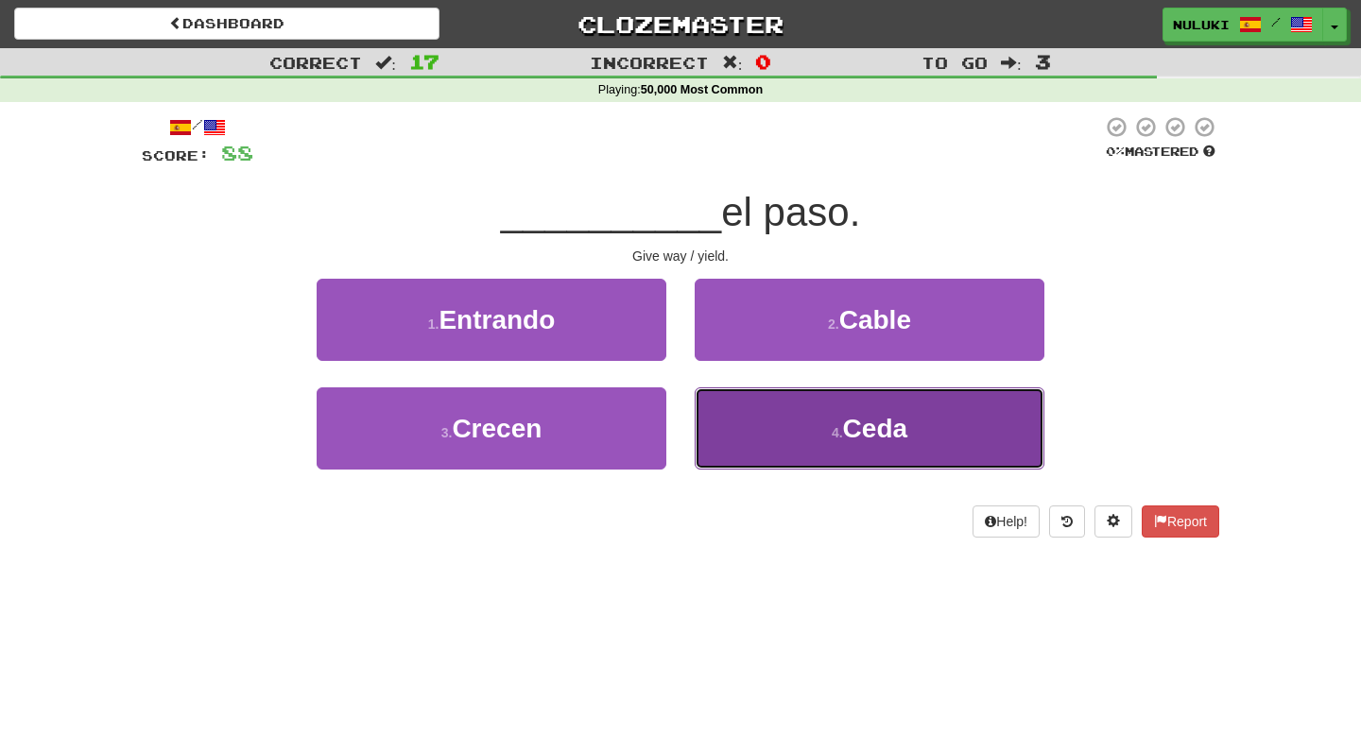
click at [757, 404] on button "4 . Ceda" at bounding box center [870, 428] width 350 height 82
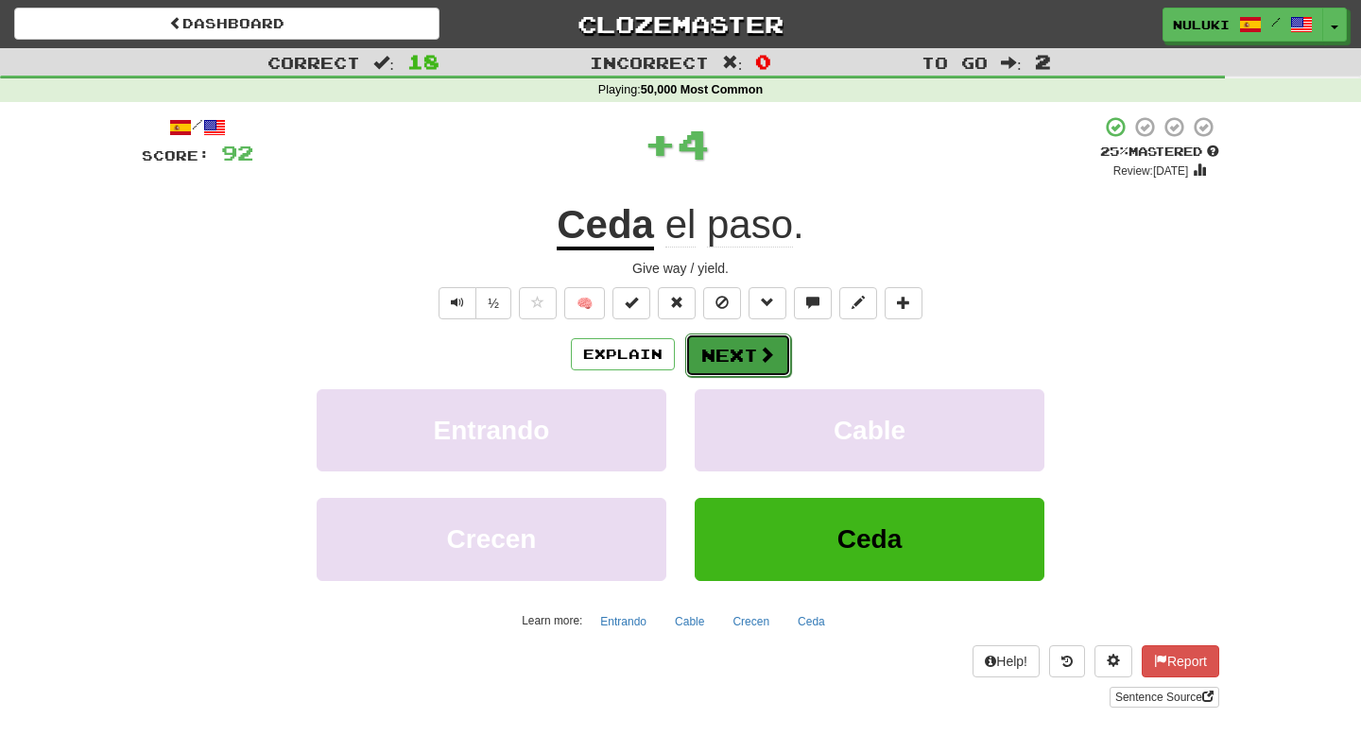
click at [752, 351] on button "Next" at bounding box center [738, 355] width 106 height 43
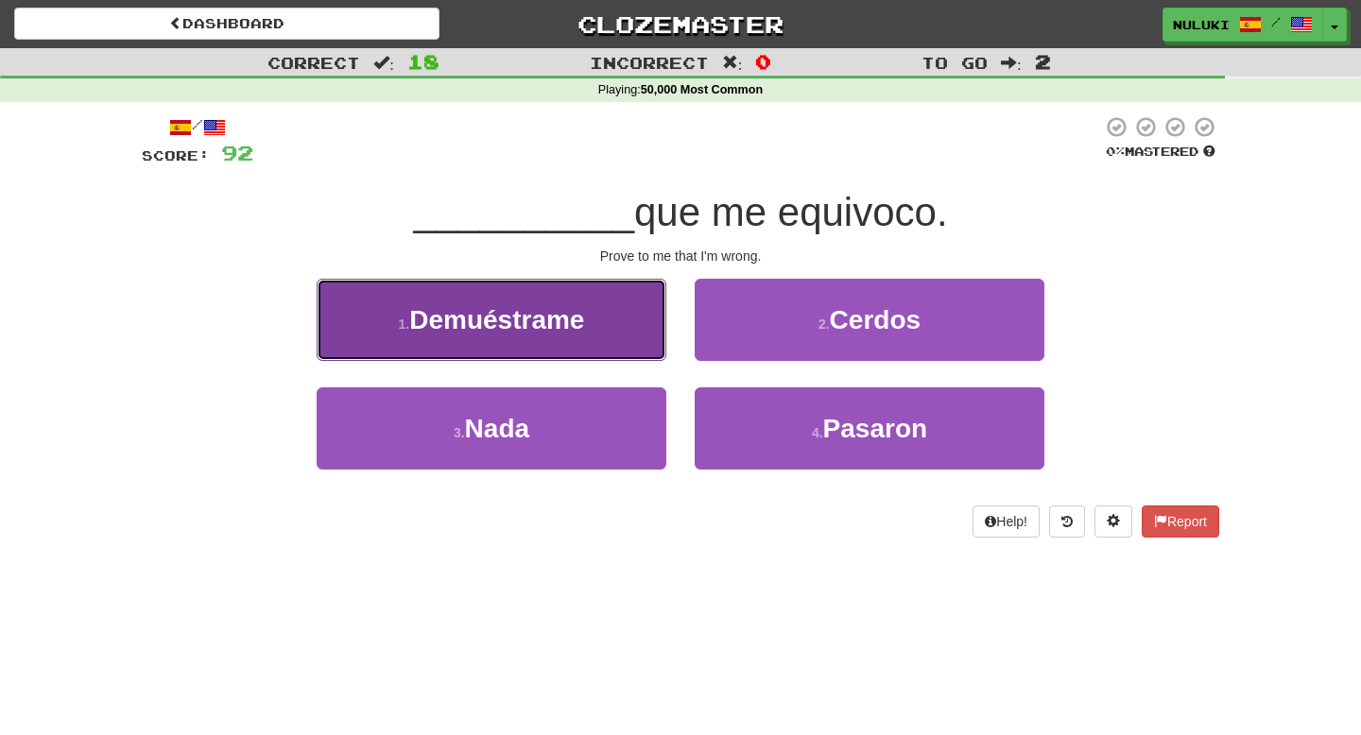
click at [579, 325] on span "Demuéstrame" at bounding box center [496, 319] width 175 height 29
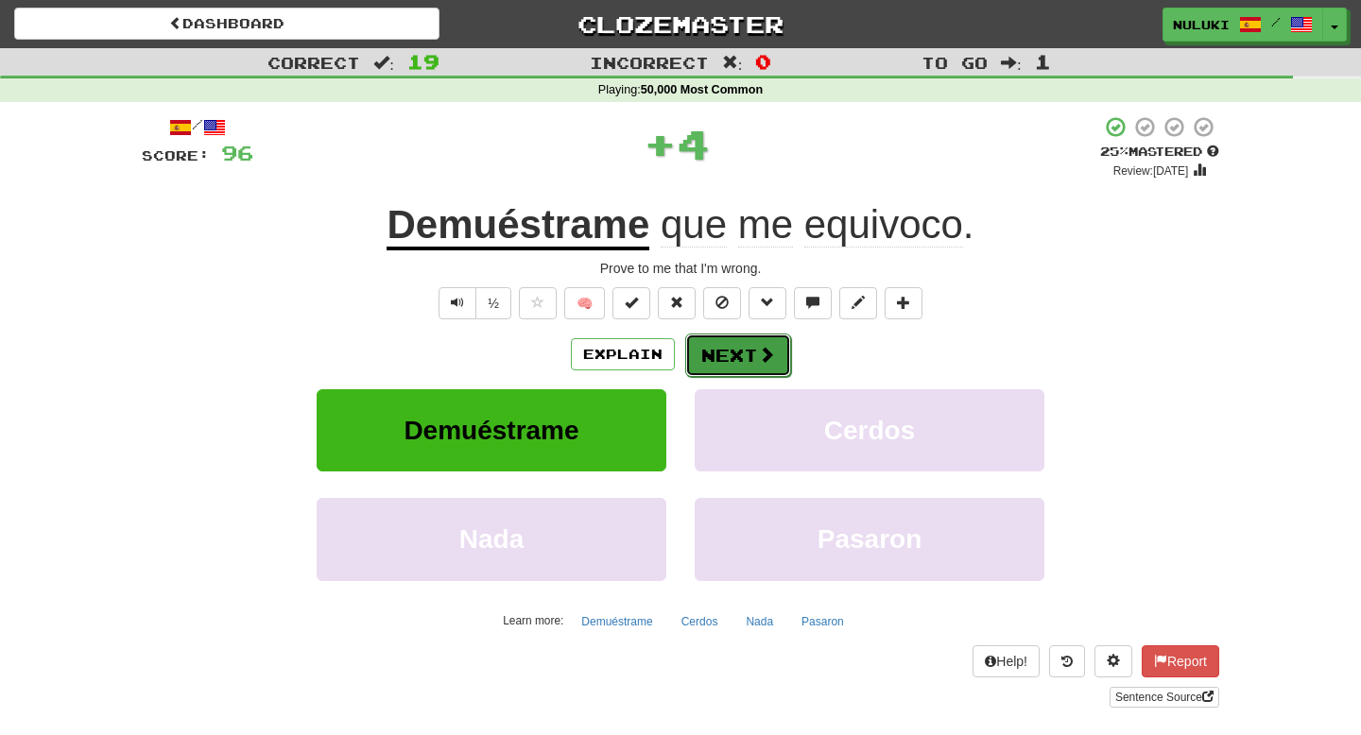
click at [721, 356] on button "Next" at bounding box center [738, 355] width 106 height 43
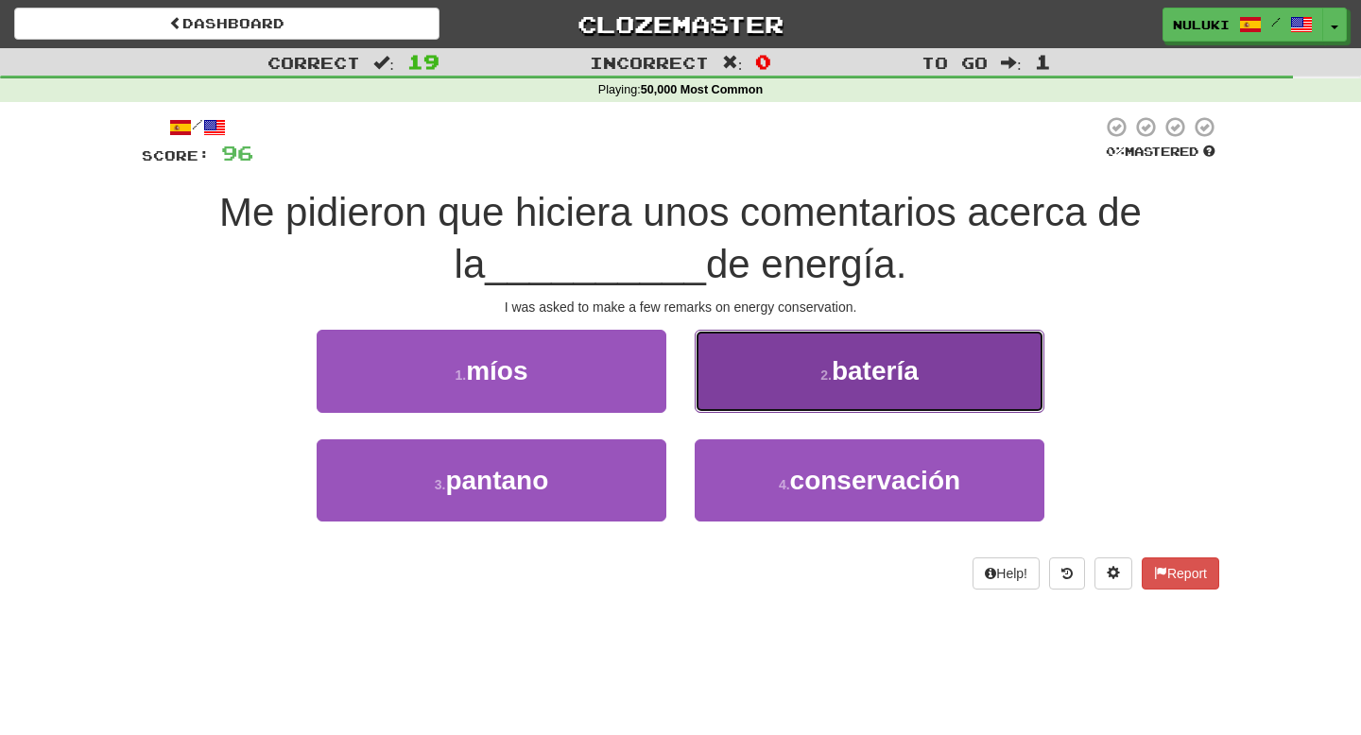
click at [730, 378] on button "2 . batería" at bounding box center [870, 371] width 350 height 82
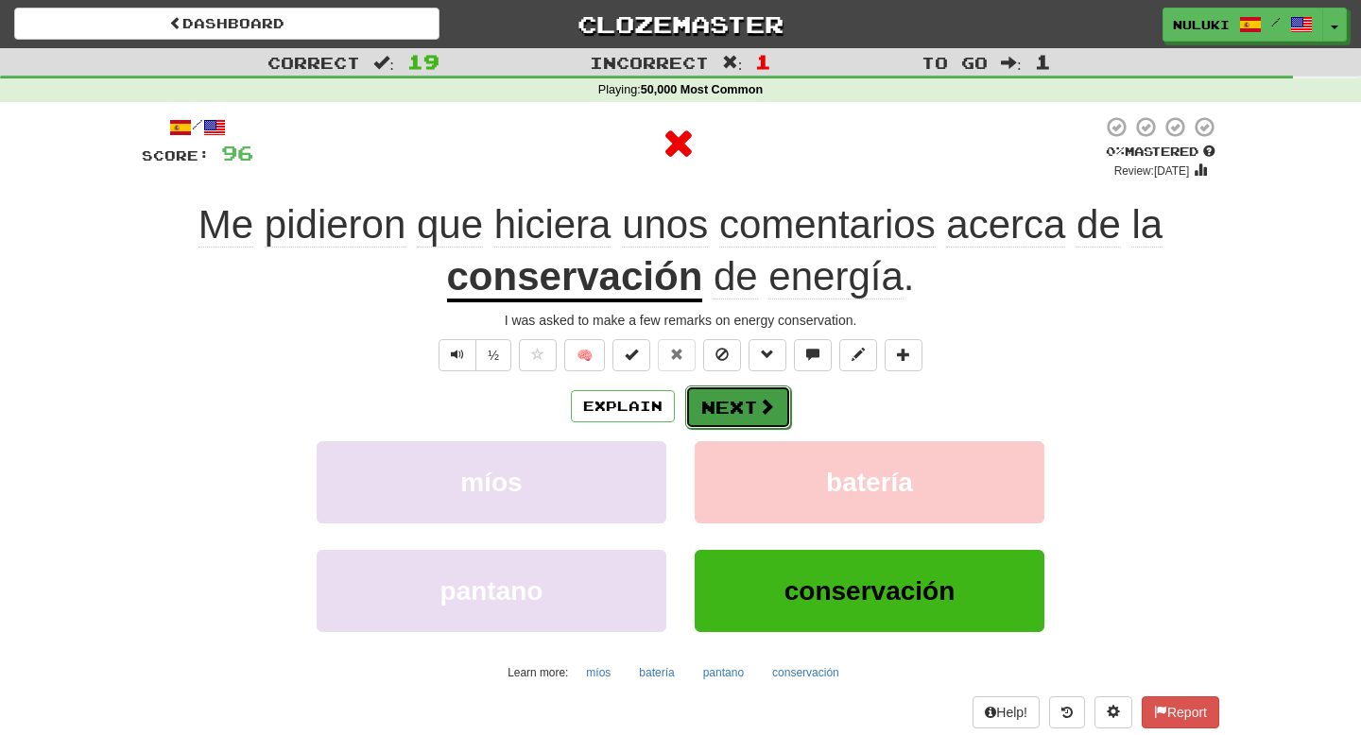
click at [728, 419] on button "Next" at bounding box center [738, 407] width 106 height 43
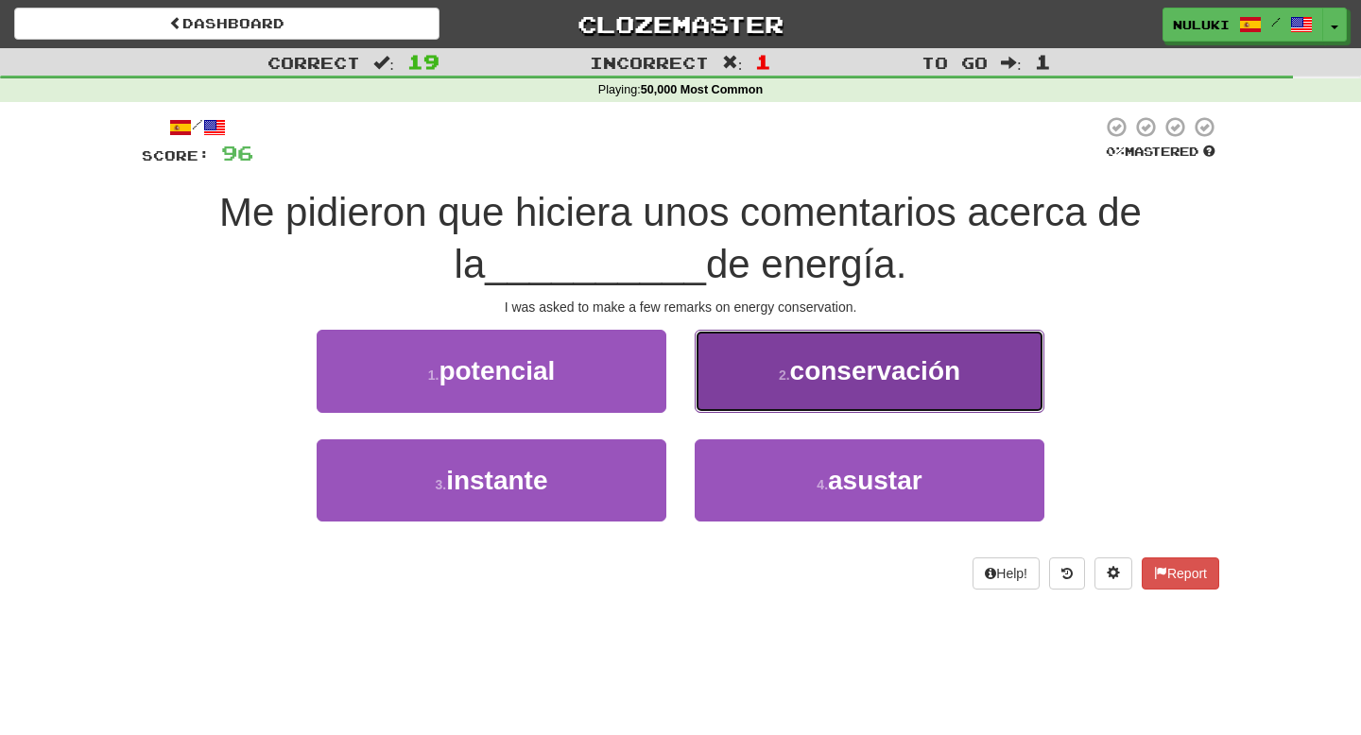
click at [754, 372] on button "2 . conservación" at bounding box center [870, 371] width 350 height 82
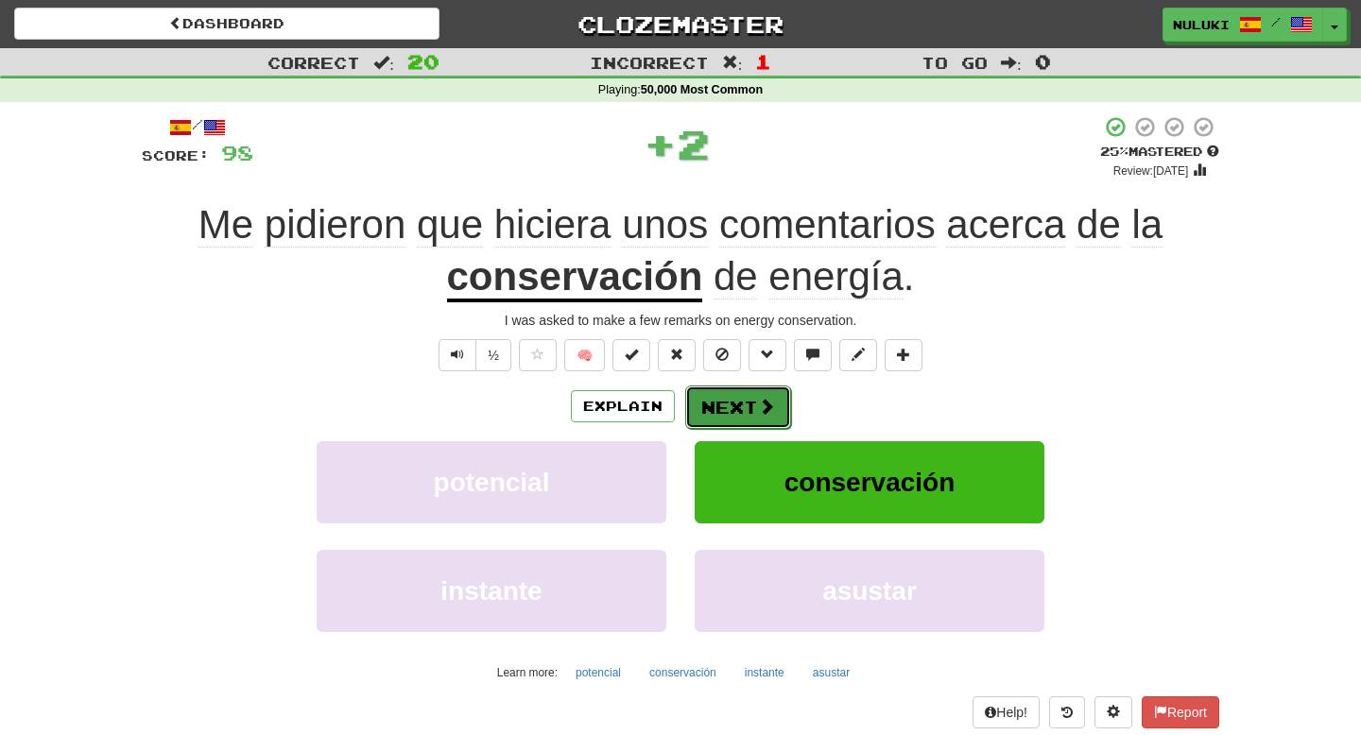
click at [766, 415] on span at bounding box center [766, 406] width 17 height 17
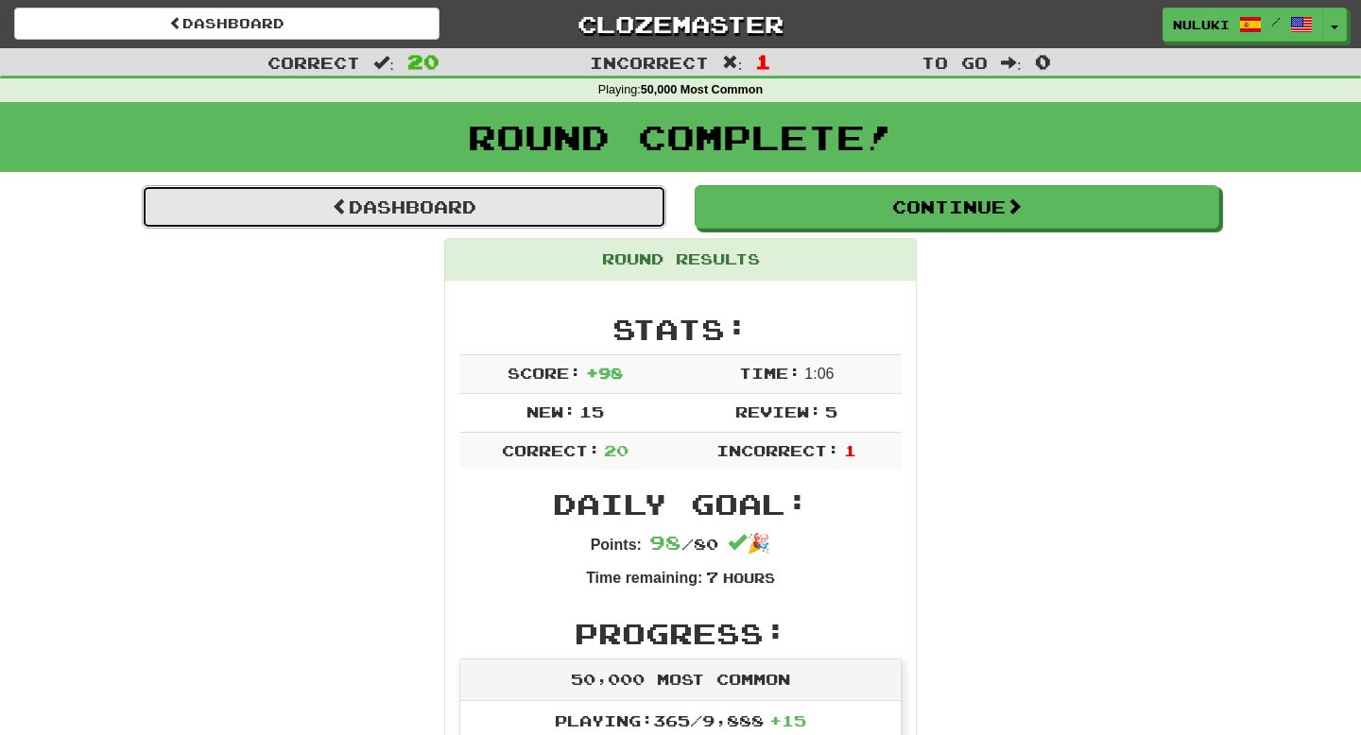
click at [444, 198] on link "Dashboard" at bounding box center [404, 206] width 524 height 43
